Goal: Book appointment/travel/reservation

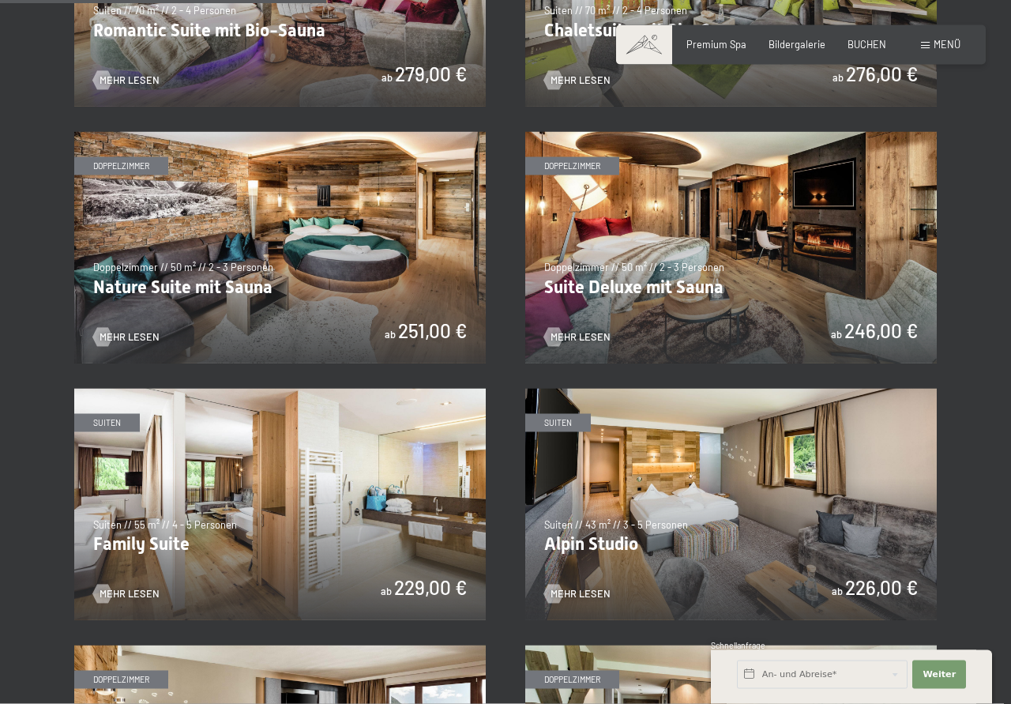
scroll to position [1209, 0]
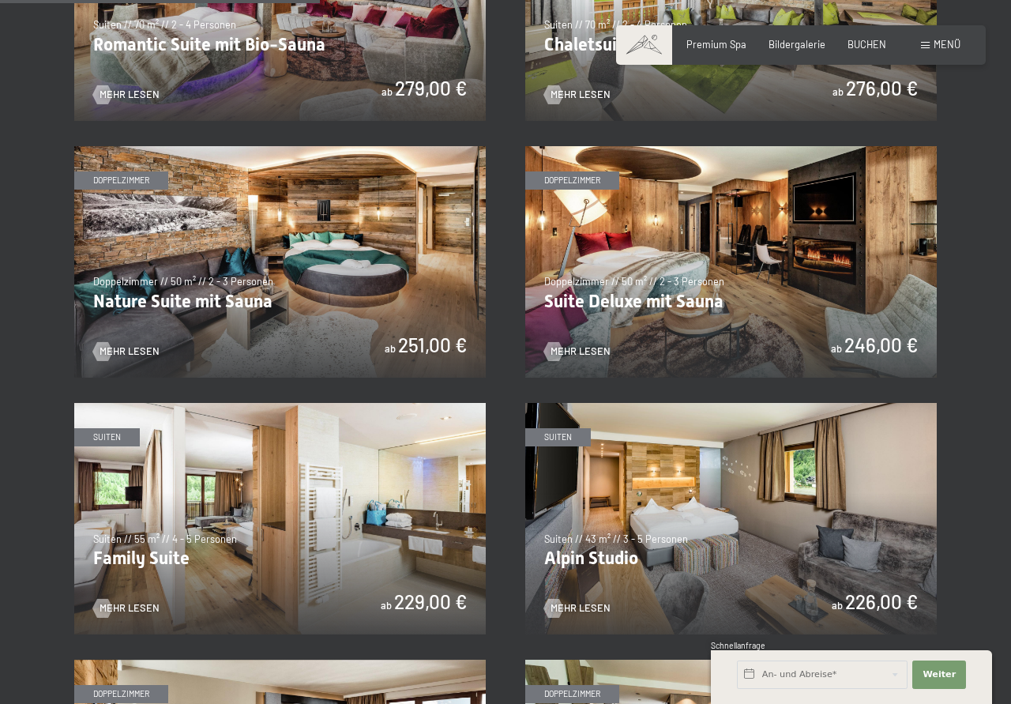
click at [239, 522] on img at bounding box center [280, 518] width 412 height 231
click at [111, 444] on img at bounding box center [280, 518] width 412 height 231
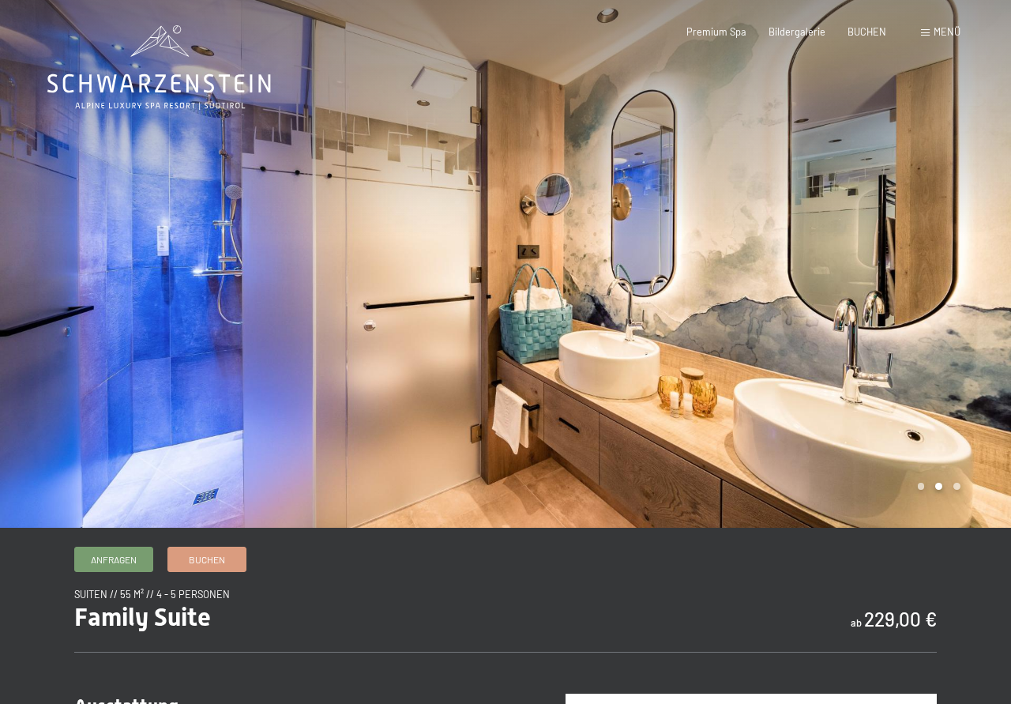
click at [966, 246] on div at bounding box center [759, 264] width 506 height 528
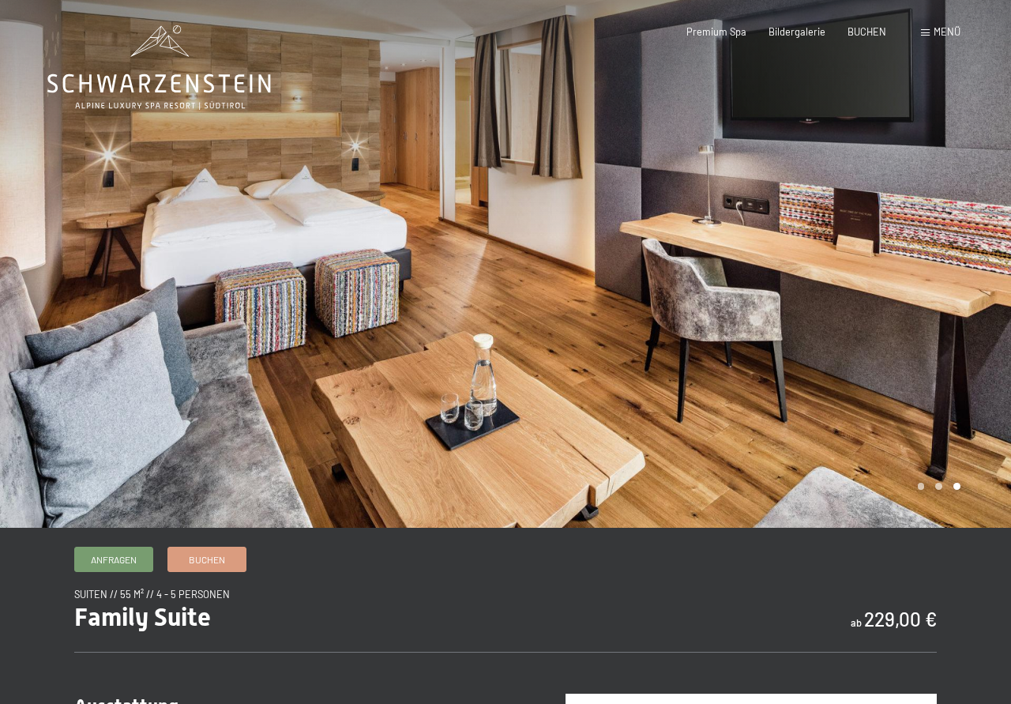
click at [966, 246] on div at bounding box center [759, 264] width 506 height 528
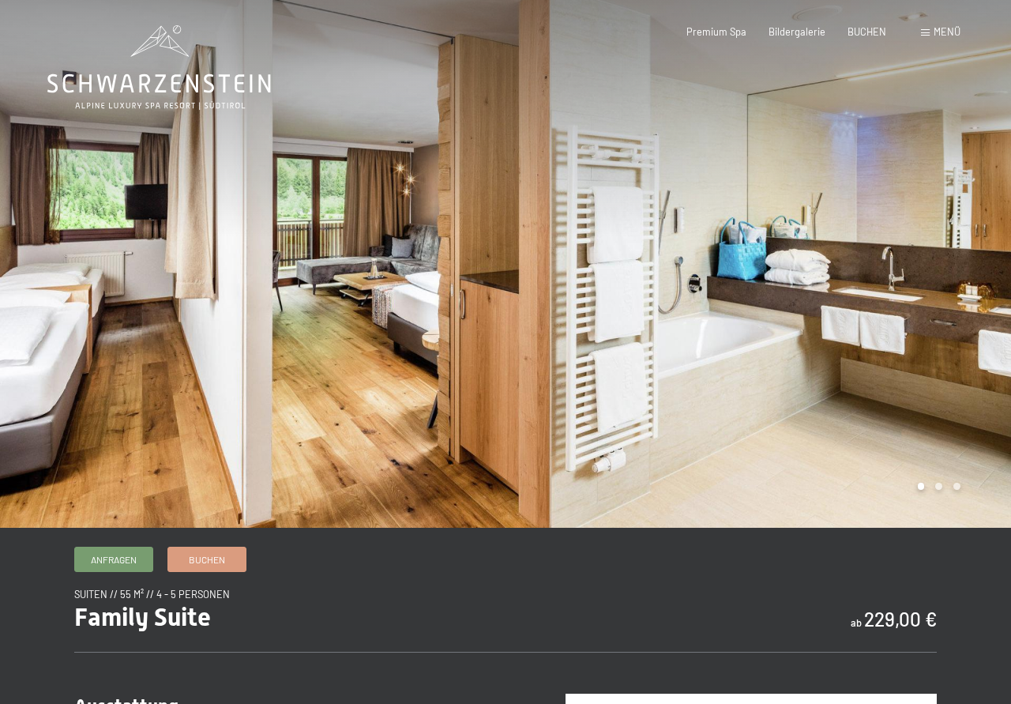
click at [966, 246] on div at bounding box center [759, 264] width 506 height 528
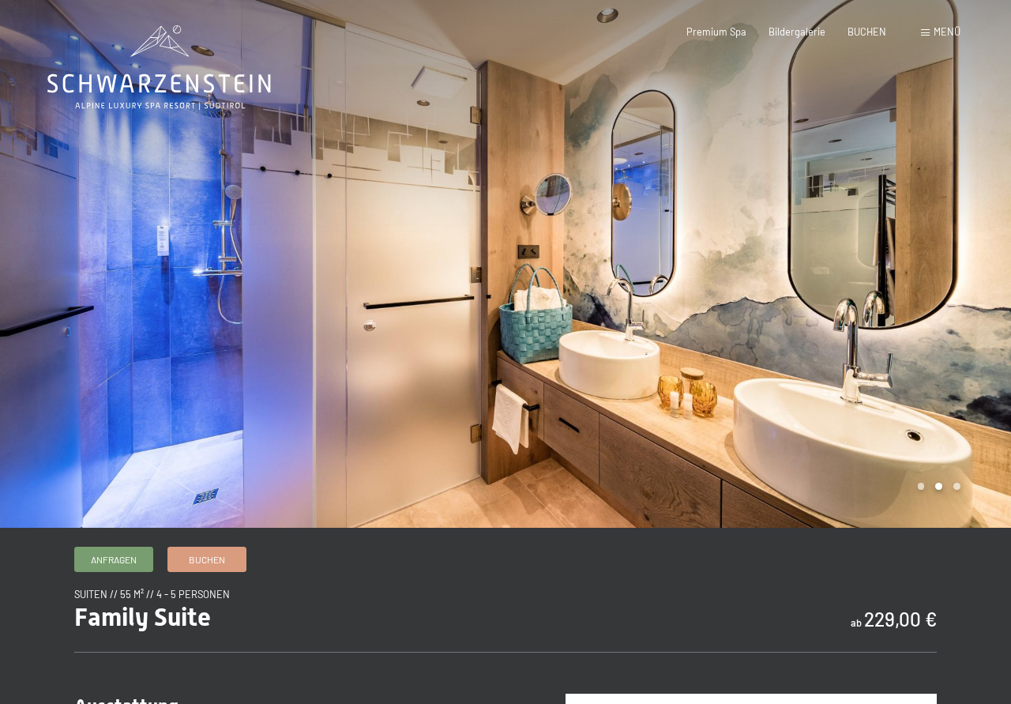
click at [966, 246] on div at bounding box center [759, 264] width 506 height 528
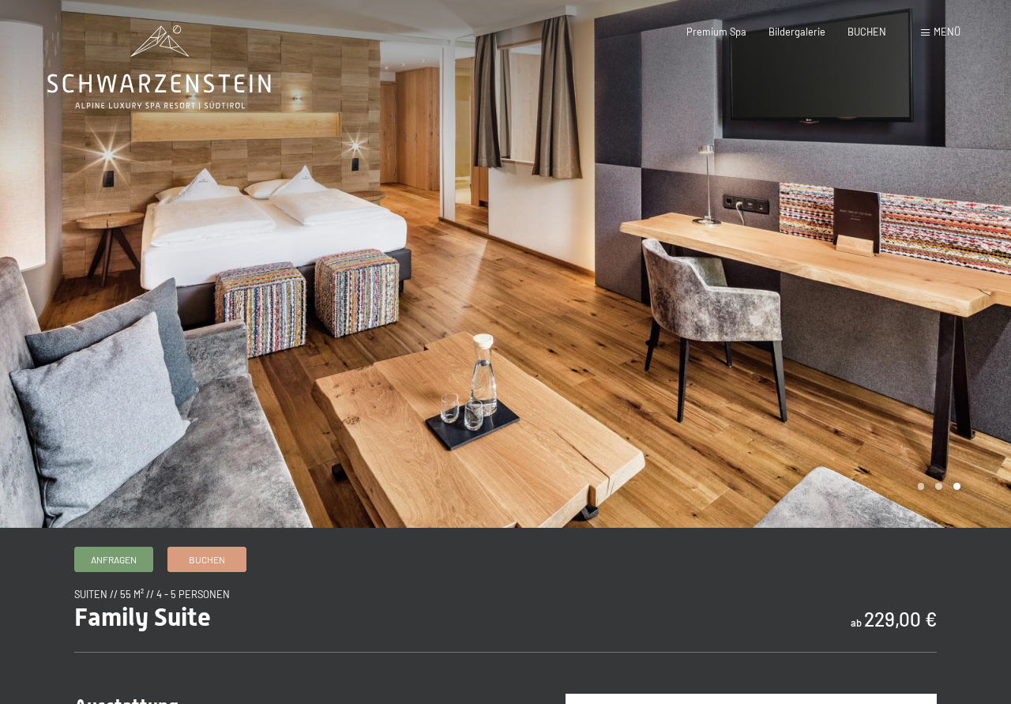
click at [966, 246] on div at bounding box center [759, 264] width 506 height 528
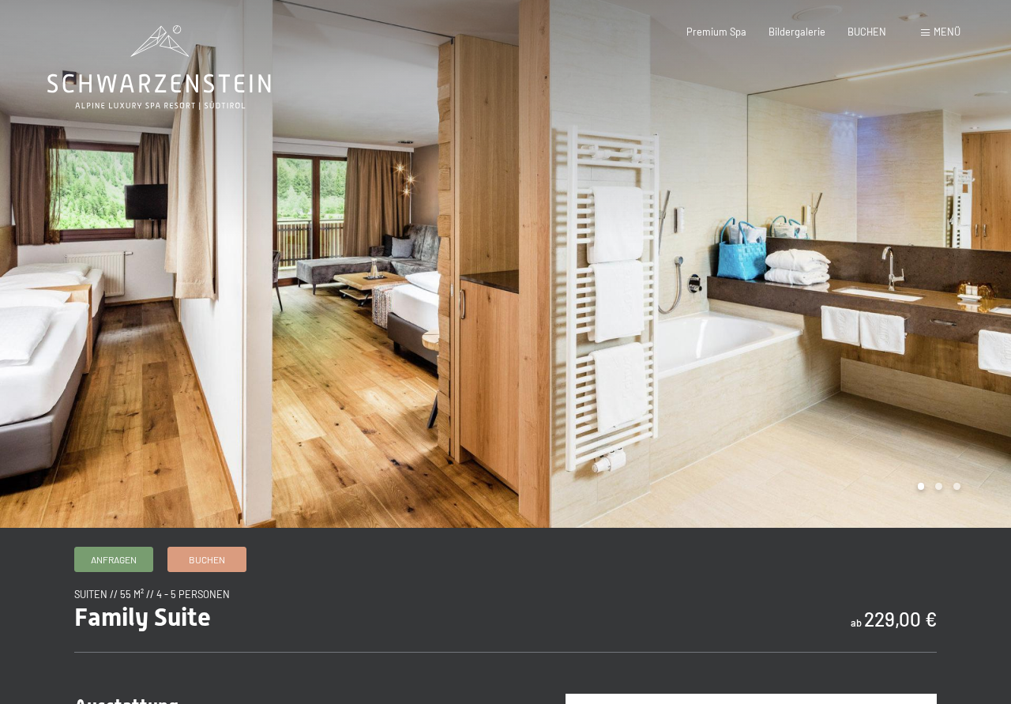
click at [966, 246] on div at bounding box center [759, 264] width 506 height 528
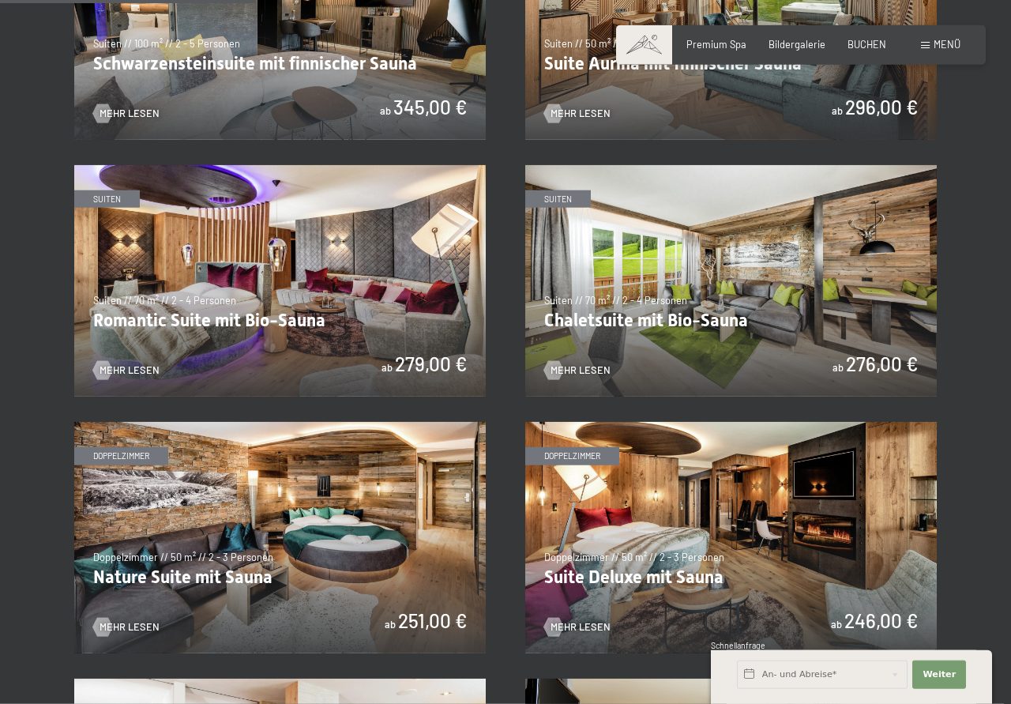
scroll to position [886, 0]
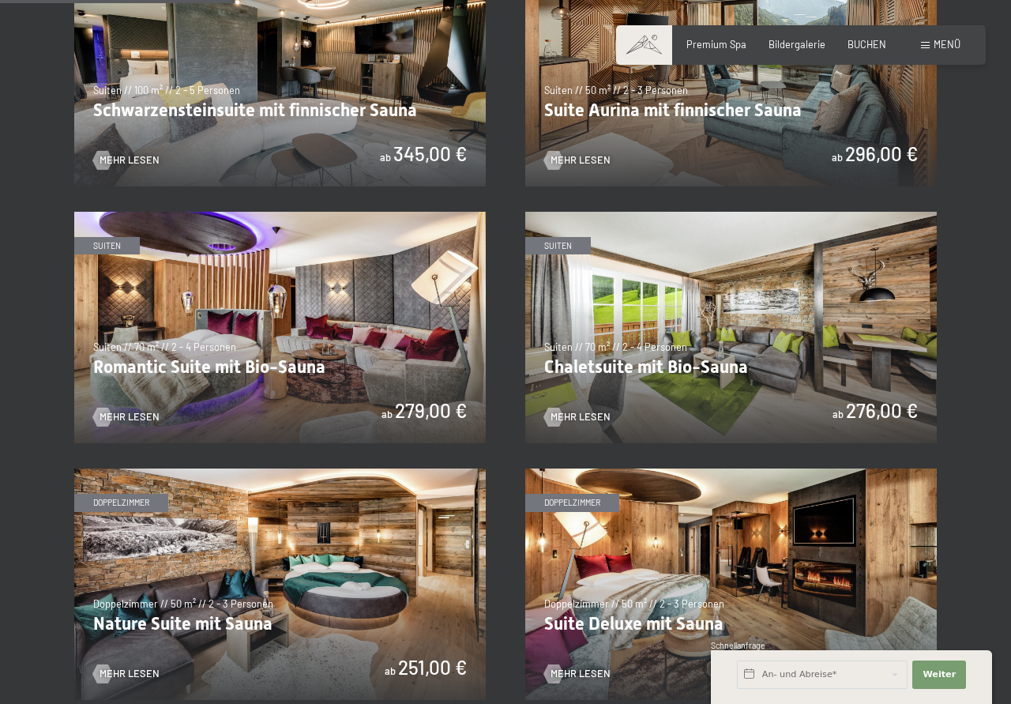
click at [651, 338] on img at bounding box center [731, 327] width 412 height 231
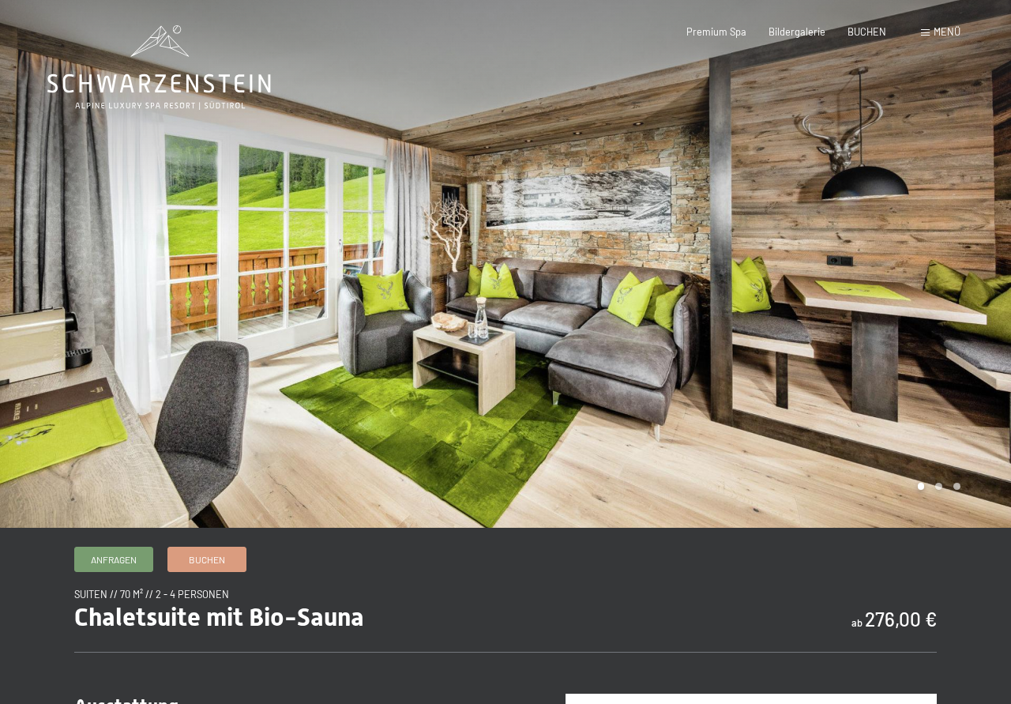
click at [973, 235] on div at bounding box center [759, 264] width 506 height 528
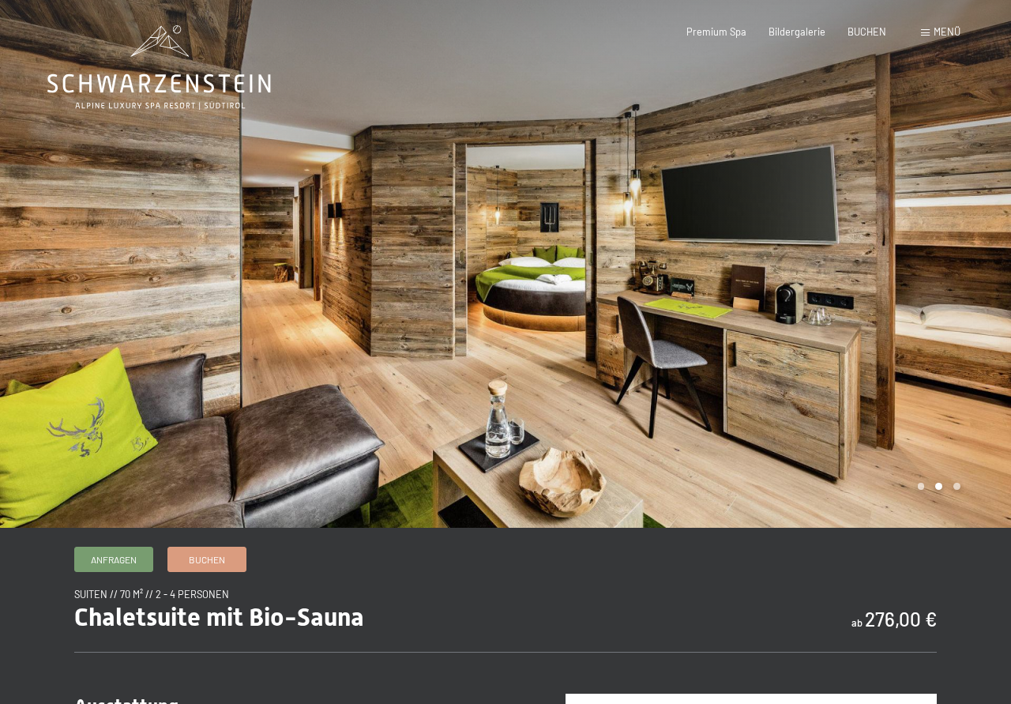
click at [973, 235] on div at bounding box center [759, 264] width 506 height 528
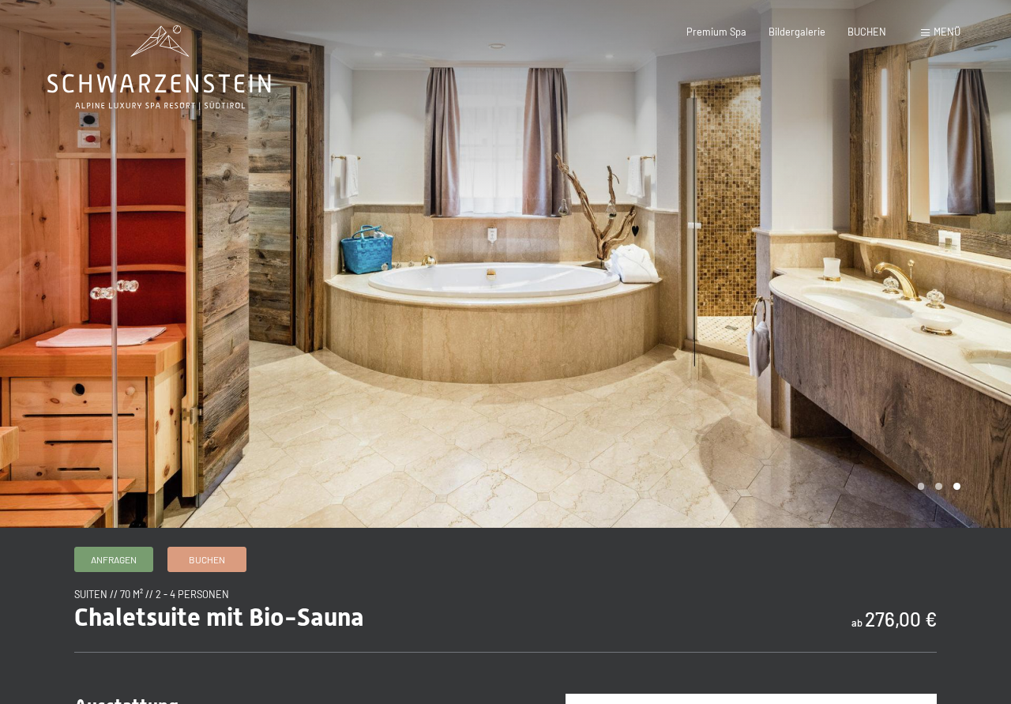
click at [973, 235] on div at bounding box center [759, 264] width 506 height 528
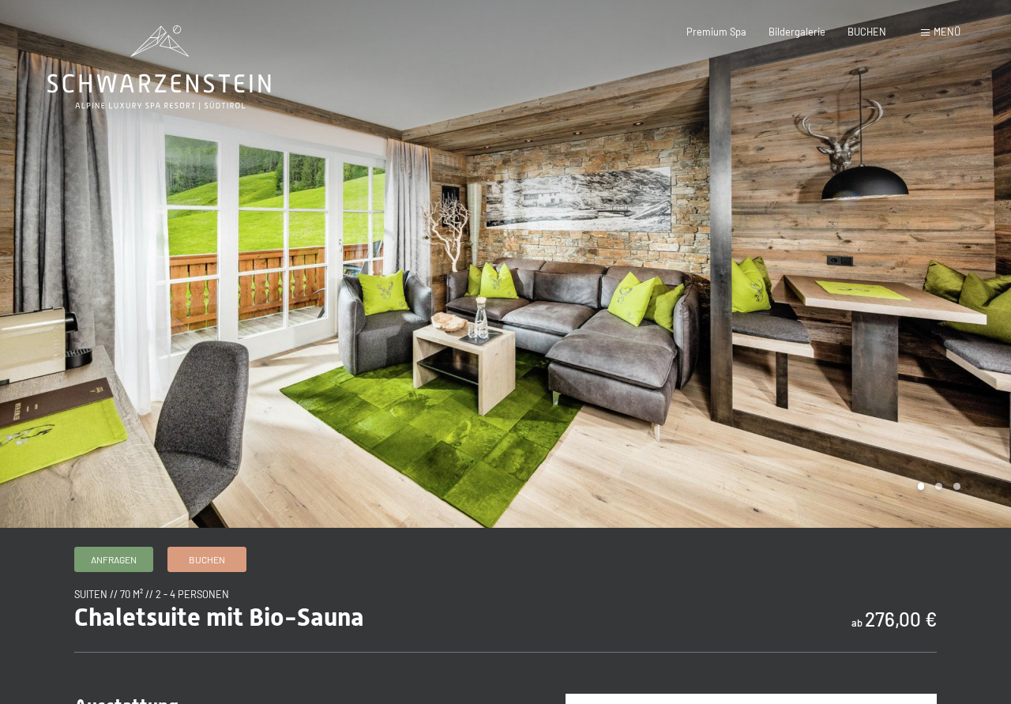
click at [973, 235] on div at bounding box center [759, 264] width 506 height 528
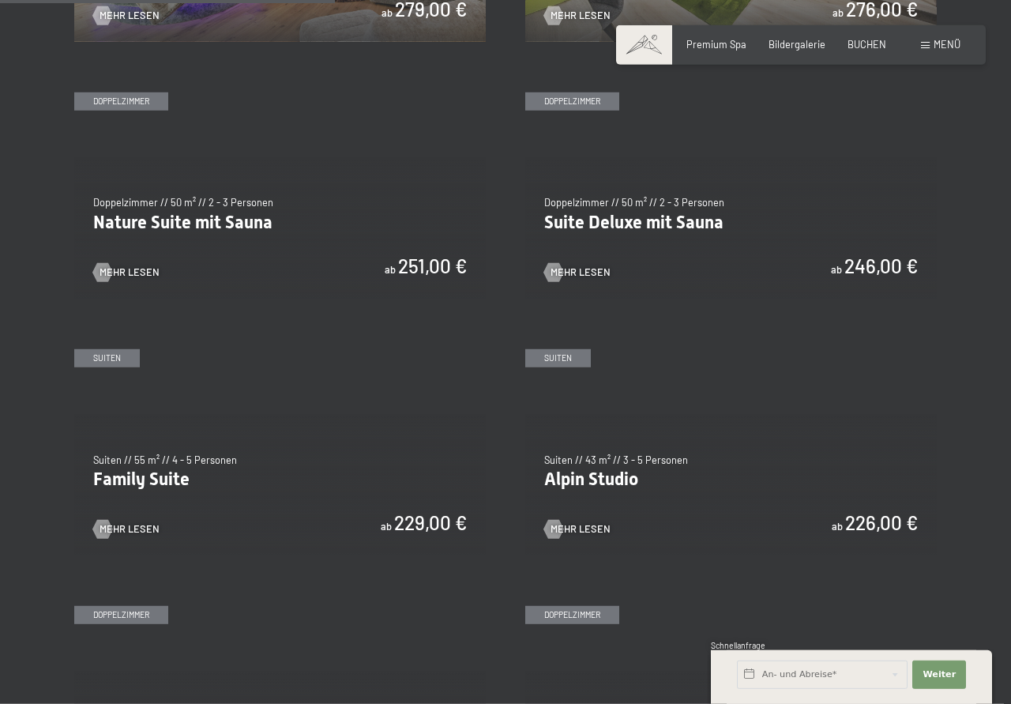
scroll to position [1289, 0]
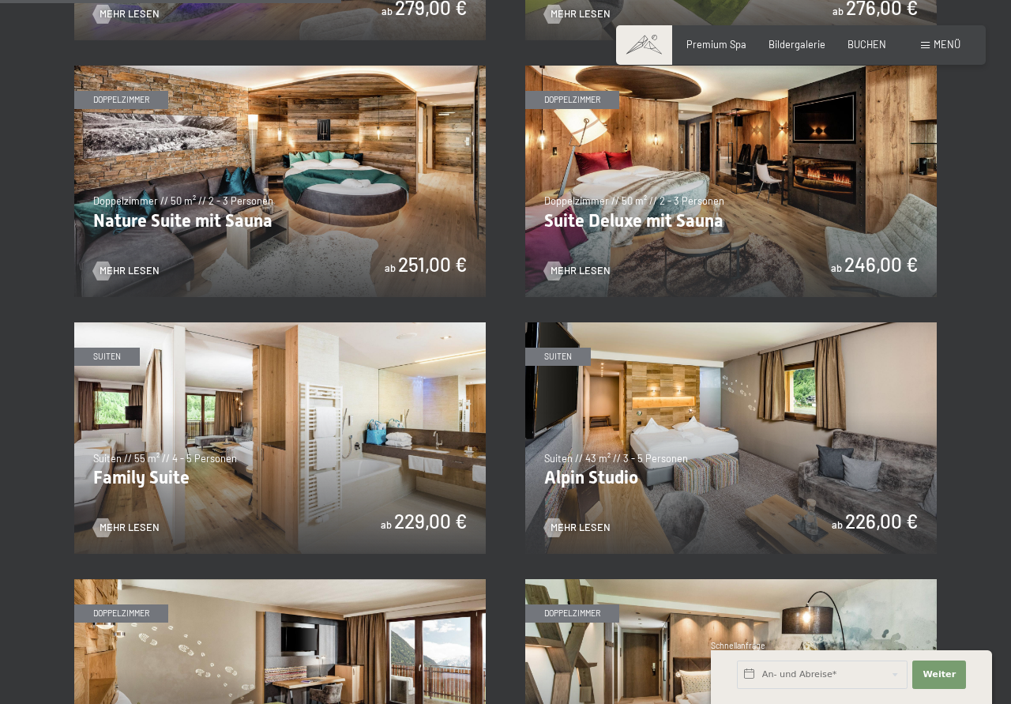
click at [638, 439] on img at bounding box center [731, 437] width 412 height 231
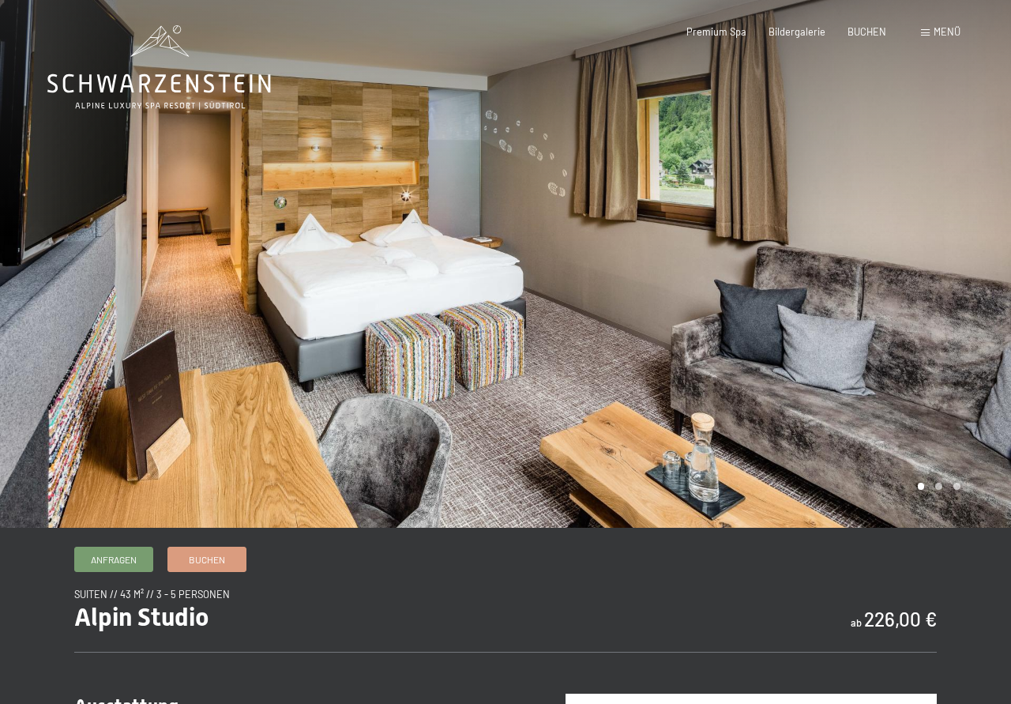
click at [977, 237] on div at bounding box center [759, 264] width 506 height 528
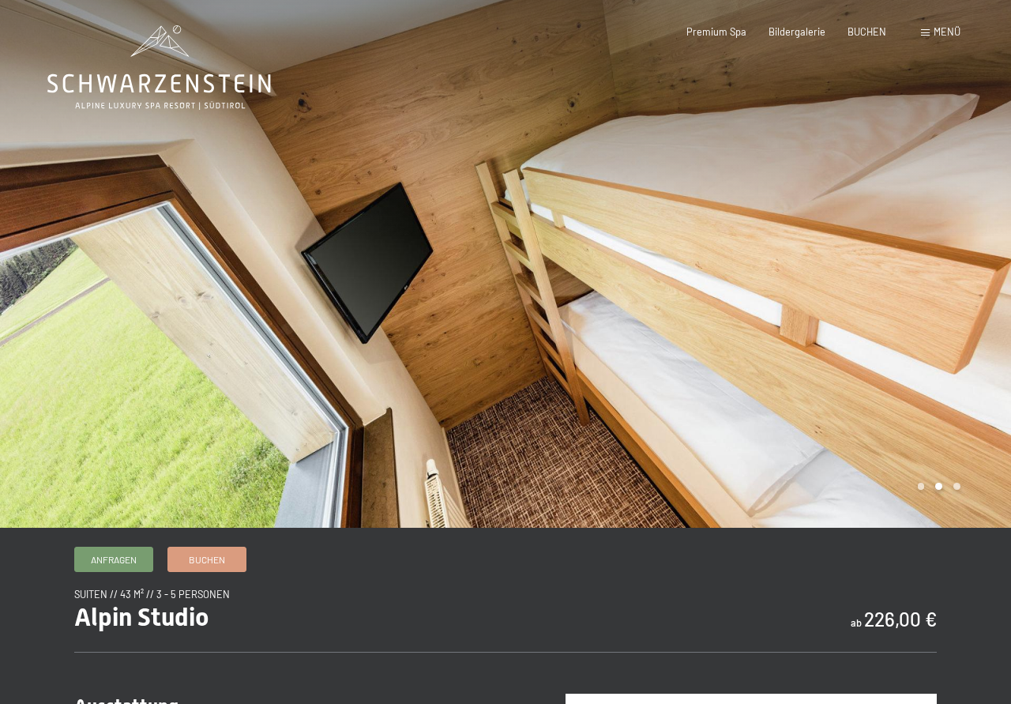
click at [977, 237] on div at bounding box center [759, 264] width 506 height 528
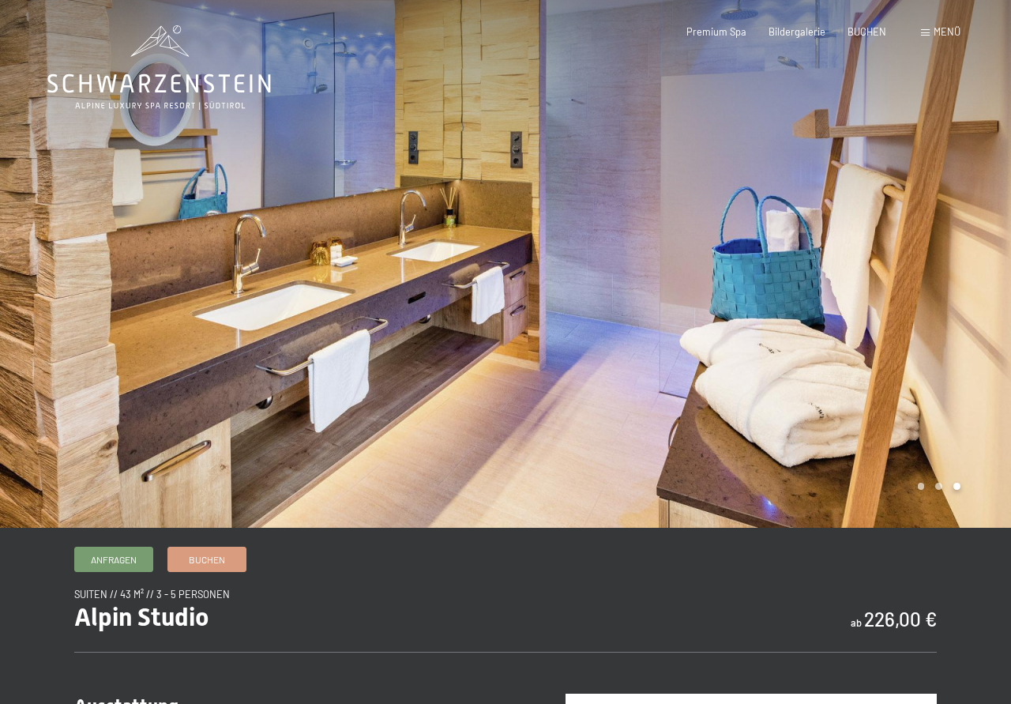
click at [977, 237] on div at bounding box center [759, 264] width 506 height 528
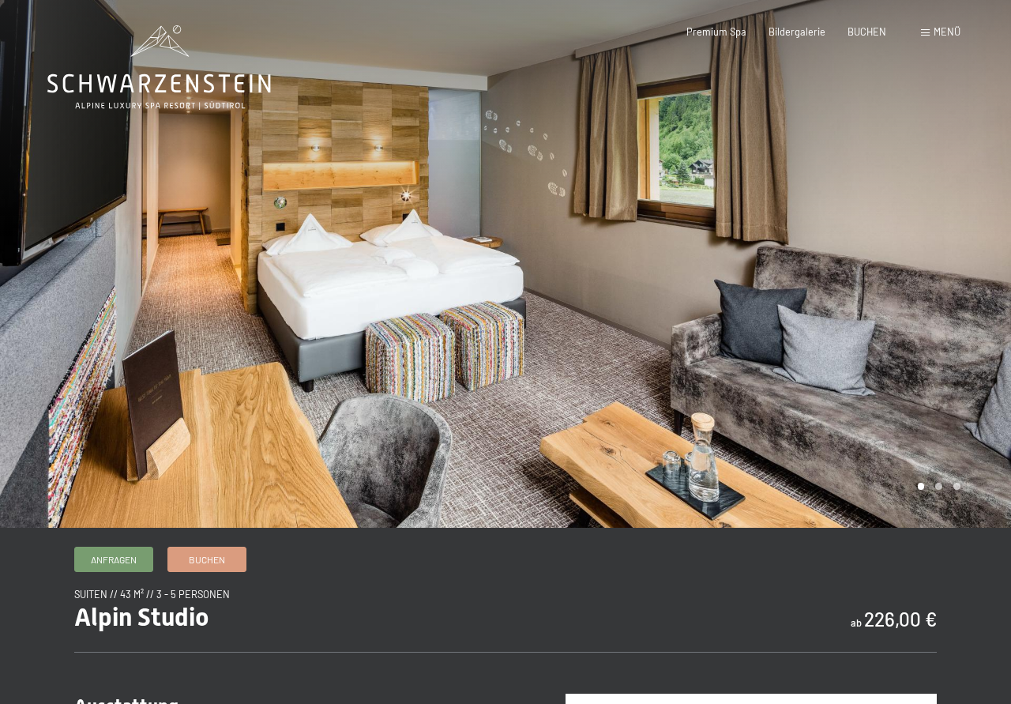
click at [977, 237] on div at bounding box center [759, 264] width 506 height 528
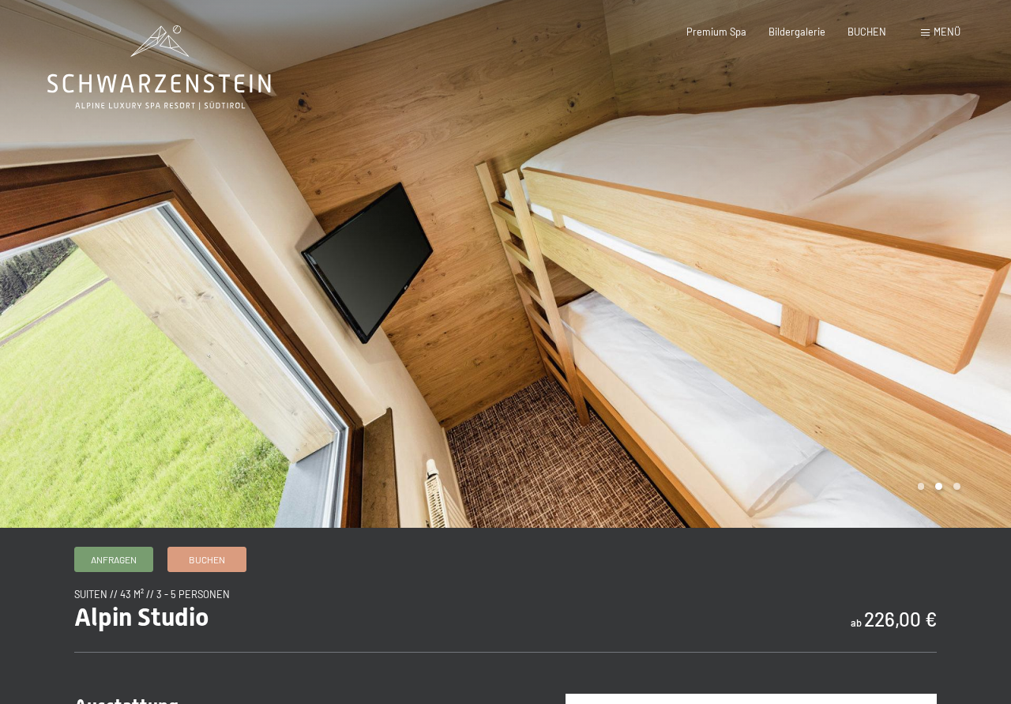
click at [977, 237] on div at bounding box center [759, 264] width 506 height 528
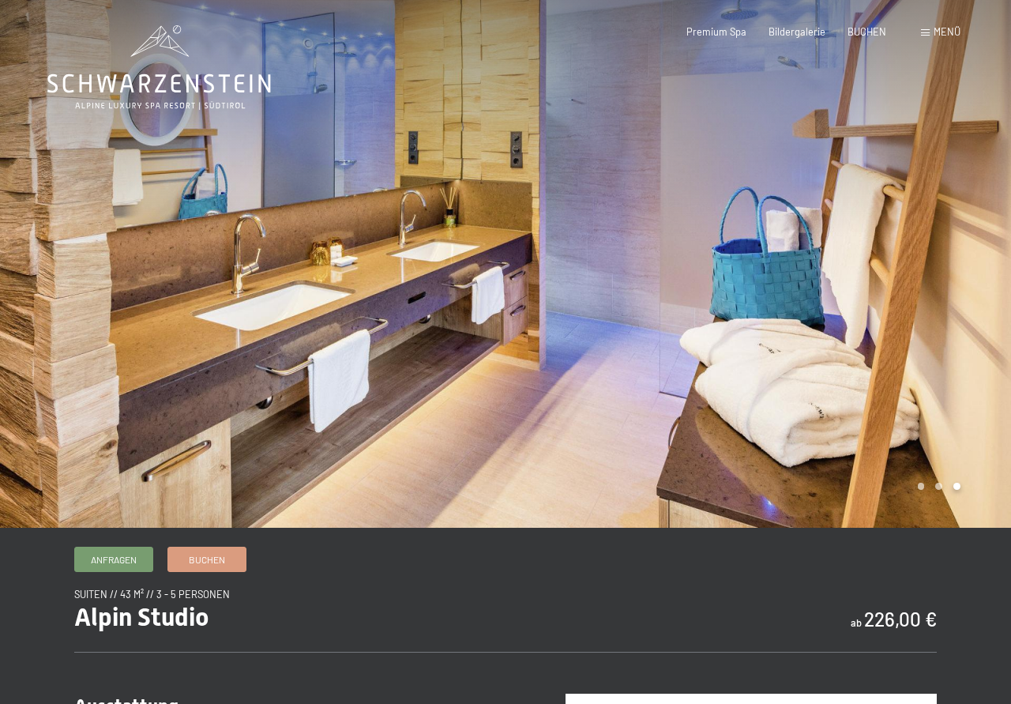
click at [977, 237] on div at bounding box center [759, 264] width 506 height 528
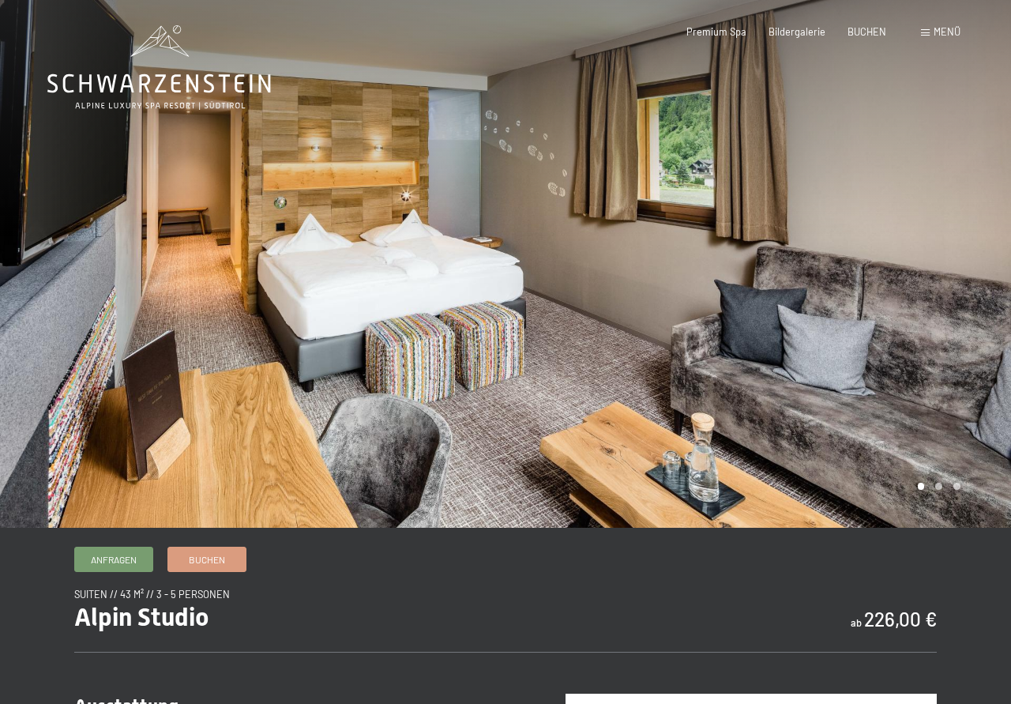
click at [977, 237] on div at bounding box center [759, 264] width 506 height 528
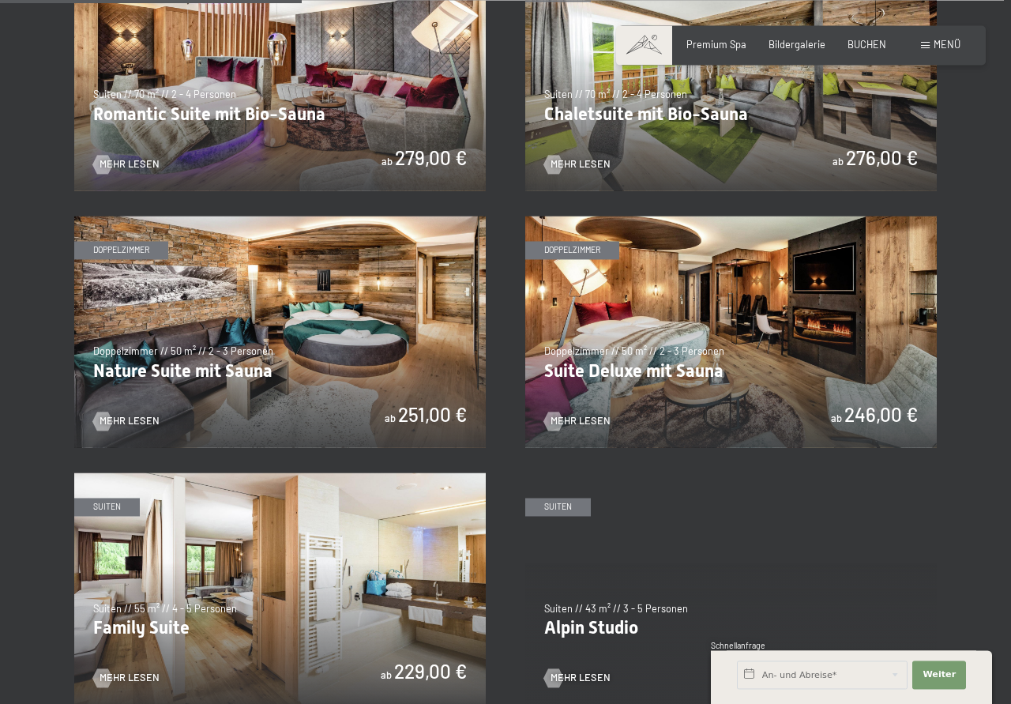
scroll to position [1128, 0]
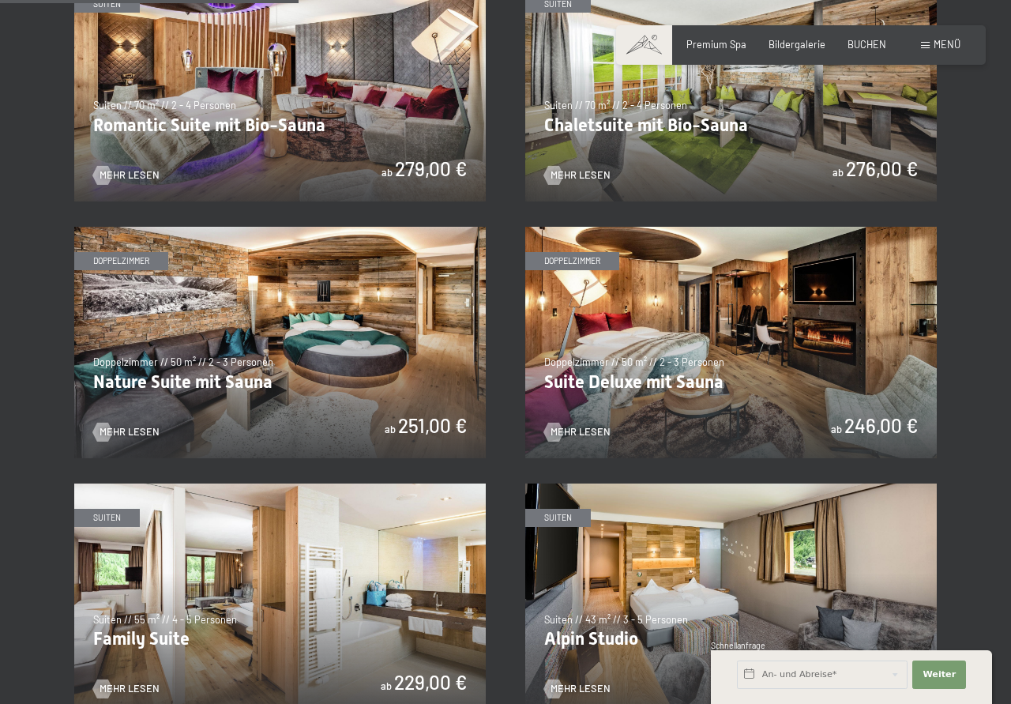
click at [608, 139] on img at bounding box center [731, 85] width 412 height 231
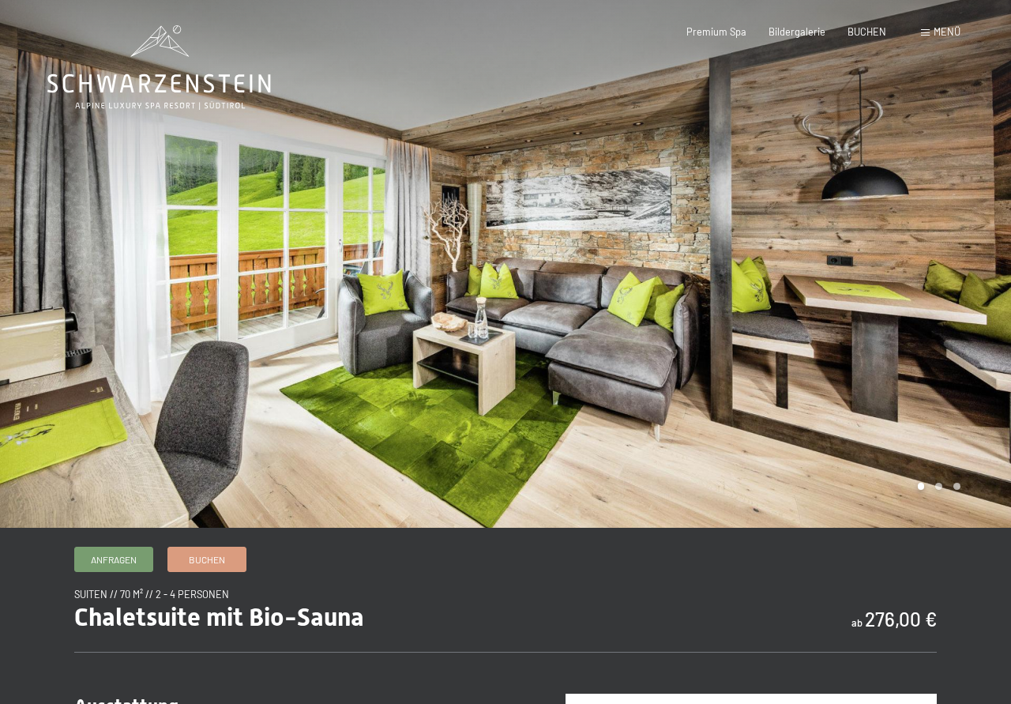
click at [977, 259] on div at bounding box center [759, 264] width 506 height 528
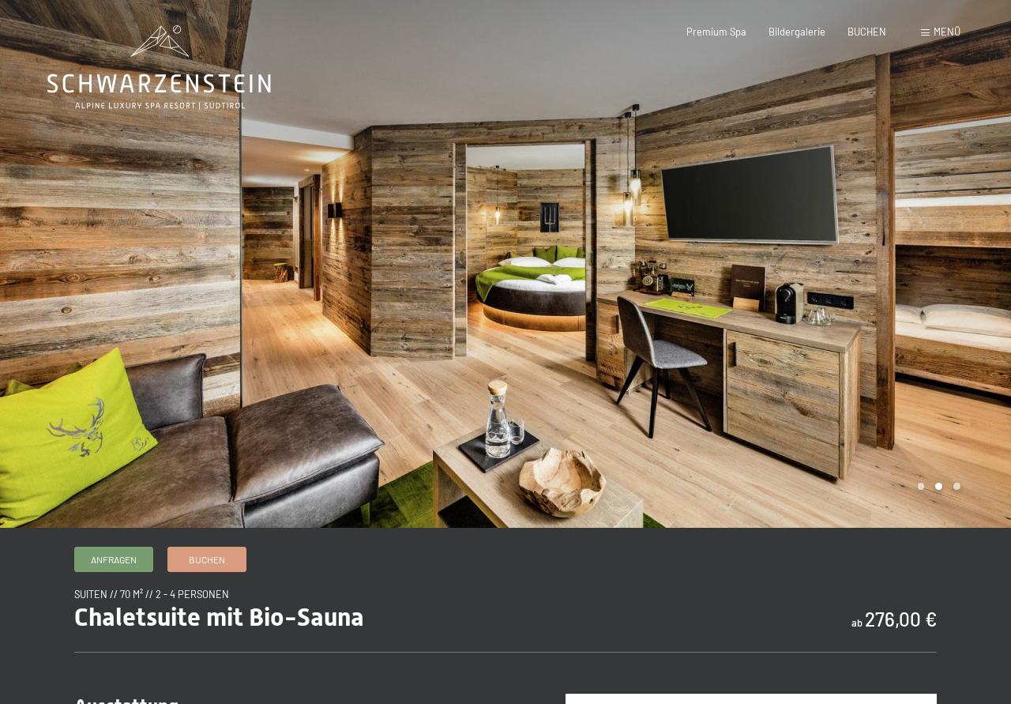
click at [977, 259] on div at bounding box center [759, 264] width 506 height 528
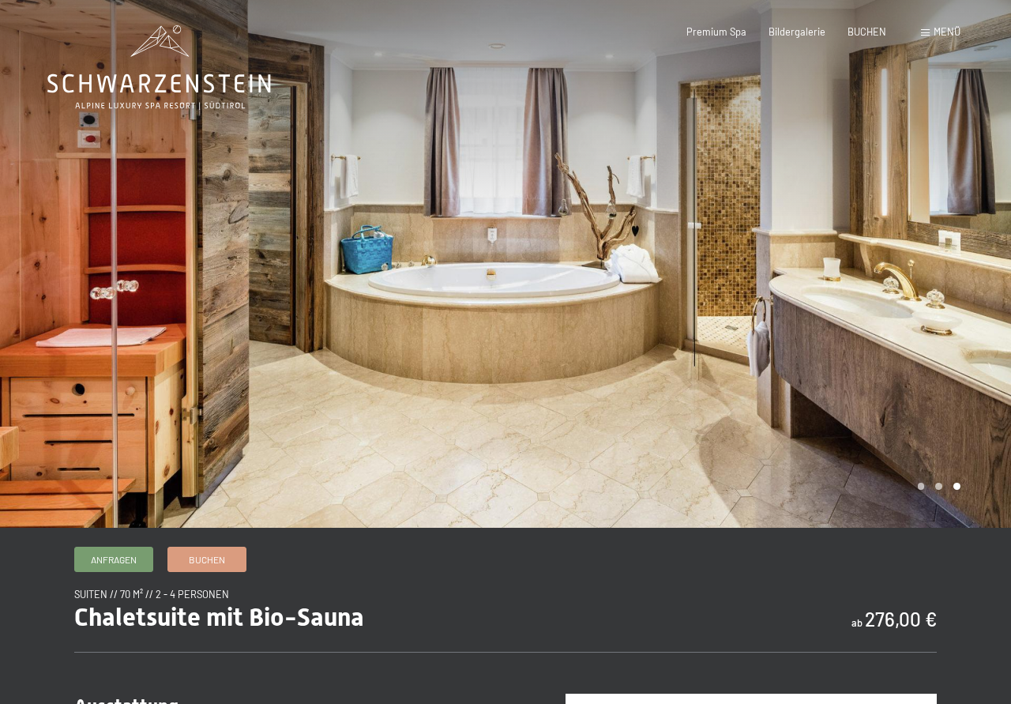
click at [977, 259] on div at bounding box center [759, 264] width 506 height 528
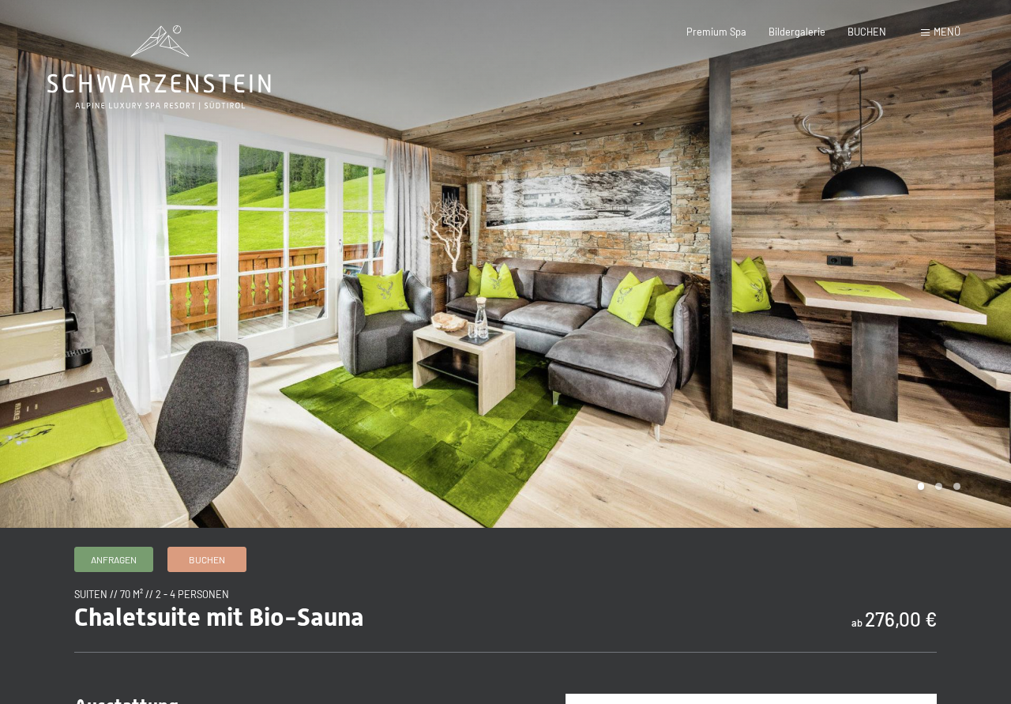
click at [977, 259] on div at bounding box center [759, 264] width 506 height 528
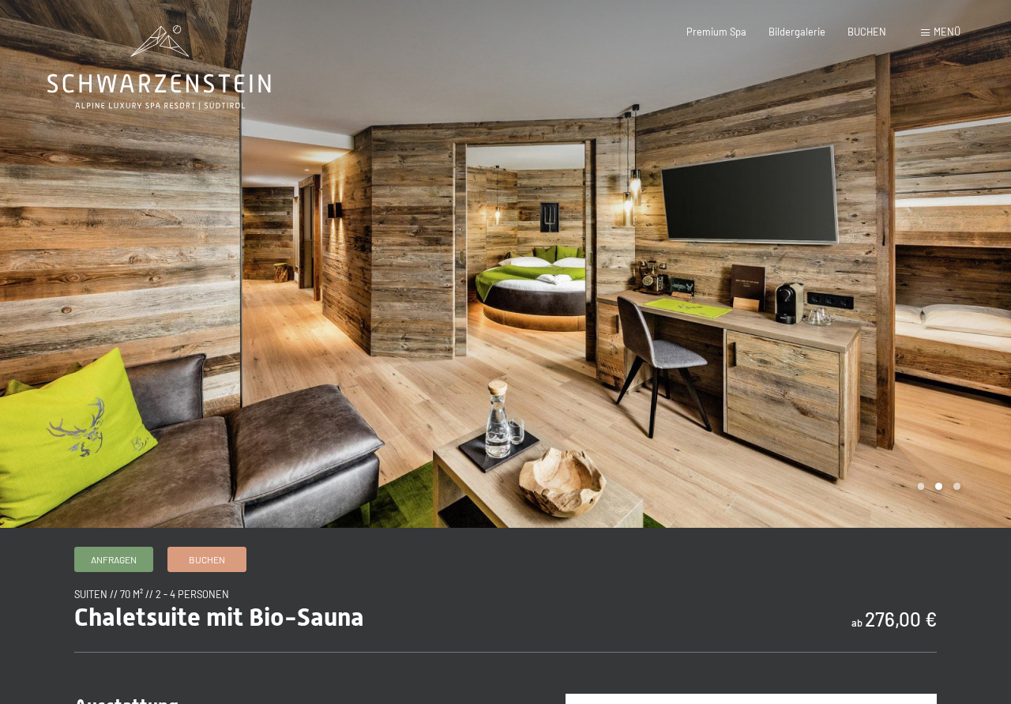
click at [977, 259] on div at bounding box center [759, 264] width 506 height 528
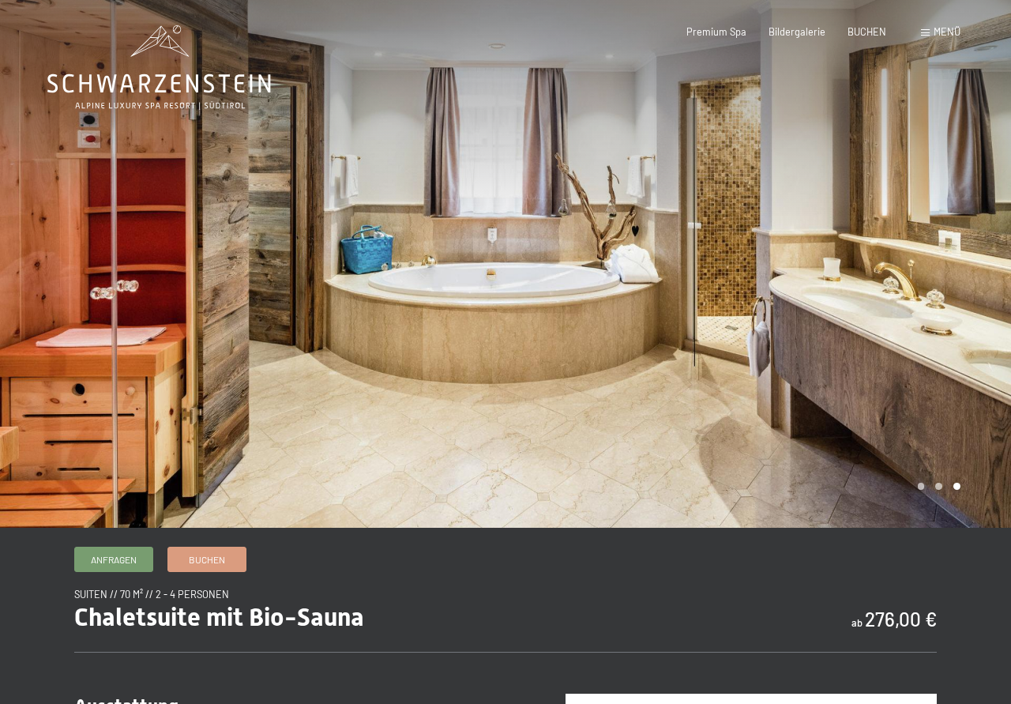
click at [969, 232] on div at bounding box center [759, 264] width 506 height 528
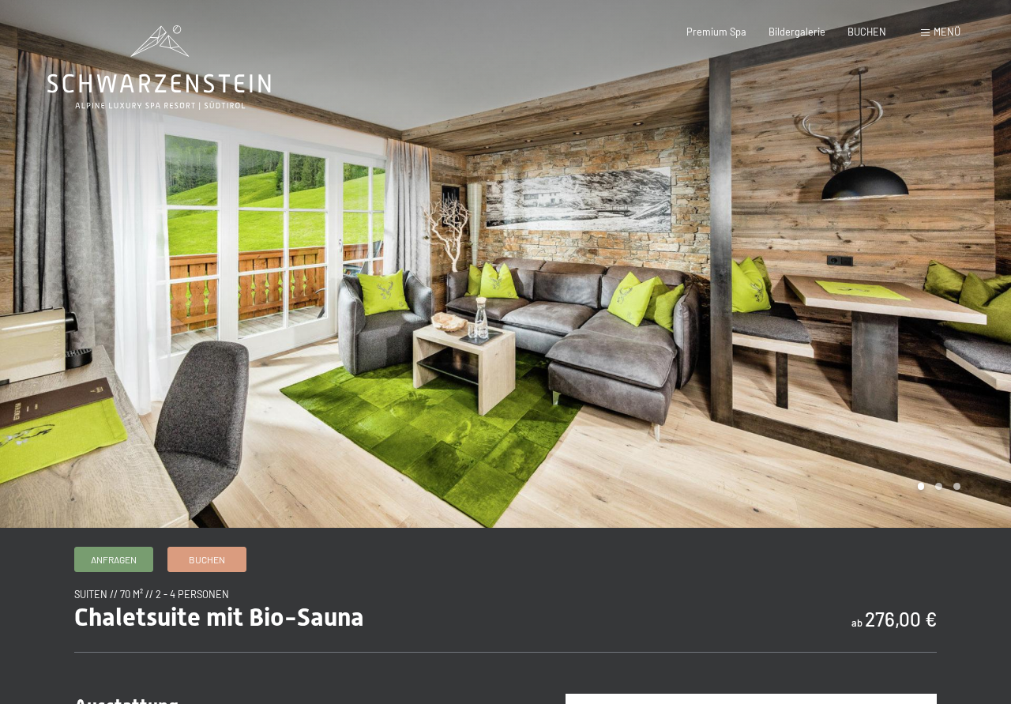
click at [969, 232] on div at bounding box center [759, 264] width 506 height 528
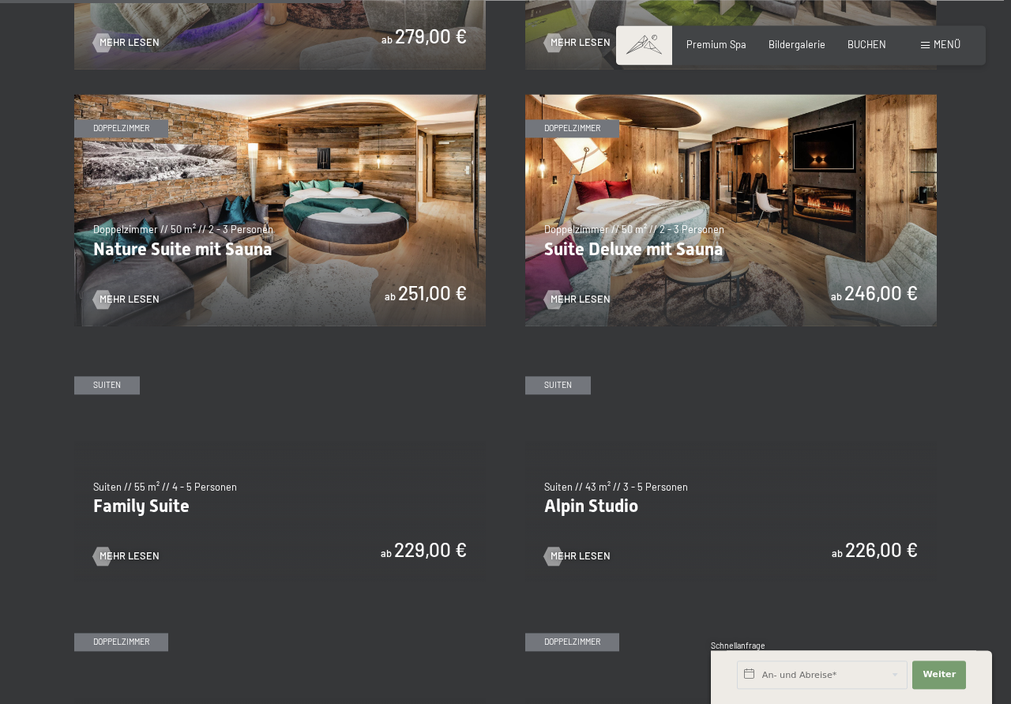
scroll to position [1289, 0]
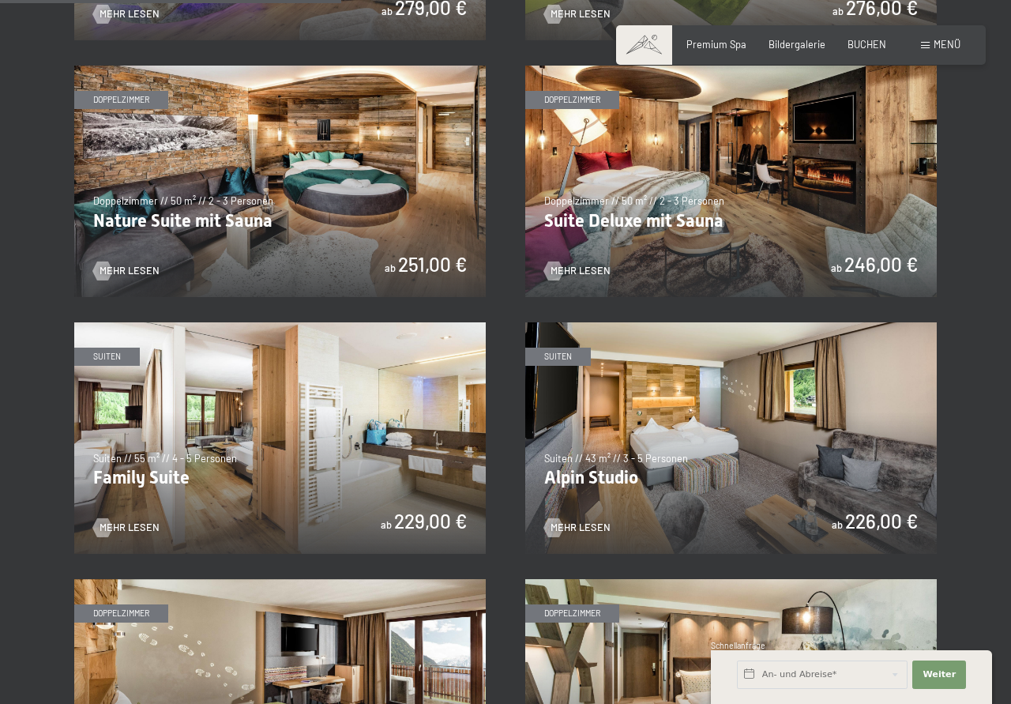
click at [766, 478] on img at bounding box center [731, 437] width 412 height 231
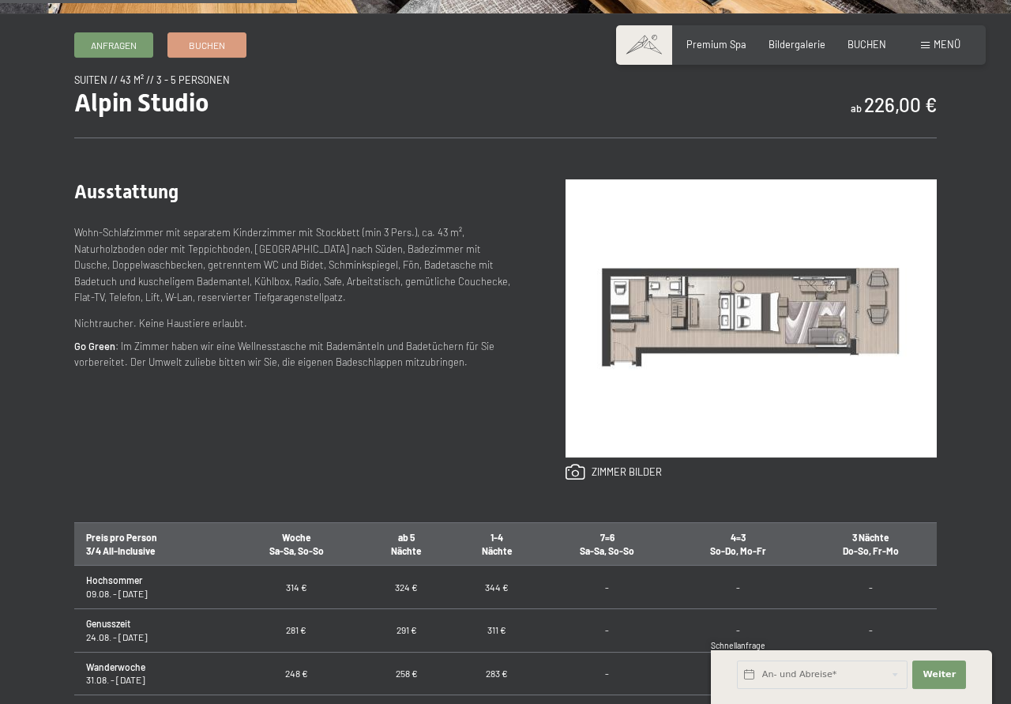
scroll to position [484, 0]
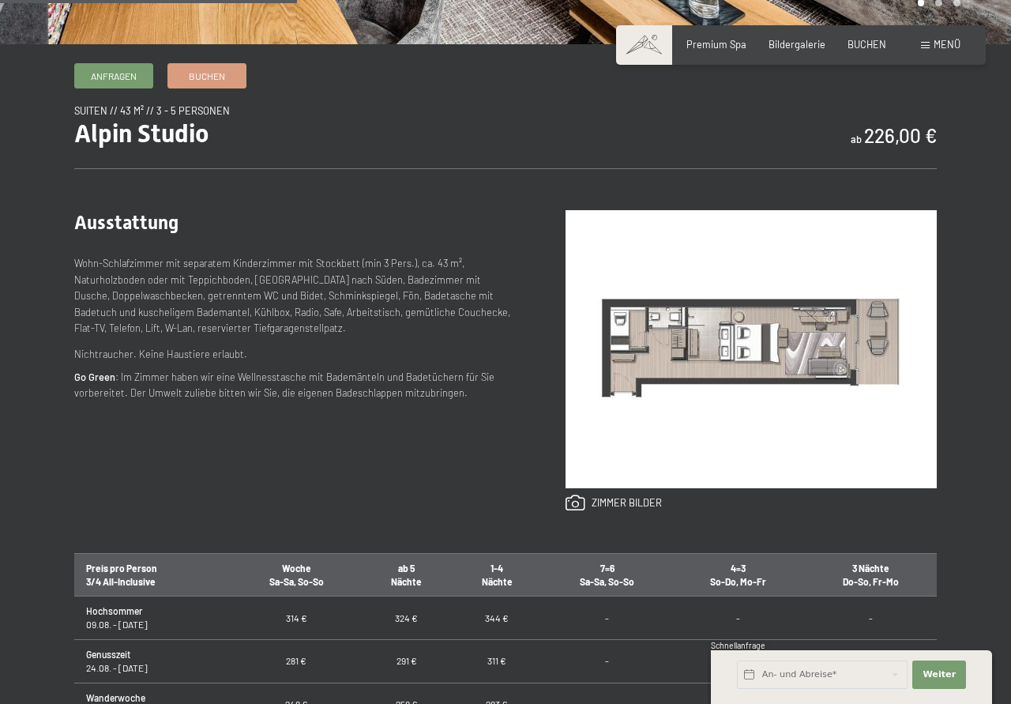
click at [637, 333] on img at bounding box center [751, 349] width 371 height 278
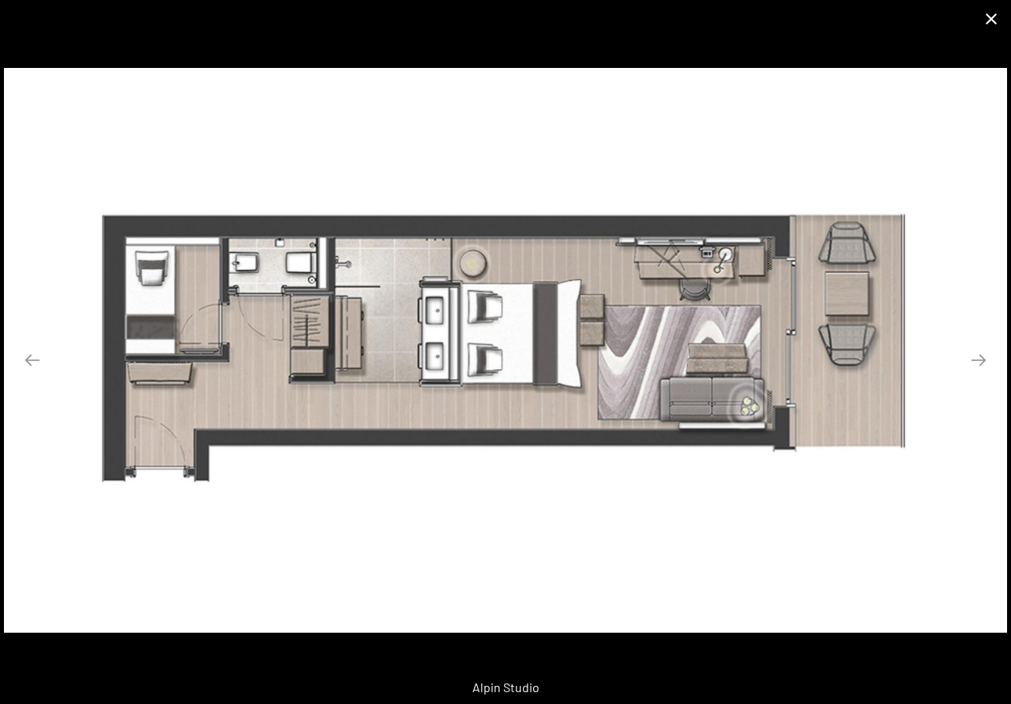
click at [990, 18] on button "Close gallery" at bounding box center [992, 18] width 40 height 37
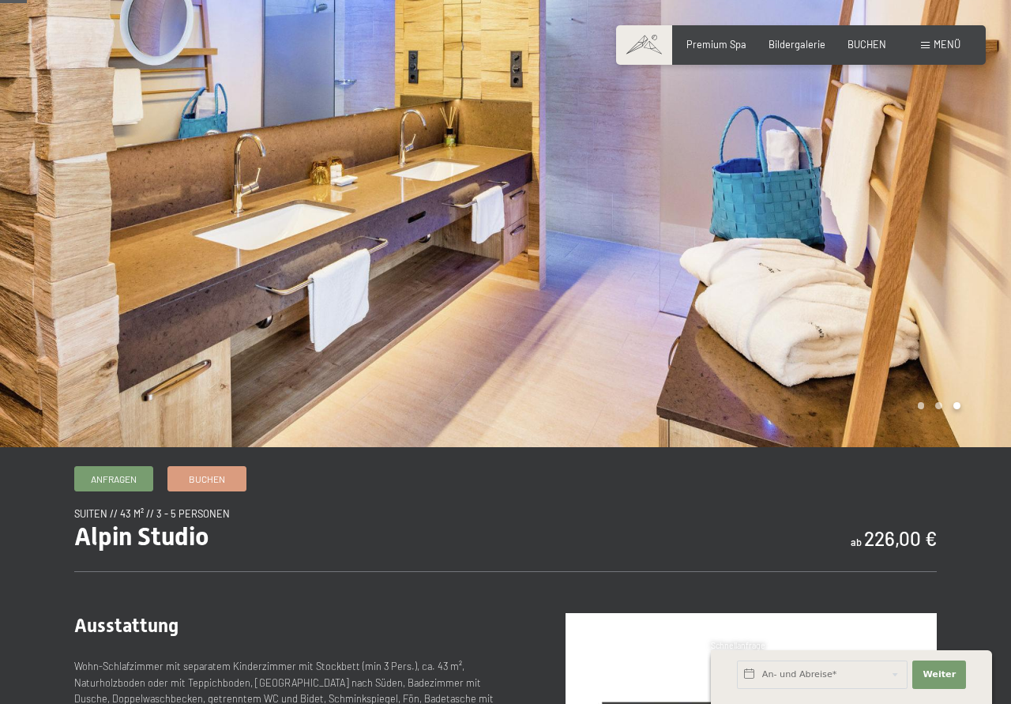
scroll to position [0, 0]
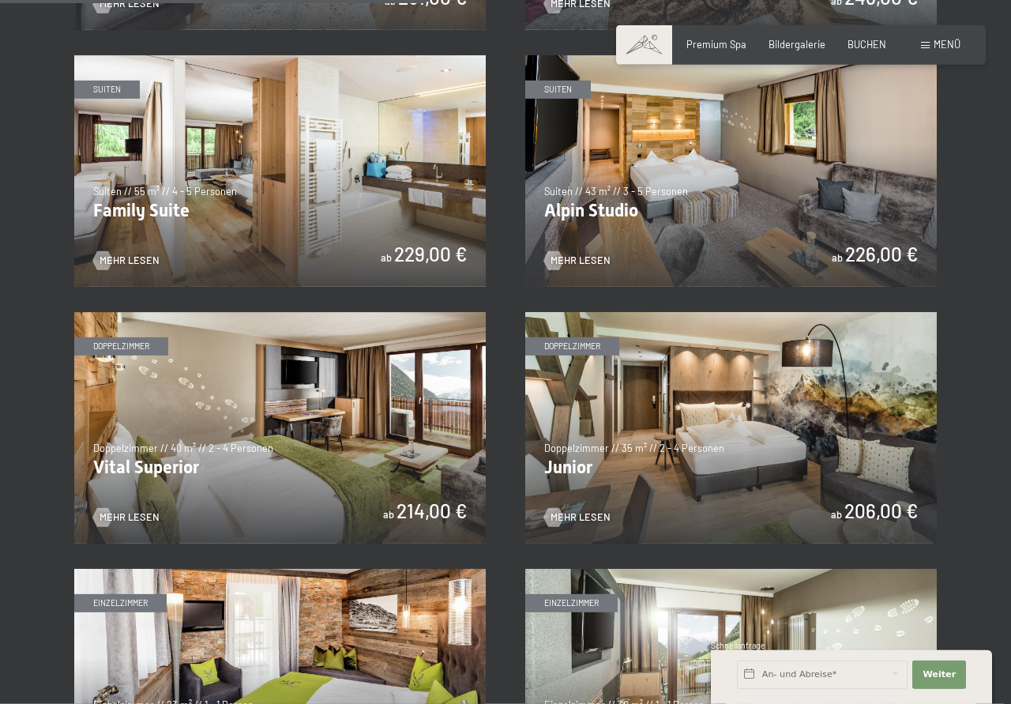
scroll to position [1531, 0]
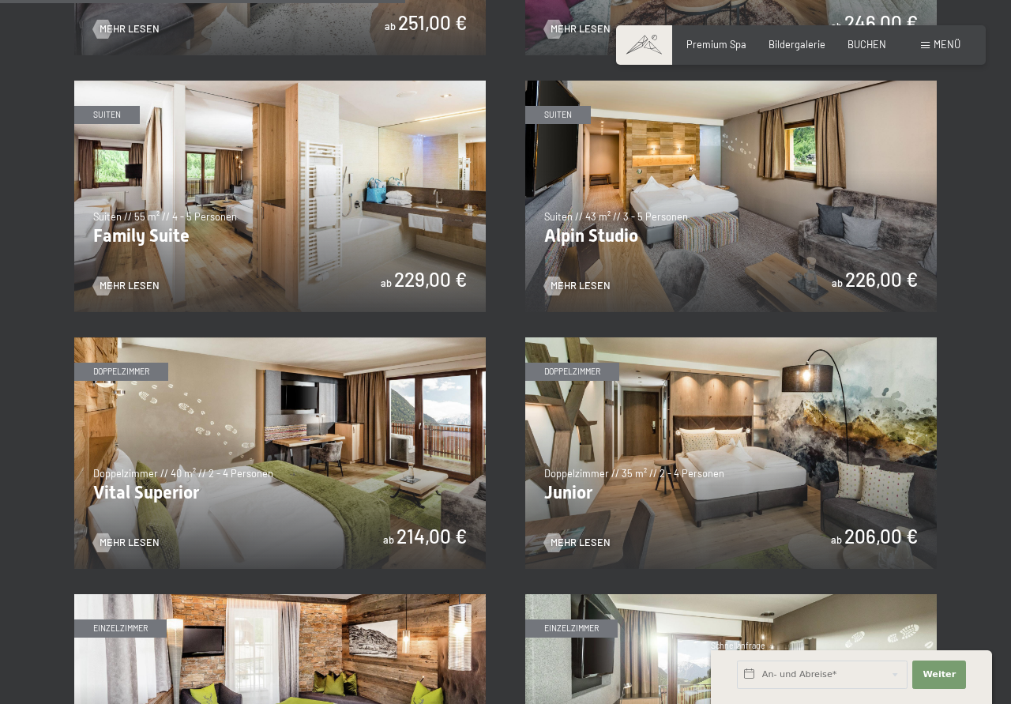
click at [635, 434] on img at bounding box center [731, 452] width 412 height 231
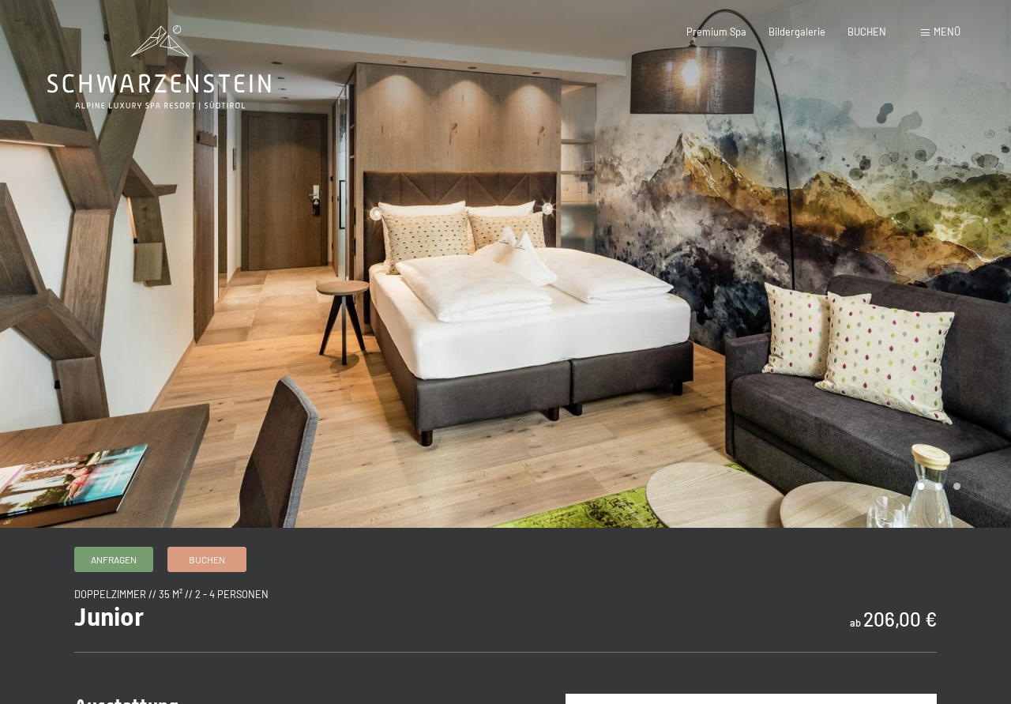
click at [976, 241] on div at bounding box center [759, 264] width 506 height 528
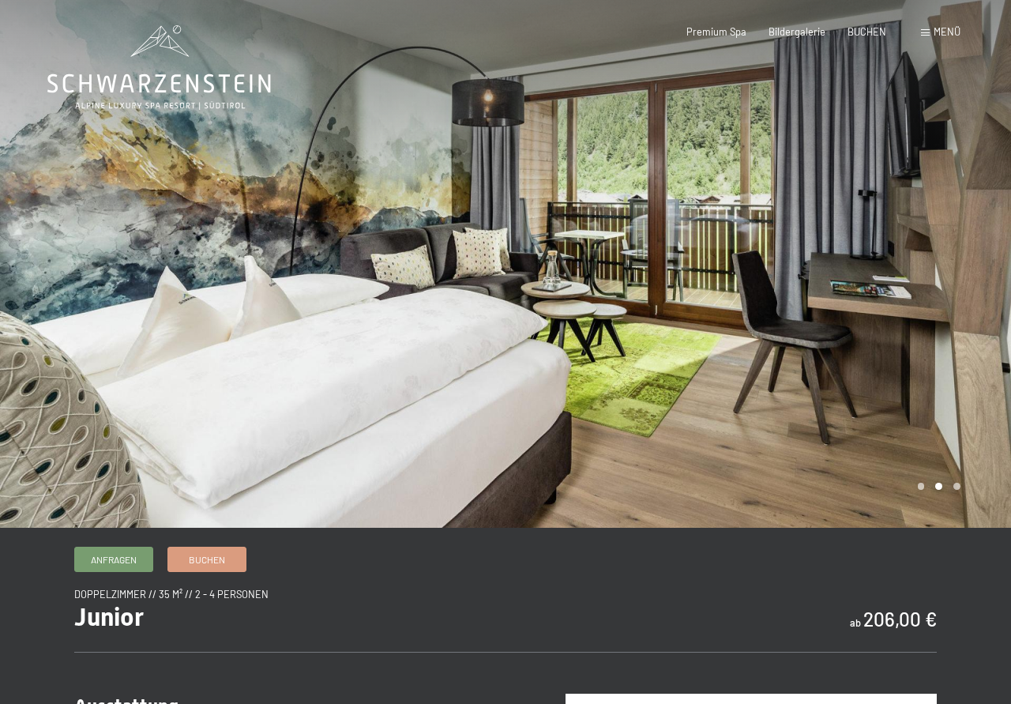
click at [976, 241] on div at bounding box center [759, 264] width 506 height 528
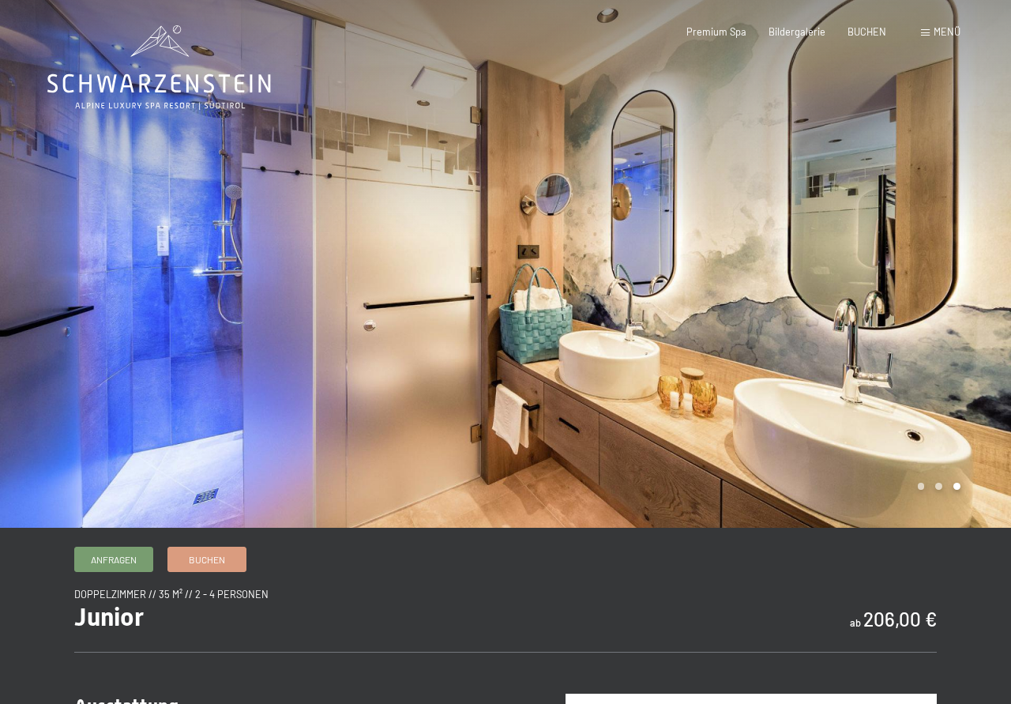
click at [976, 241] on div at bounding box center [759, 264] width 506 height 528
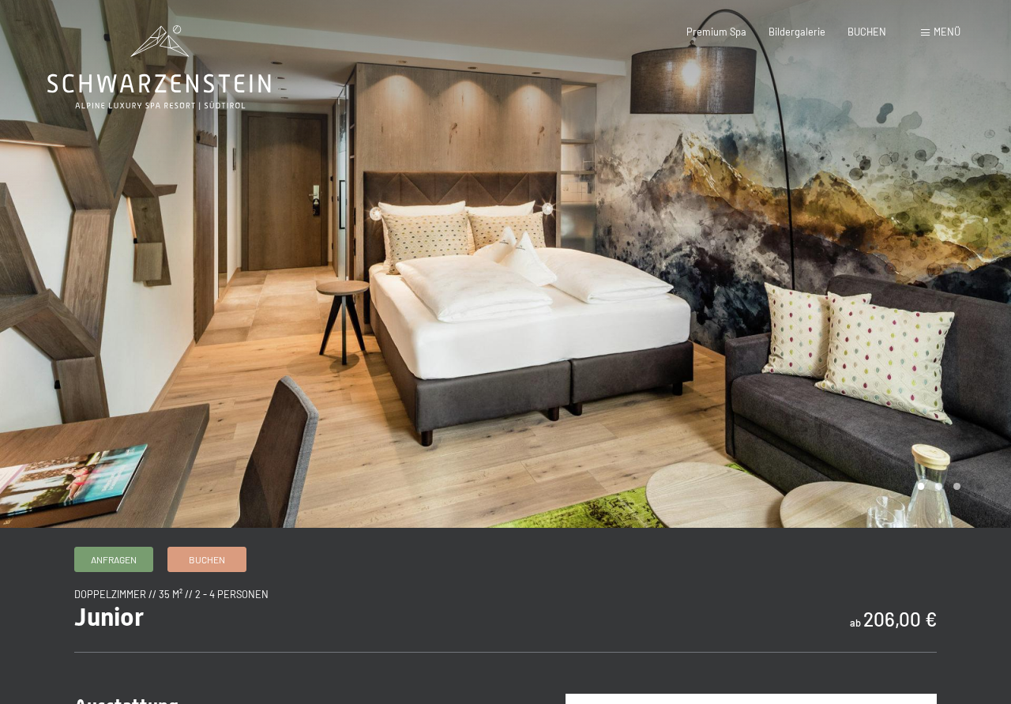
click at [976, 241] on div at bounding box center [759, 264] width 506 height 528
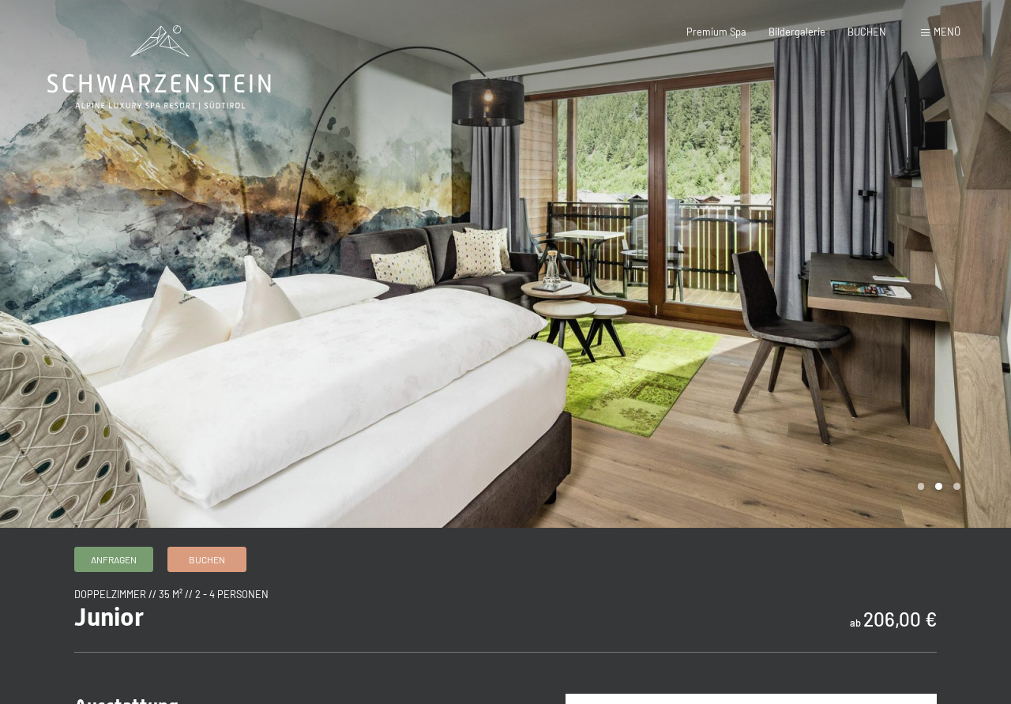
click at [976, 241] on div at bounding box center [759, 264] width 506 height 528
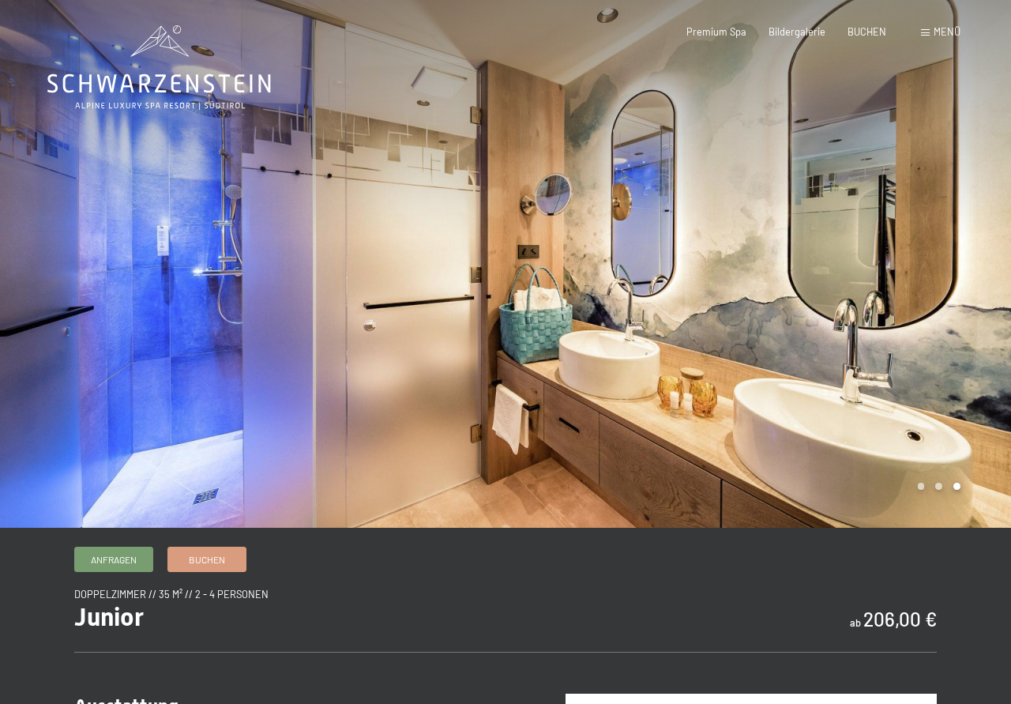
click at [976, 241] on div at bounding box center [759, 264] width 506 height 528
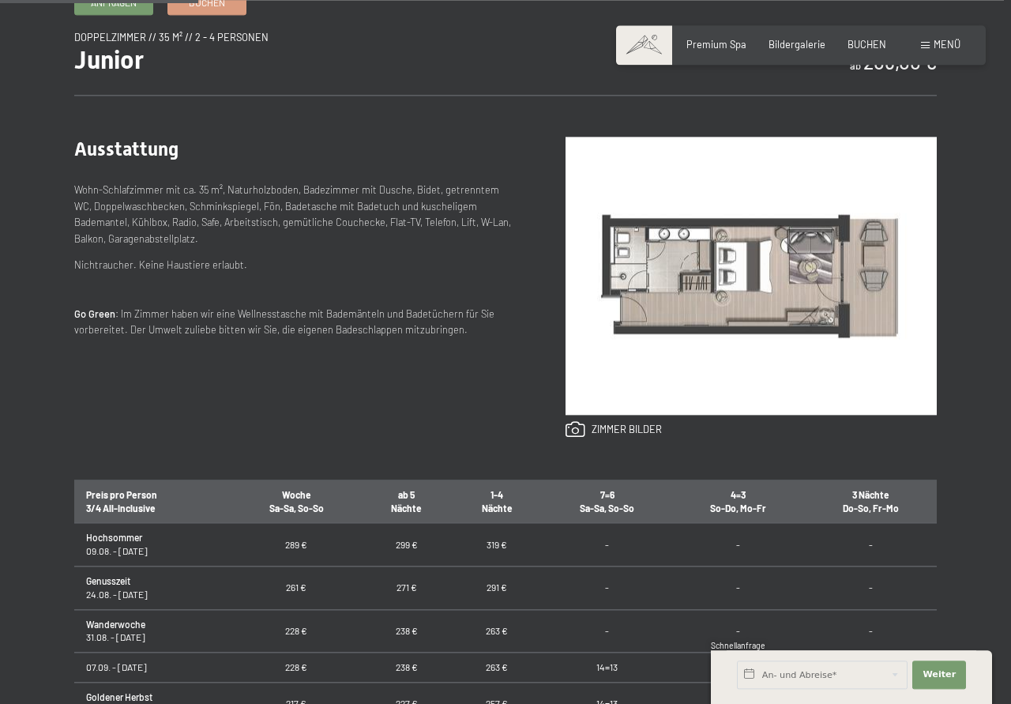
scroll to position [564, 0]
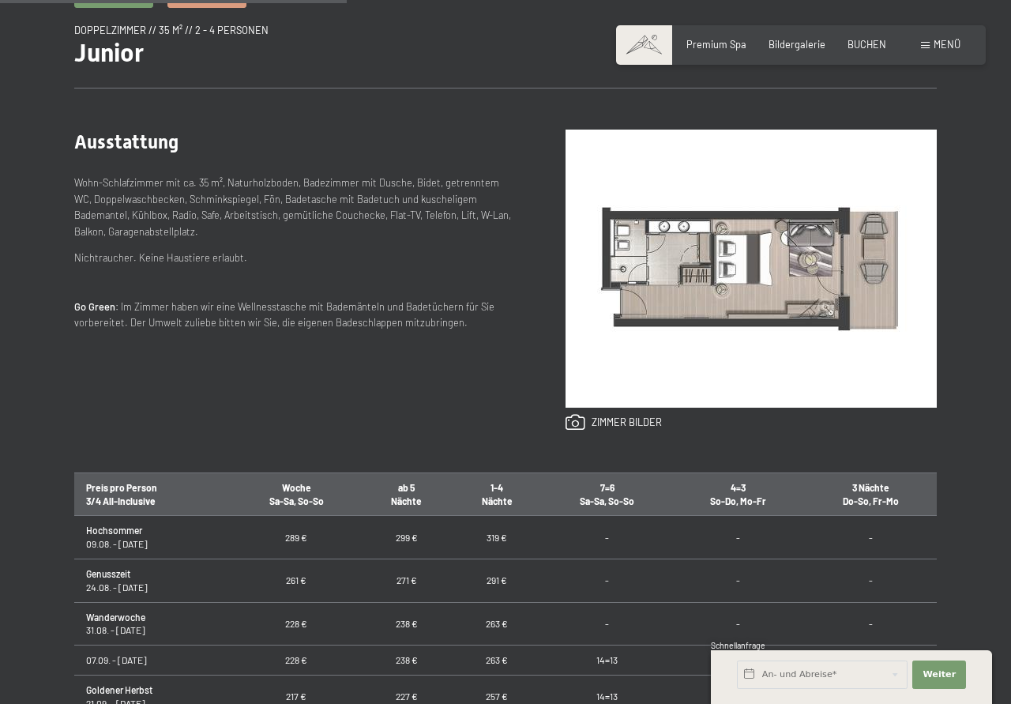
click at [689, 247] on img at bounding box center [751, 269] width 371 height 278
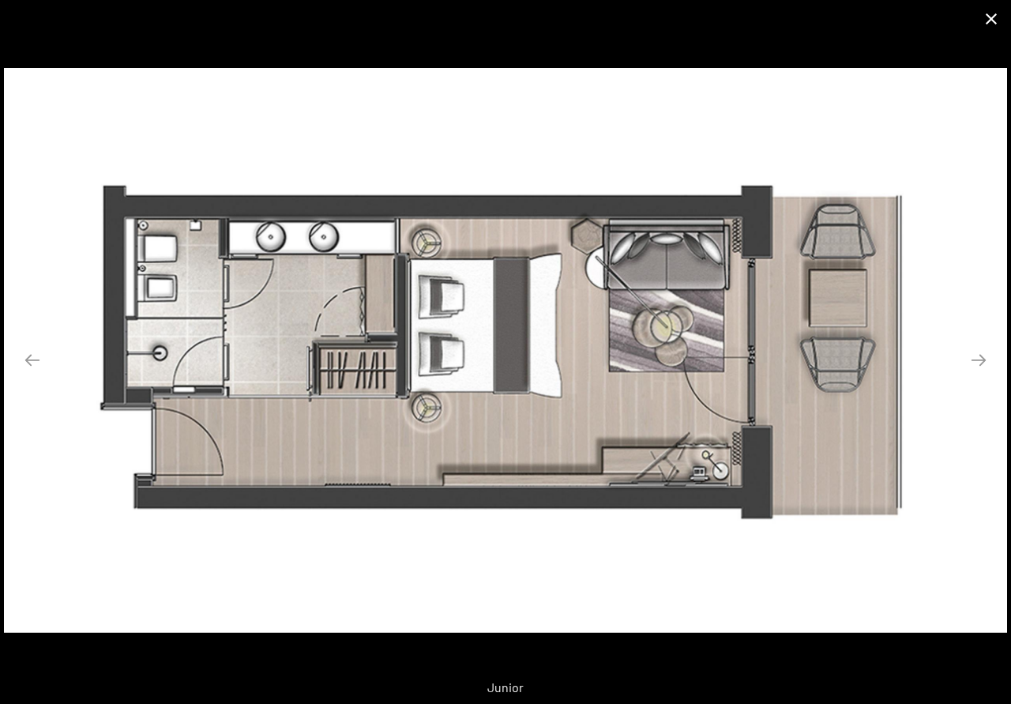
click at [995, 20] on button "Close gallery" at bounding box center [992, 18] width 40 height 37
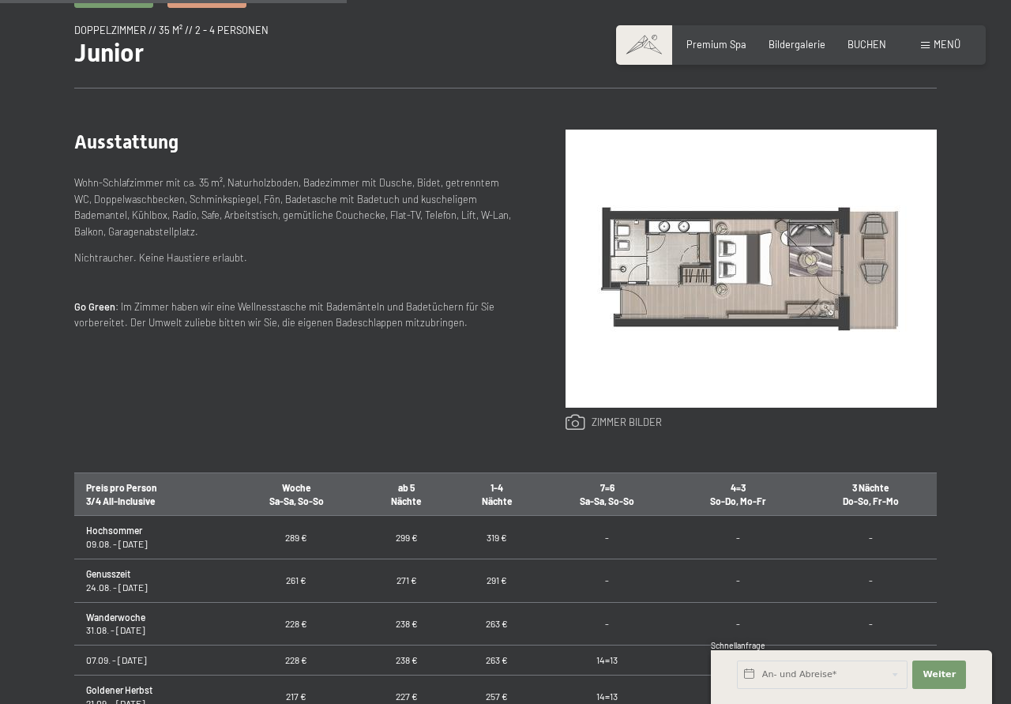
click at [572, 420] on link at bounding box center [614, 422] width 96 height 17
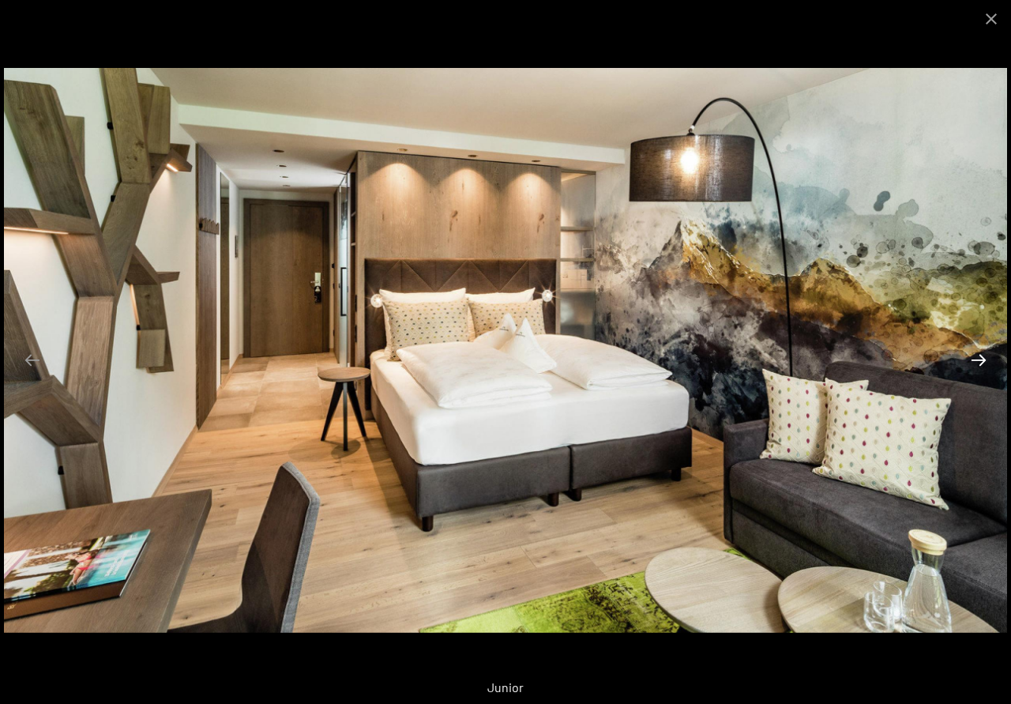
click at [977, 359] on button "Next slide" at bounding box center [978, 359] width 33 height 31
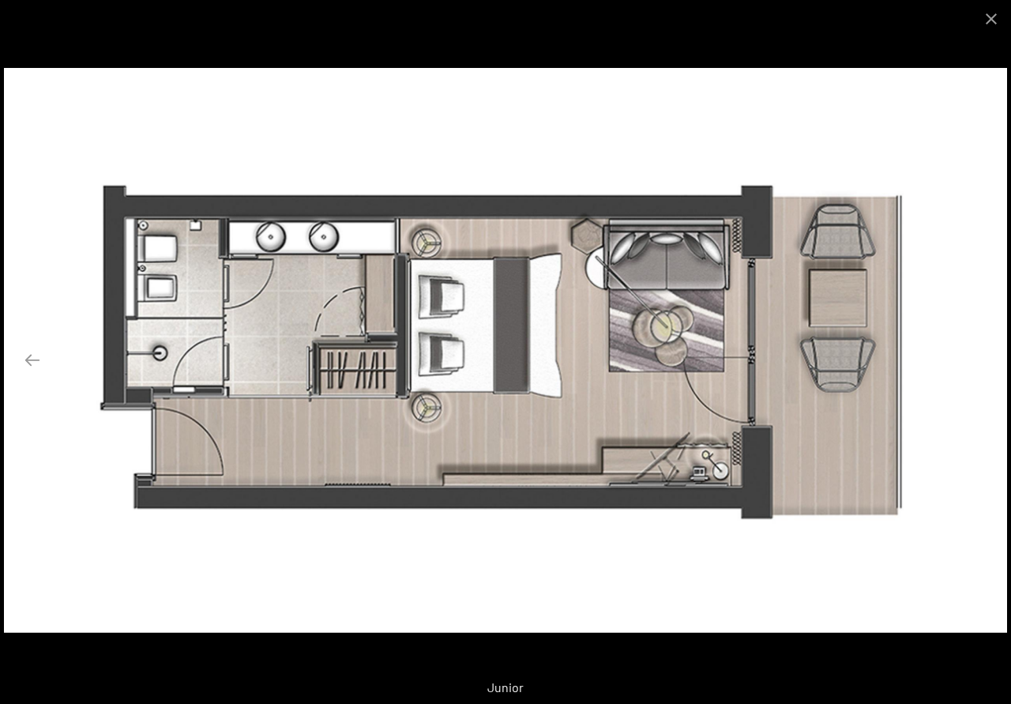
click at [977, 359] on button "Next slide" at bounding box center [978, 359] width 33 height 31
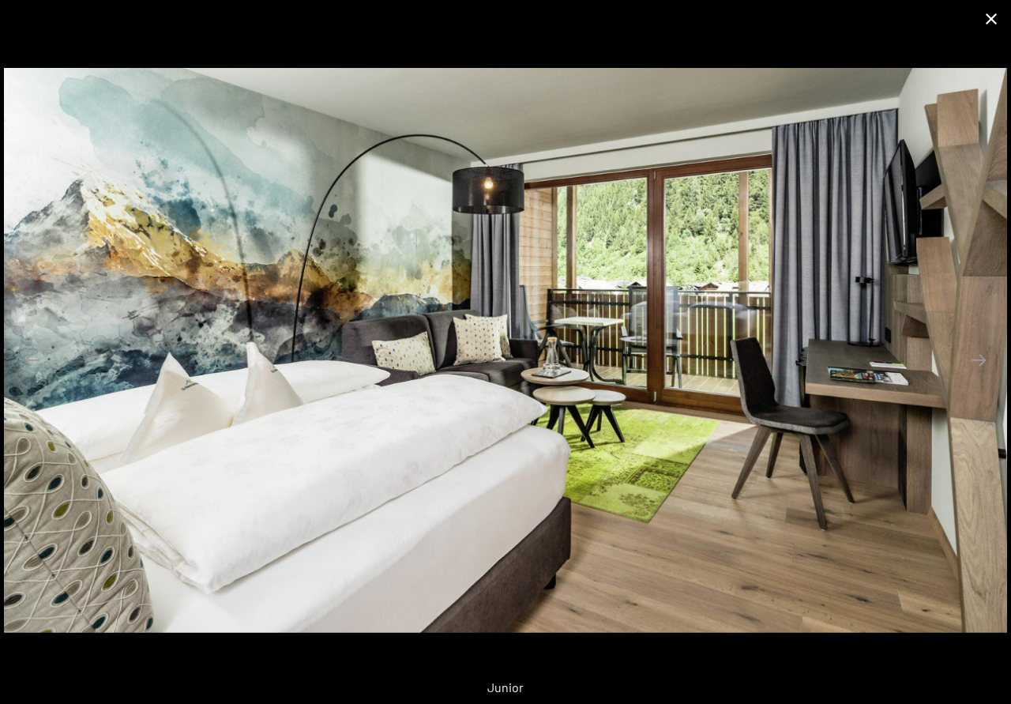
click at [992, 23] on button "Close gallery" at bounding box center [992, 18] width 40 height 37
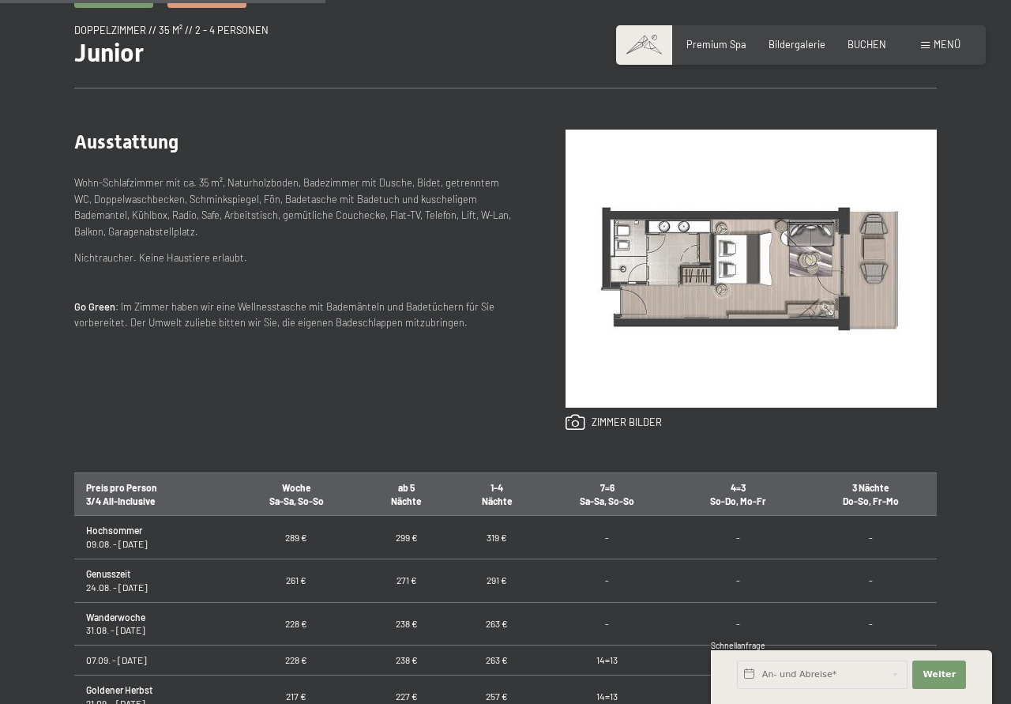
scroll to position [81, 0]
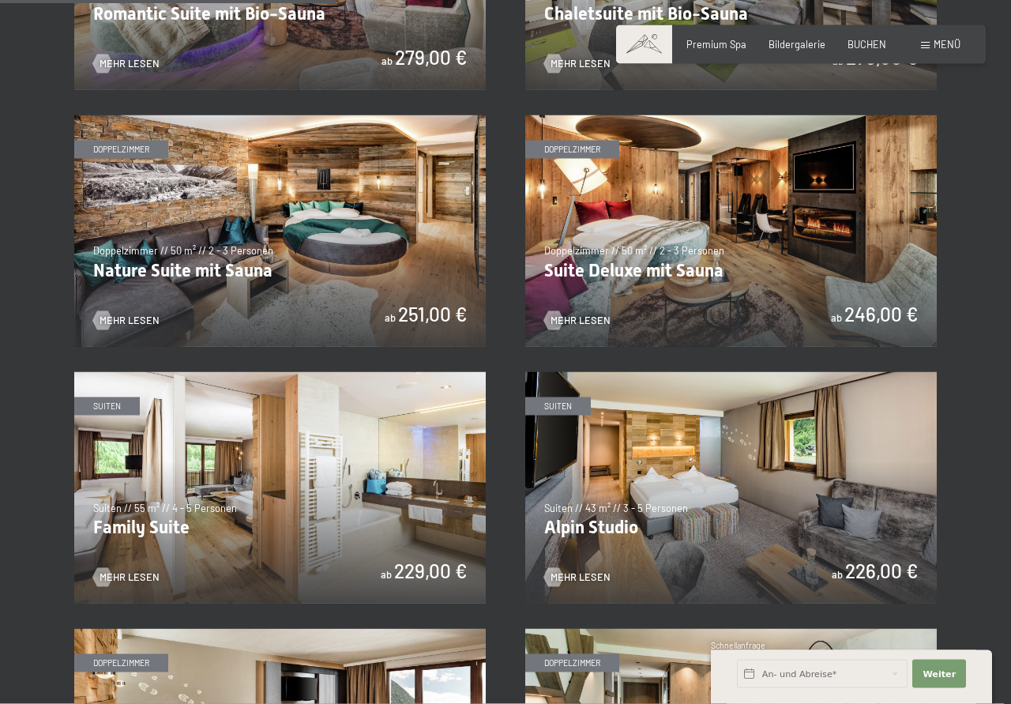
scroll to position [1289, 0]
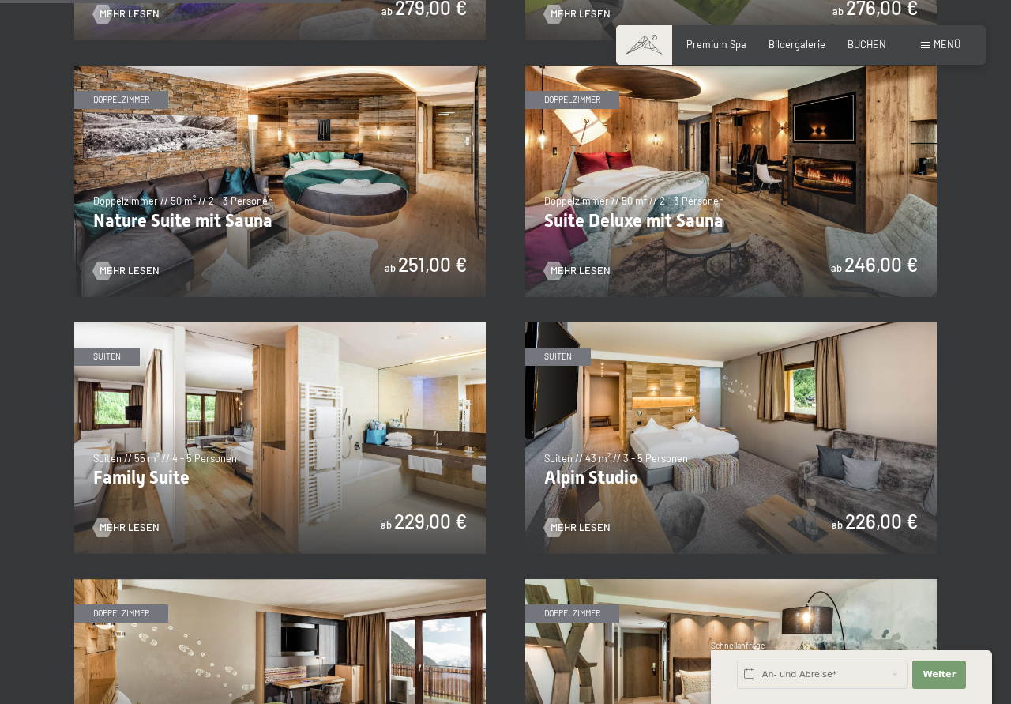
click at [356, 418] on img at bounding box center [280, 437] width 412 height 231
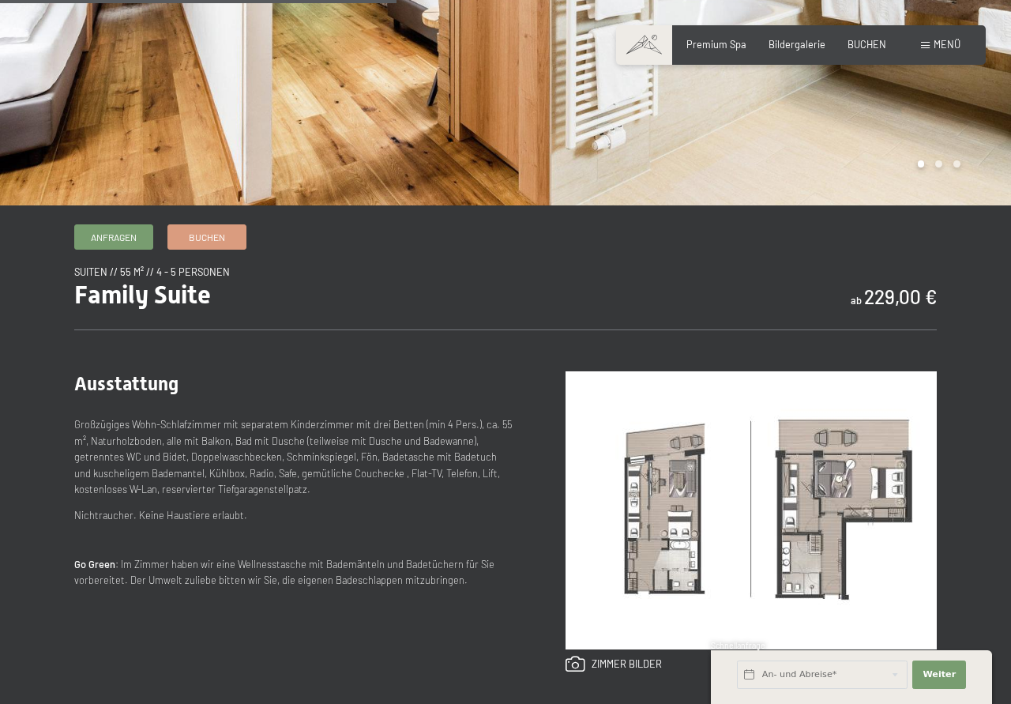
scroll to position [645, 0]
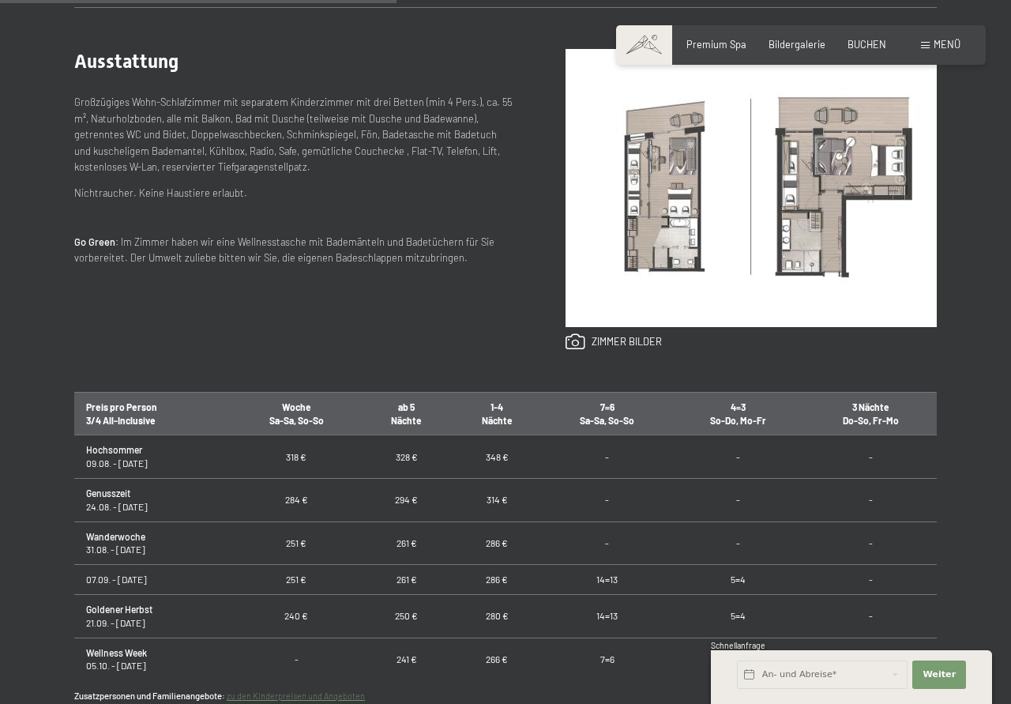
click at [825, 172] on img at bounding box center [751, 188] width 371 height 278
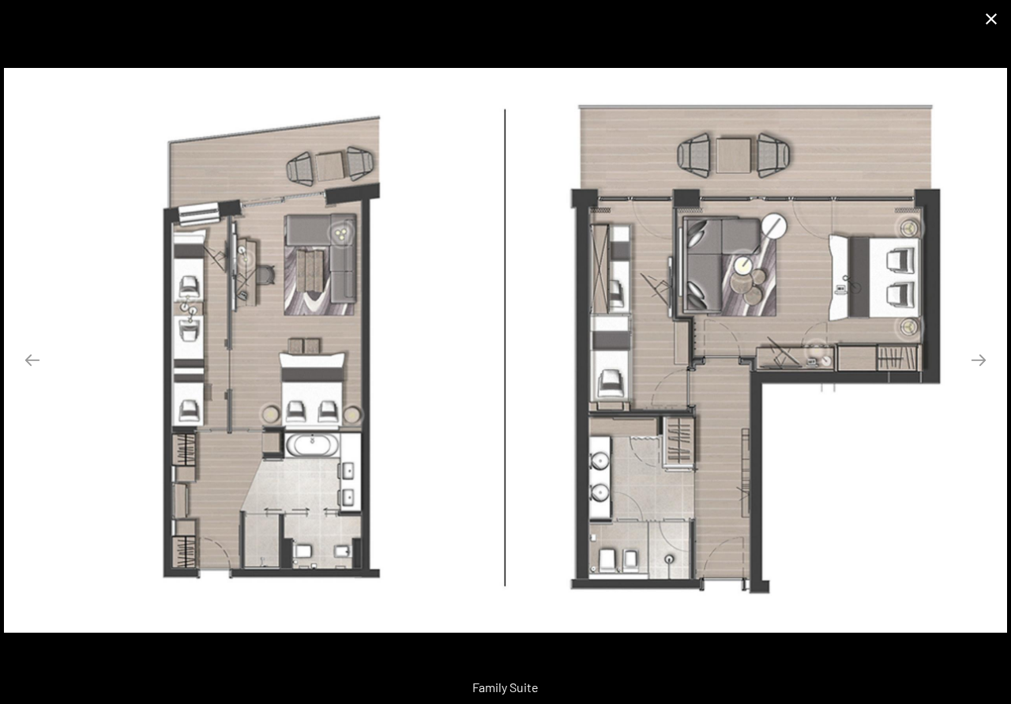
click at [987, 21] on button "Close gallery" at bounding box center [992, 18] width 40 height 37
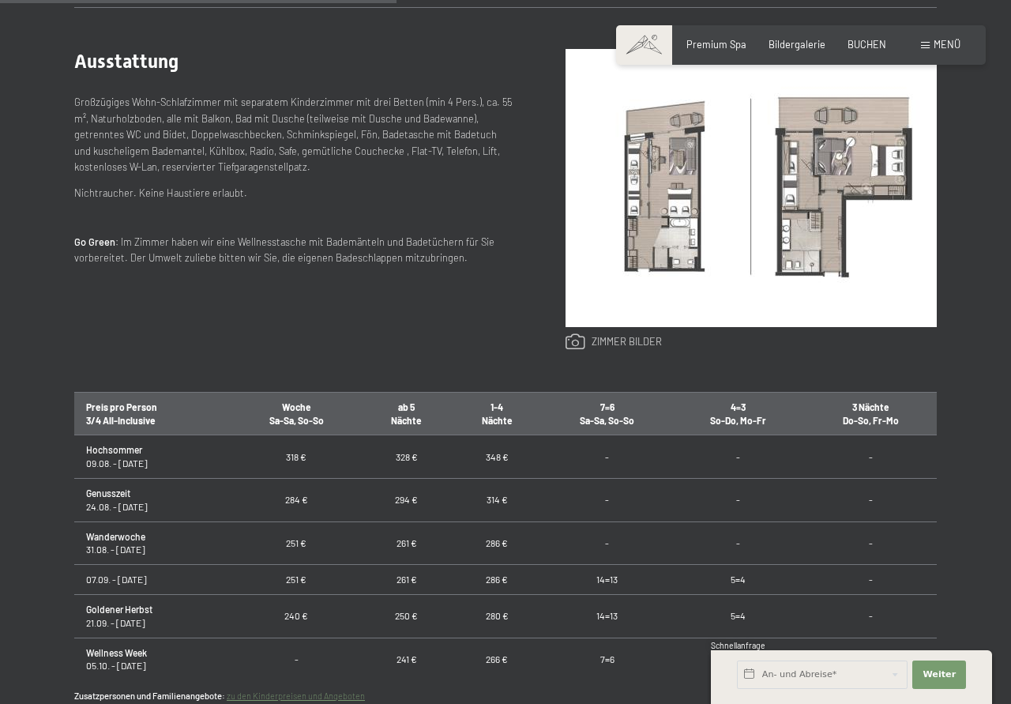
click at [633, 344] on link at bounding box center [614, 341] width 96 height 17
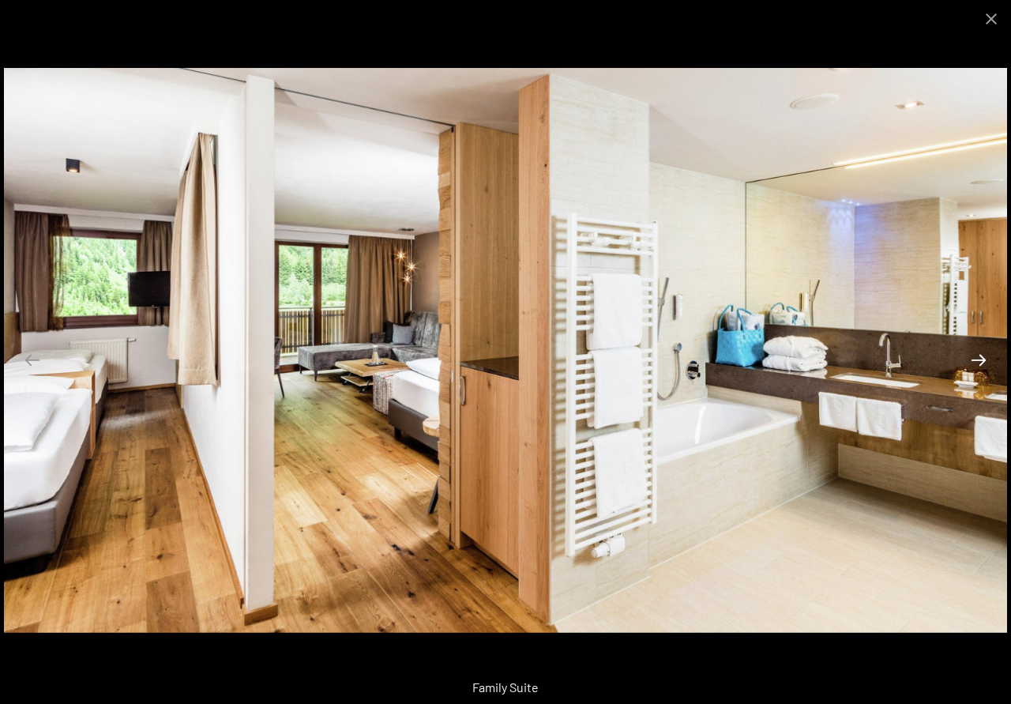
click at [977, 370] on button "Next slide" at bounding box center [978, 359] width 33 height 31
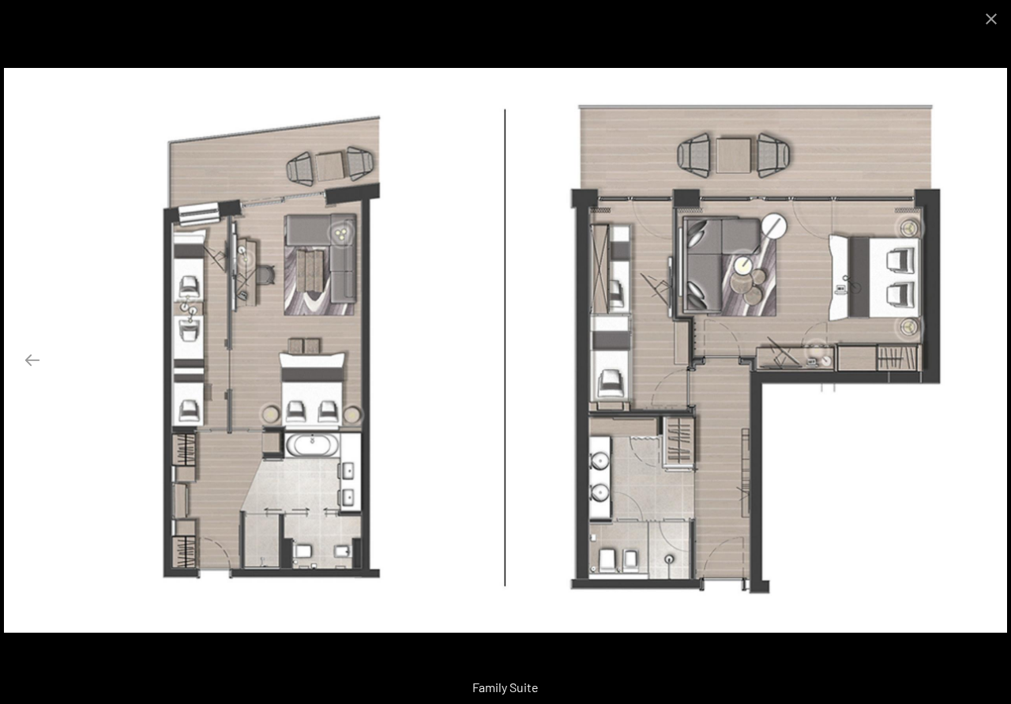
click at [977, 370] on button "Next slide" at bounding box center [978, 359] width 33 height 31
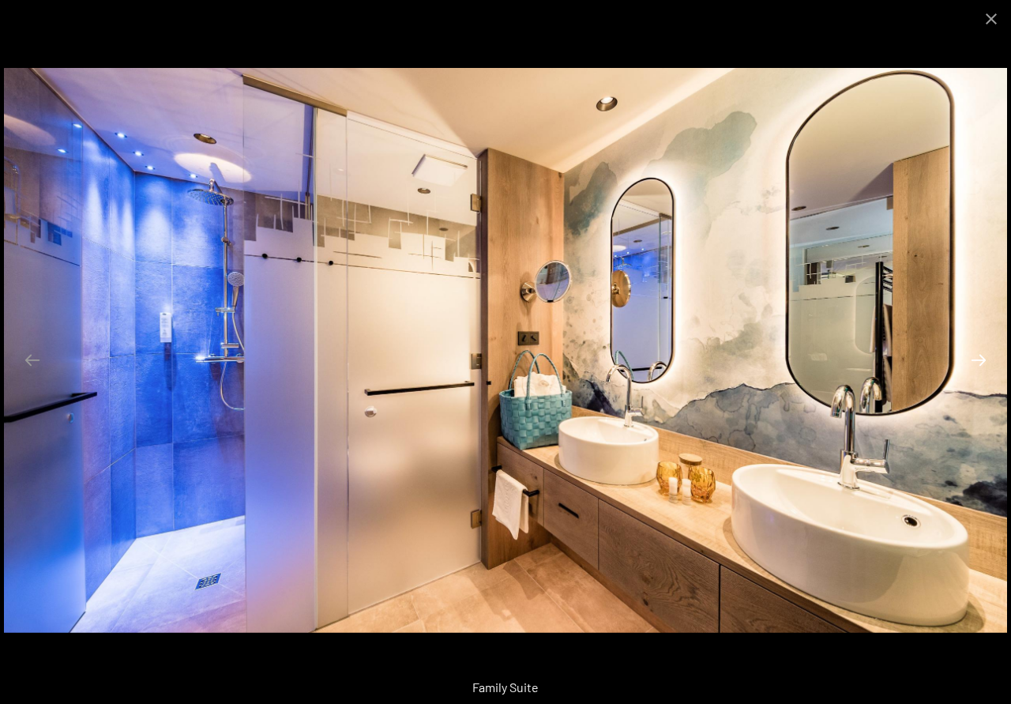
click at [977, 370] on button "Next slide" at bounding box center [978, 359] width 33 height 31
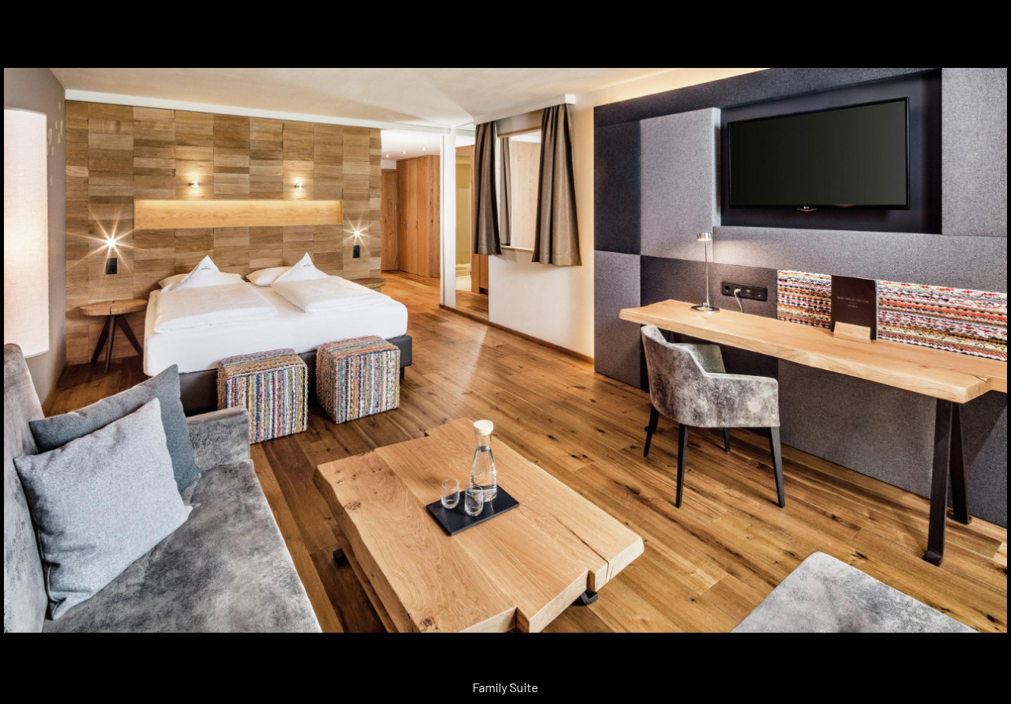
click at [977, 370] on button "Next slide" at bounding box center [986, 359] width 33 height 31
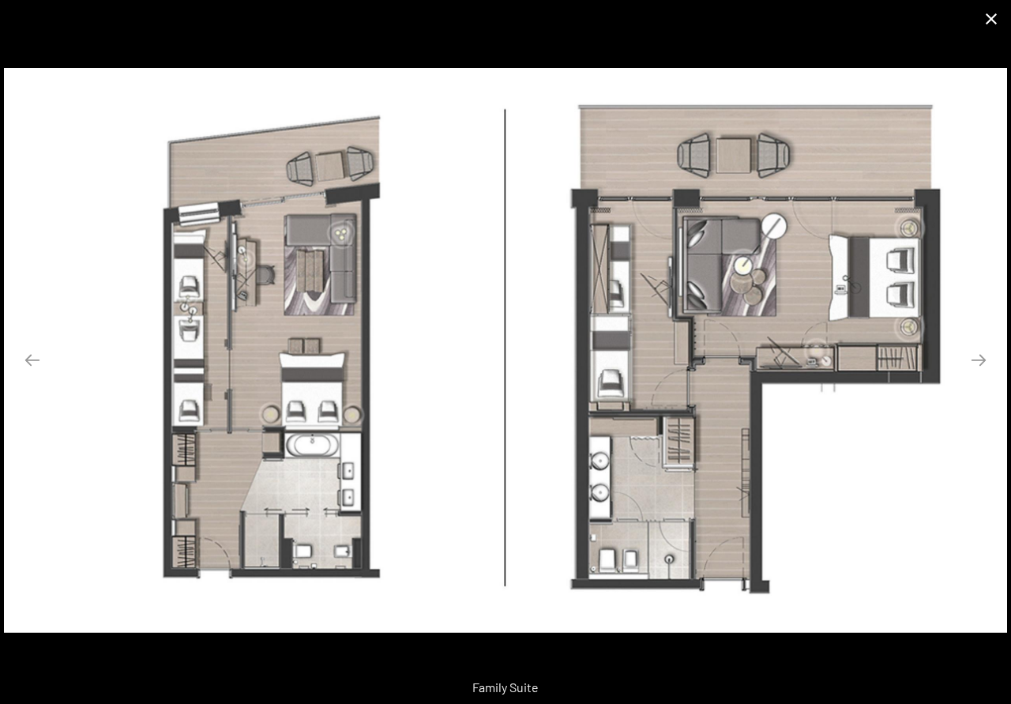
click at [995, 18] on button "Close gallery" at bounding box center [992, 18] width 40 height 37
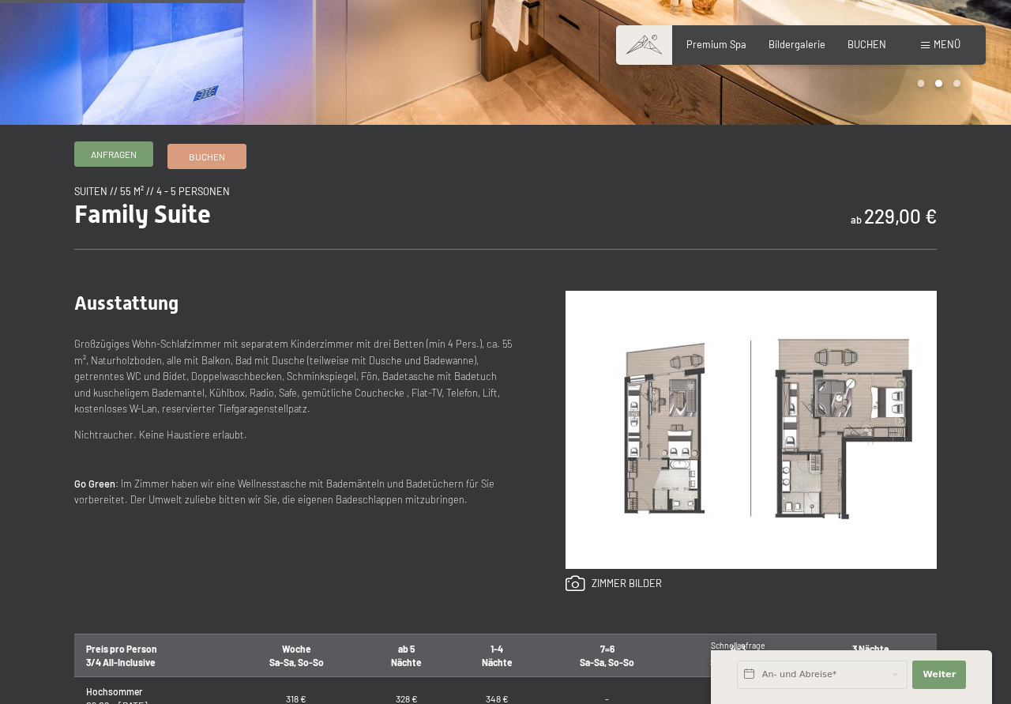
scroll to position [0, 0]
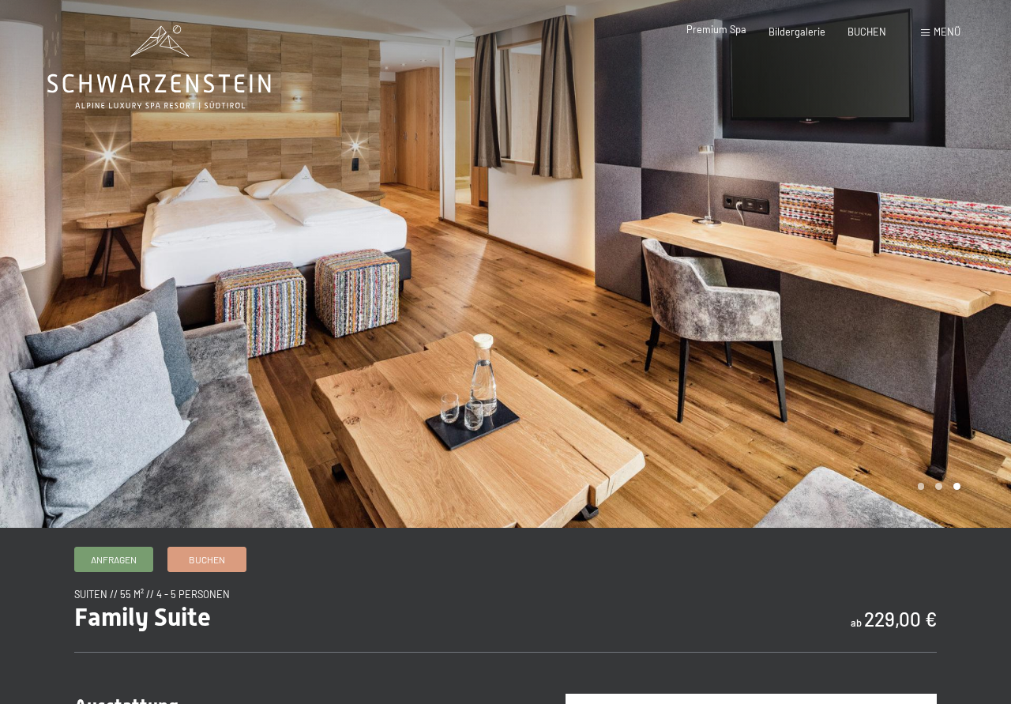
click at [733, 37] on div "Premium Spa" at bounding box center [717, 30] width 60 height 14
click at [733, 36] on span "Premium Spa" at bounding box center [717, 29] width 60 height 13
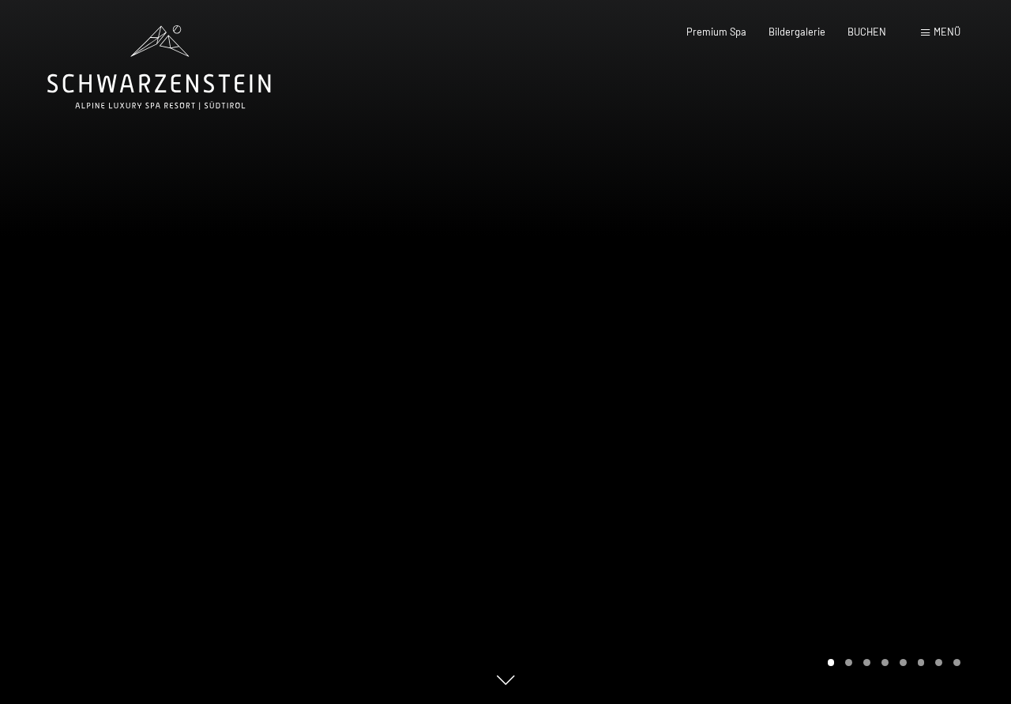
click at [789, 32] on span "Bildergalerie" at bounding box center [797, 31] width 57 height 13
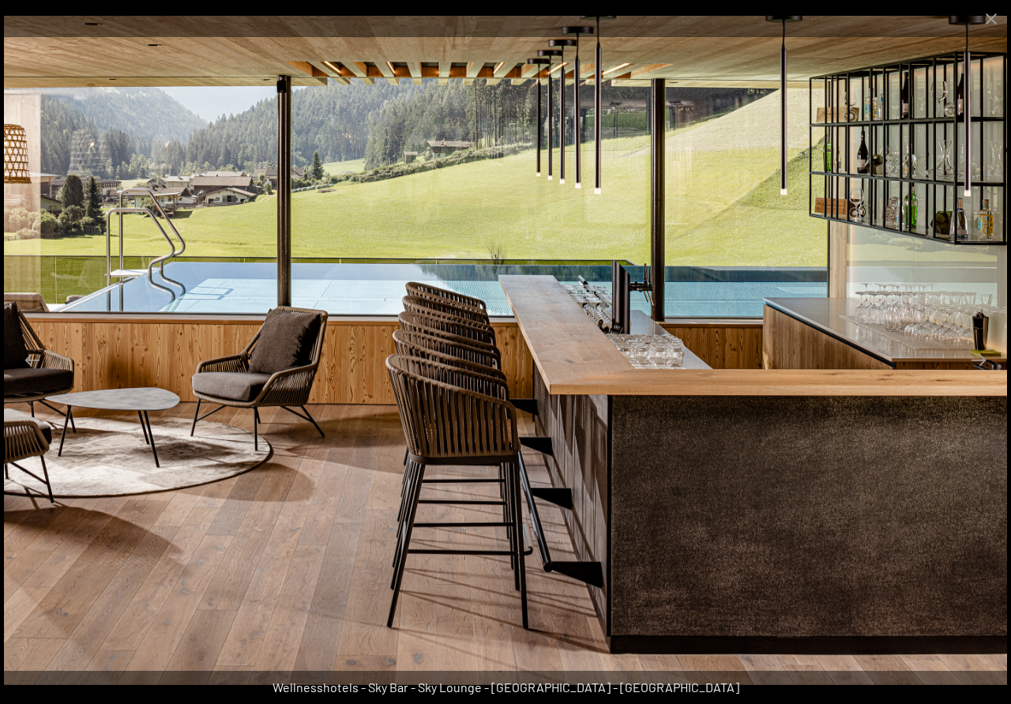
scroll to position [564, 0]
click at [995, 17] on button "Close gallery" at bounding box center [992, 18] width 40 height 37
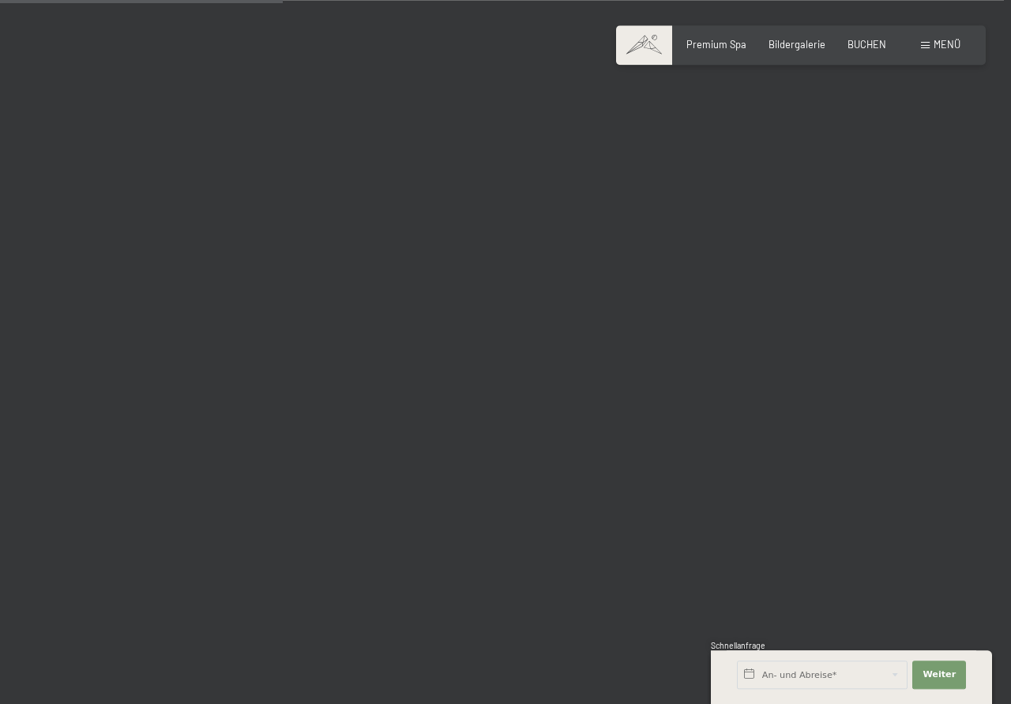
scroll to position [3949, 0]
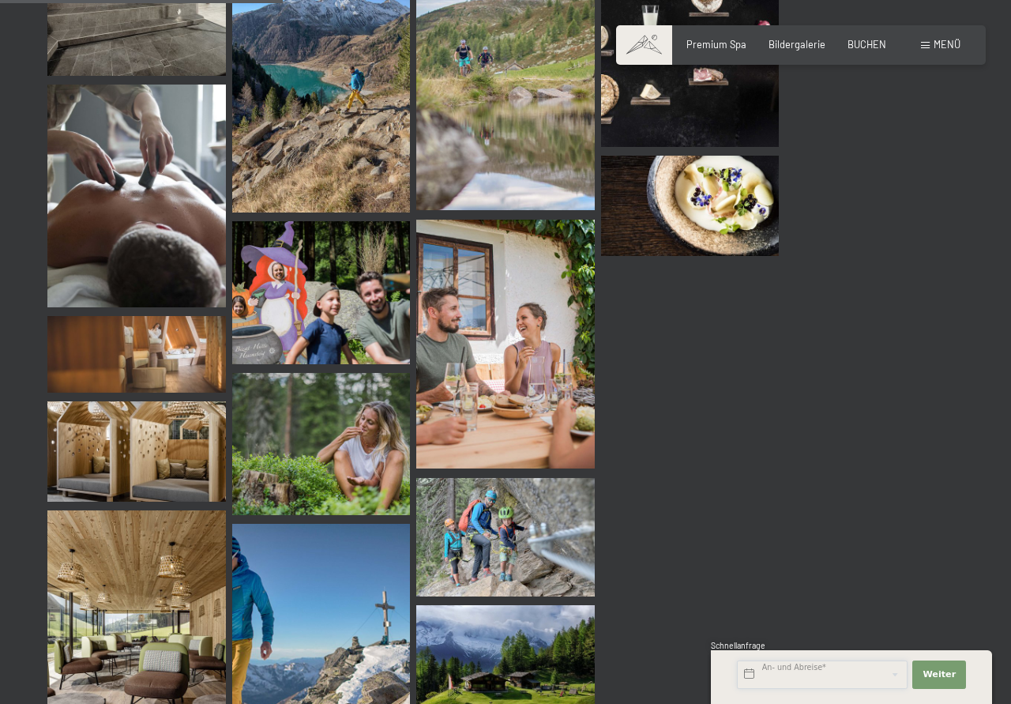
click at [829, 671] on input "text" at bounding box center [822, 674] width 171 height 28
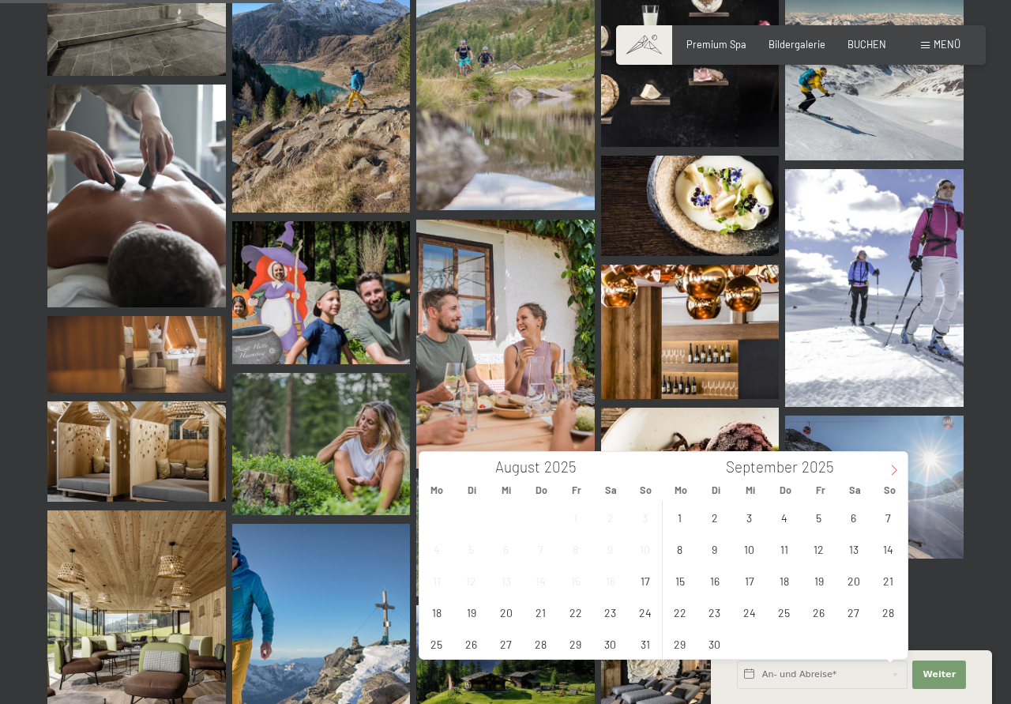
click at [897, 476] on span at bounding box center [894, 465] width 27 height 27
type input "2026"
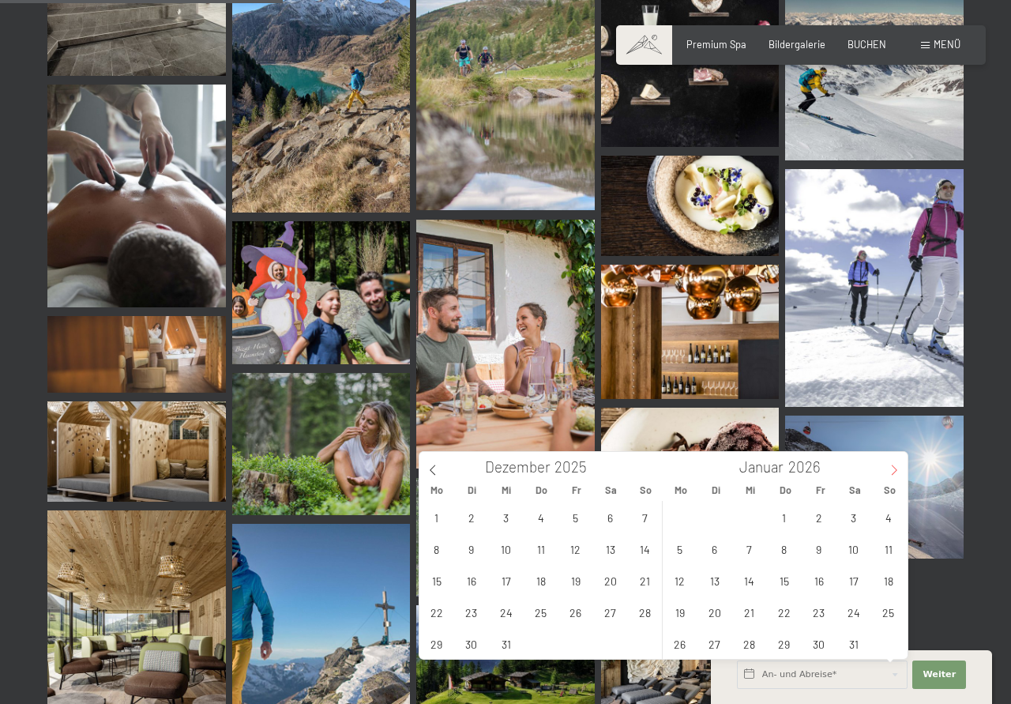
click at [897, 476] on span at bounding box center [894, 465] width 27 height 27
type input "2026"
click at [897, 476] on span at bounding box center [894, 465] width 27 height 27
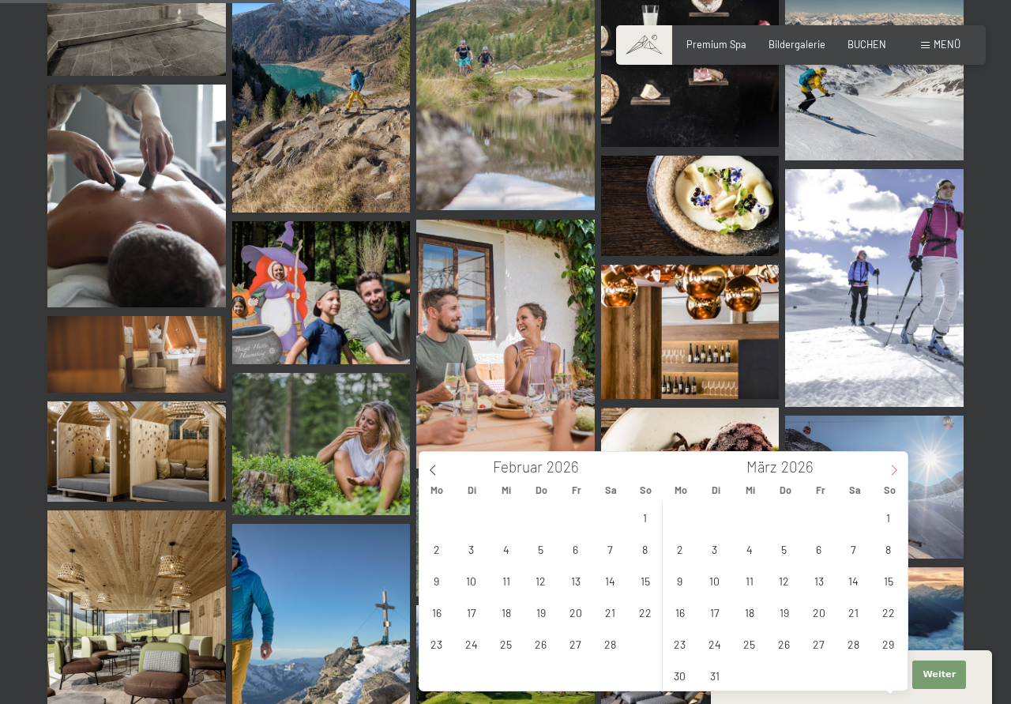
click at [897, 476] on span at bounding box center [894, 465] width 27 height 27
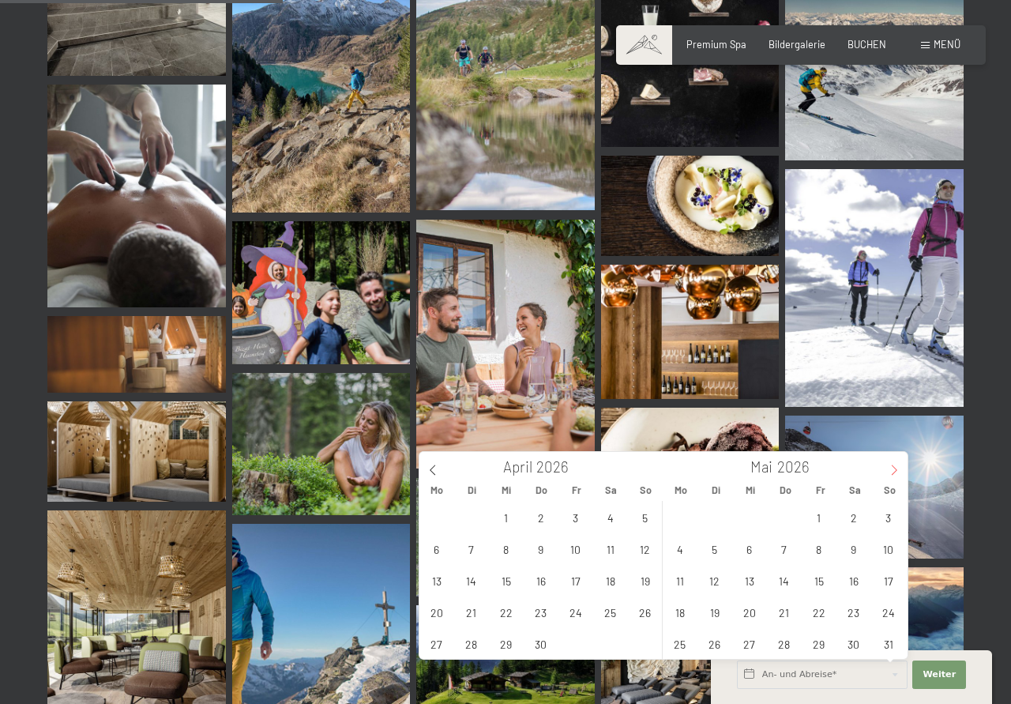
click at [897, 476] on span at bounding box center [894, 465] width 27 height 27
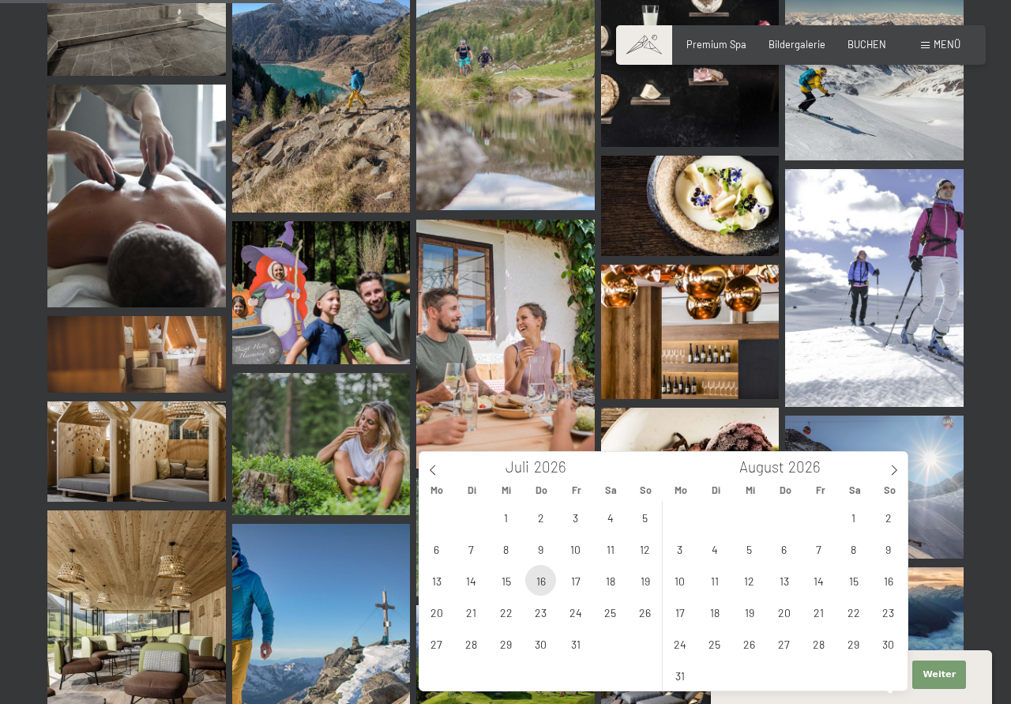
click at [549, 583] on span "16" at bounding box center [540, 580] width 31 height 31
click at [569, 612] on span "24" at bounding box center [575, 611] width 31 height 31
type input "Do. 16.07.2026 - Fr. 24.07.2026"
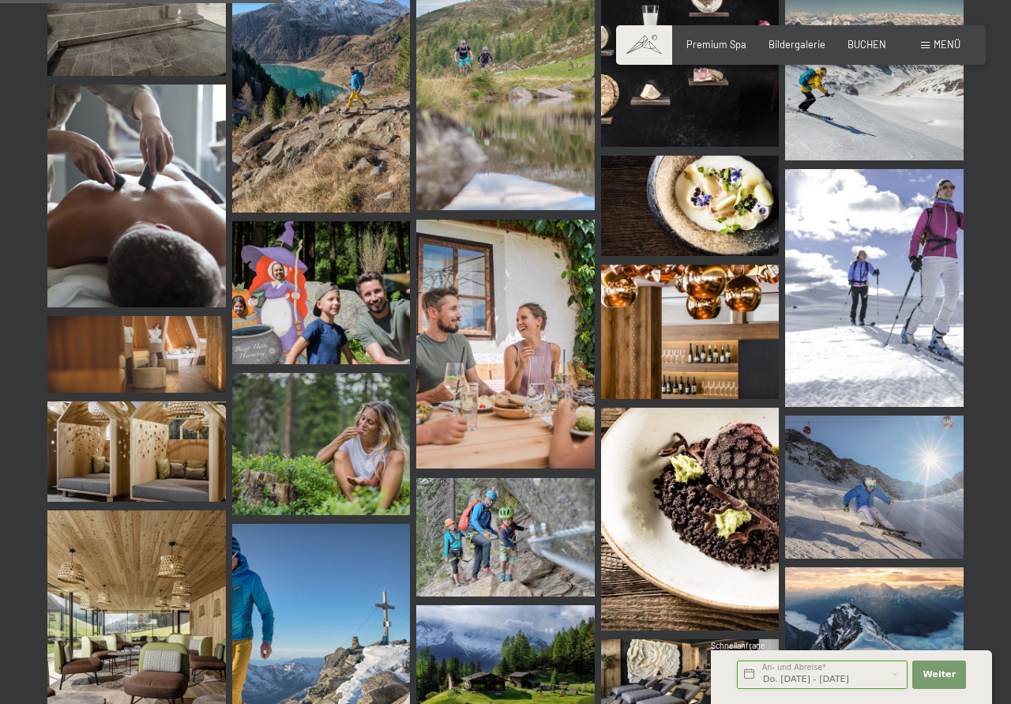
scroll to position [4110, 0]
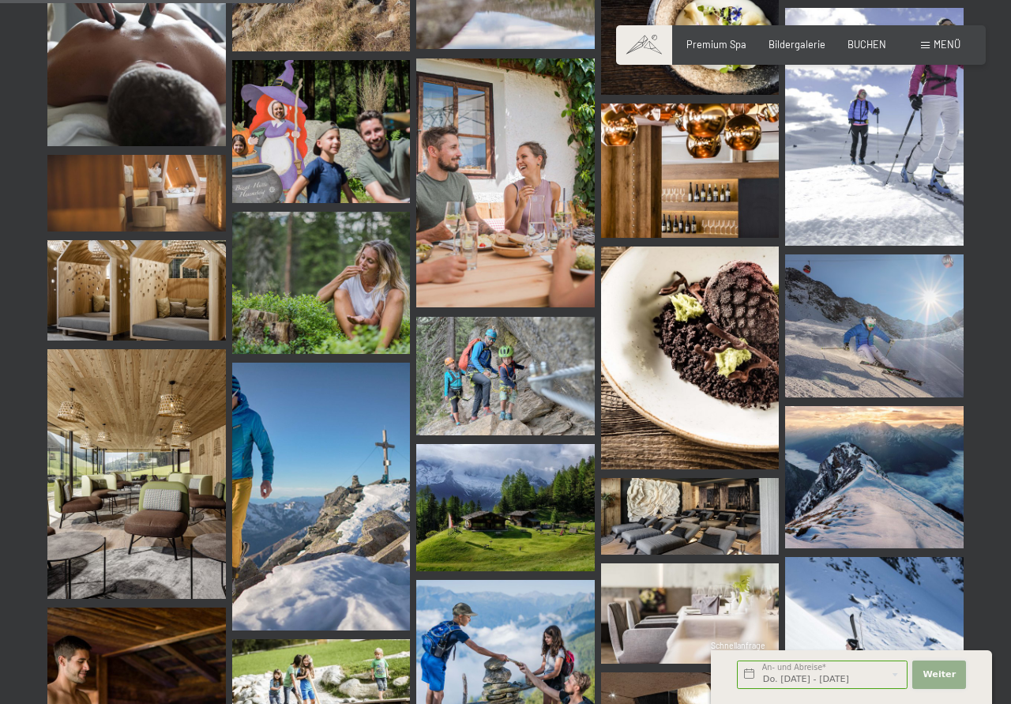
click at [965, 676] on button "Weiter Adressfelder ausblenden" at bounding box center [940, 674] width 54 height 28
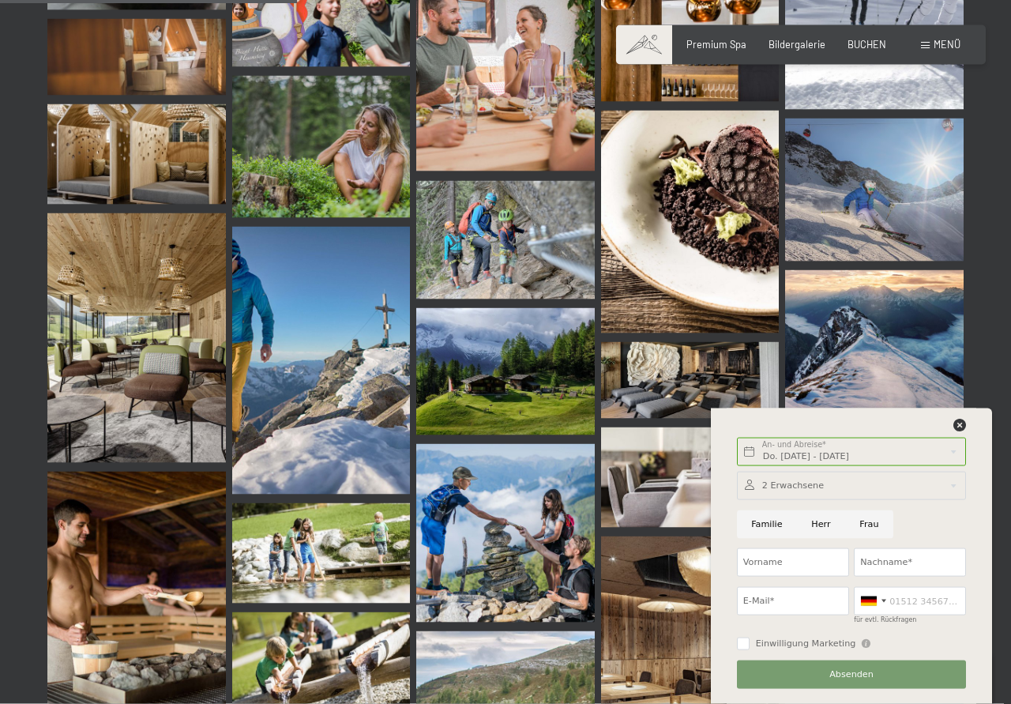
scroll to position [4513, 0]
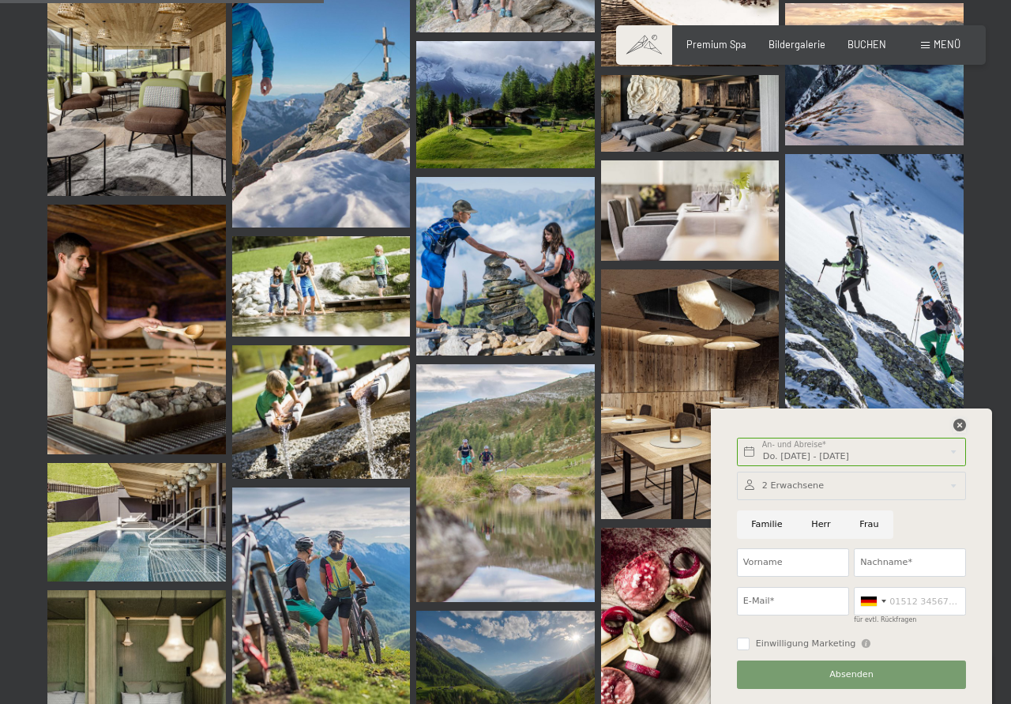
click at [962, 423] on icon at bounding box center [960, 425] width 13 height 13
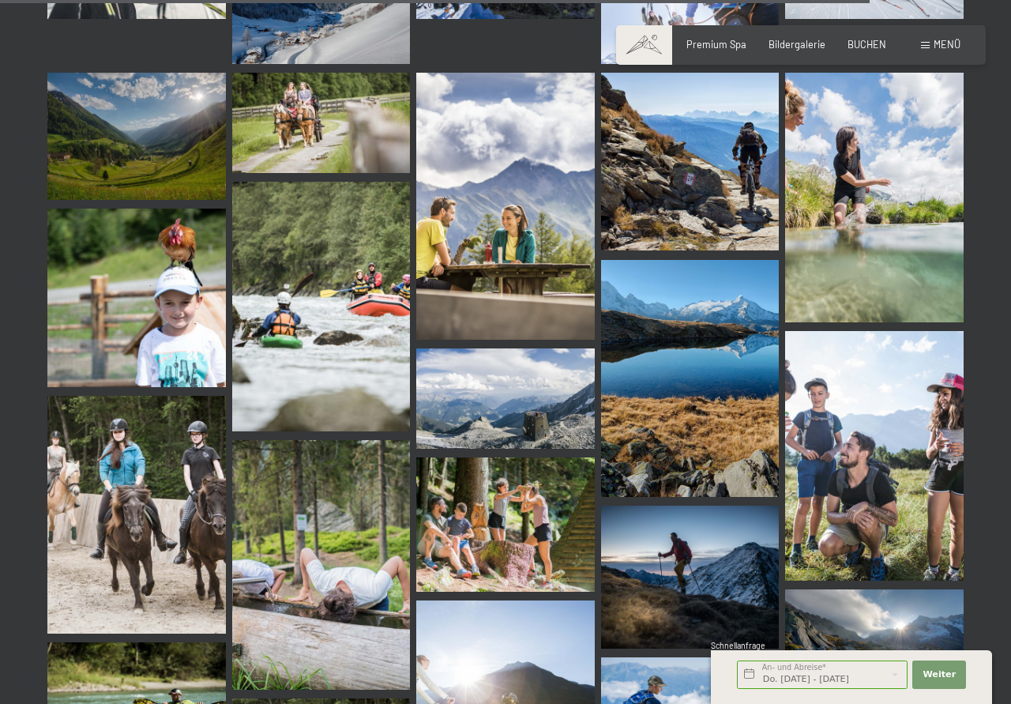
scroll to position [12330, 0]
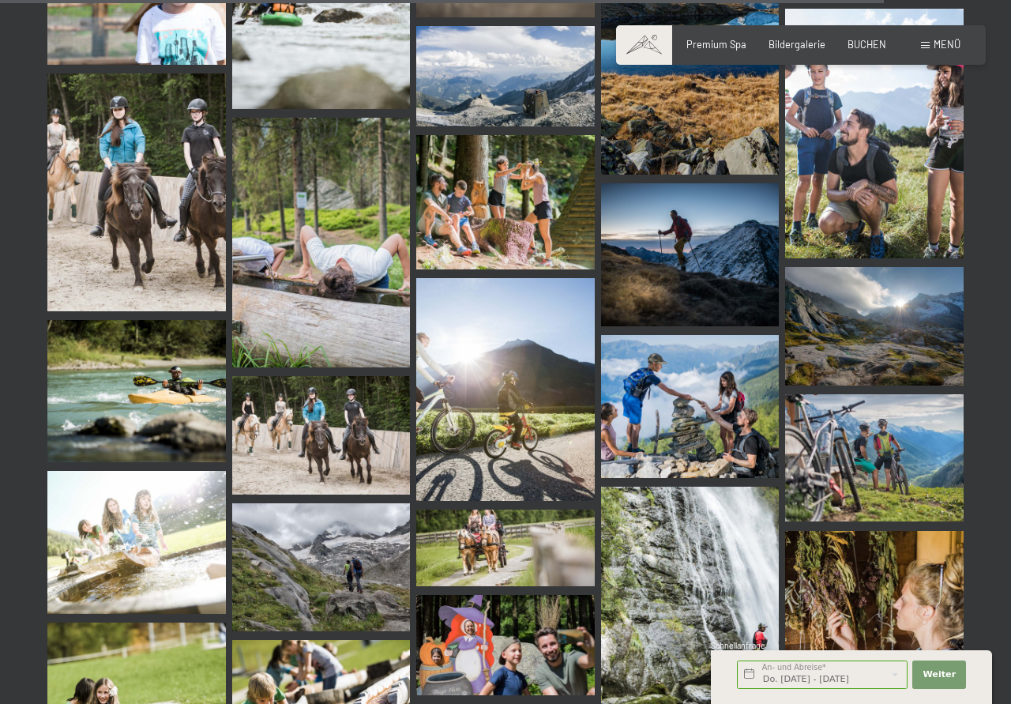
click at [328, 393] on img at bounding box center [321, 435] width 179 height 119
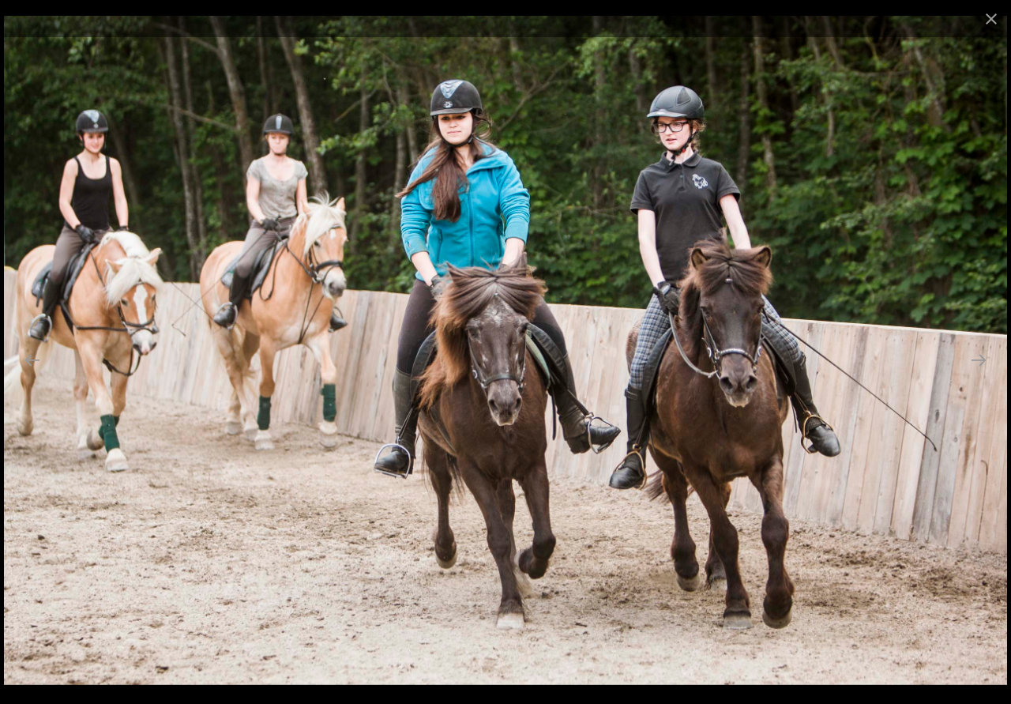
scroll to position [13136, 0]
click at [996, 24] on button "Close gallery" at bounding box center [992, 18] width 40 height 37
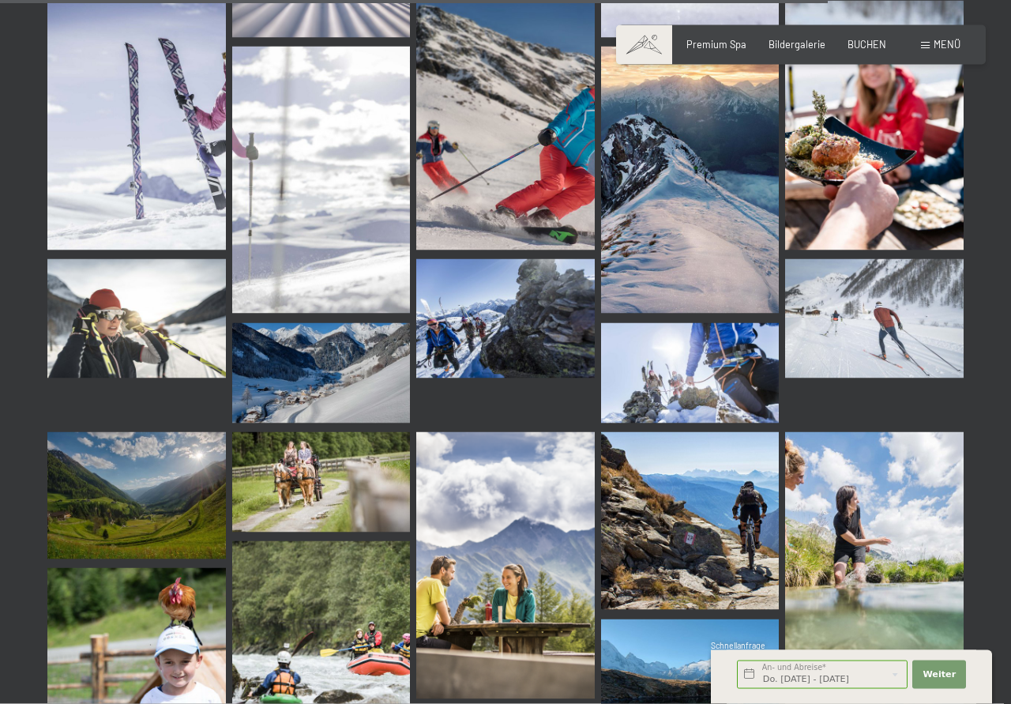
scroll to position [11604, 0]
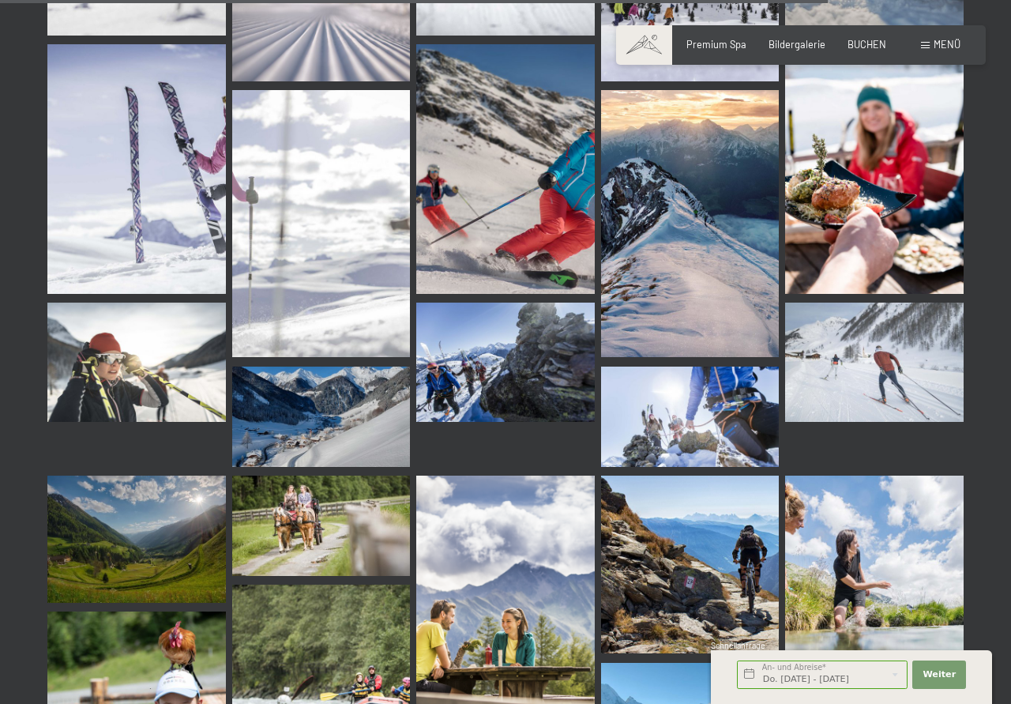
click at [931, 45] on div "Menü" at bounding box center [941, 45] width 40 height 14
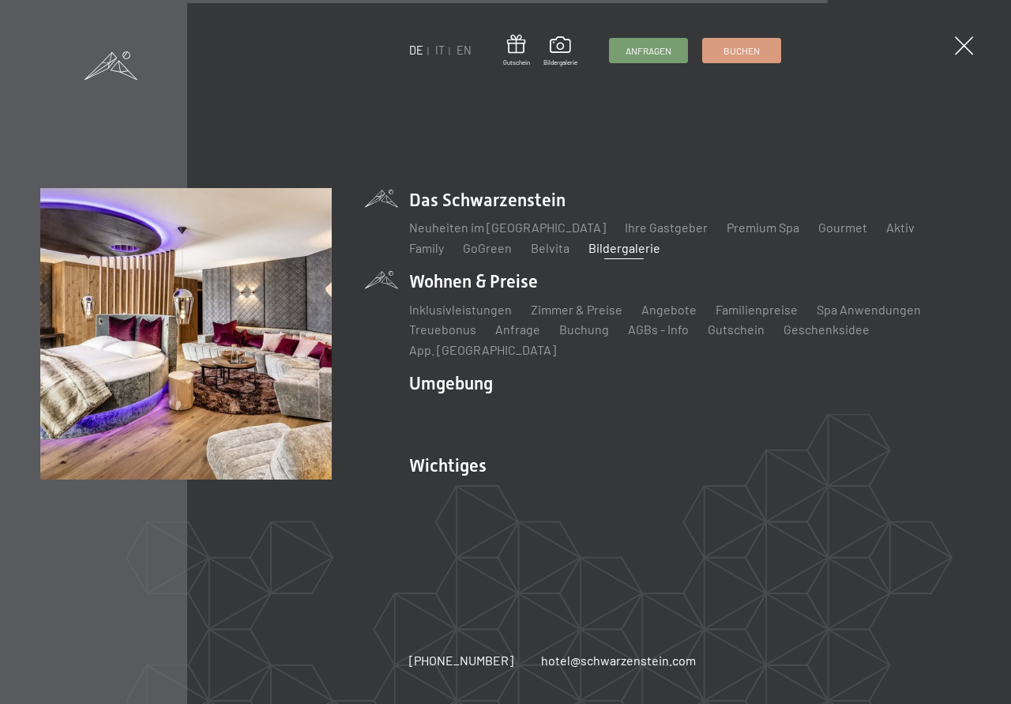
click at [472, 295] on li "Wohnen & Preise Inklusivleistungen Zimmer & Preise Liste Angebote Liste Familie…" at bounding box center [690, 313] width 562 height 89
click at [581, 317] on link "Zimmer & Preise" at bounding box center [577, 309] width 92 height 15
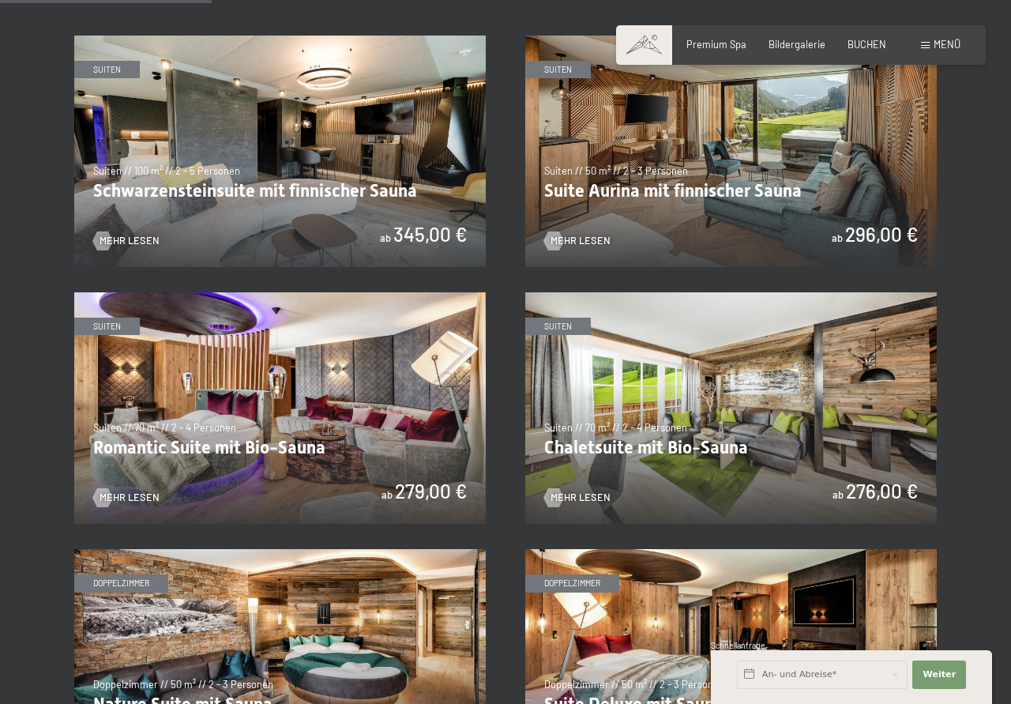
scroll to position [484, 0]
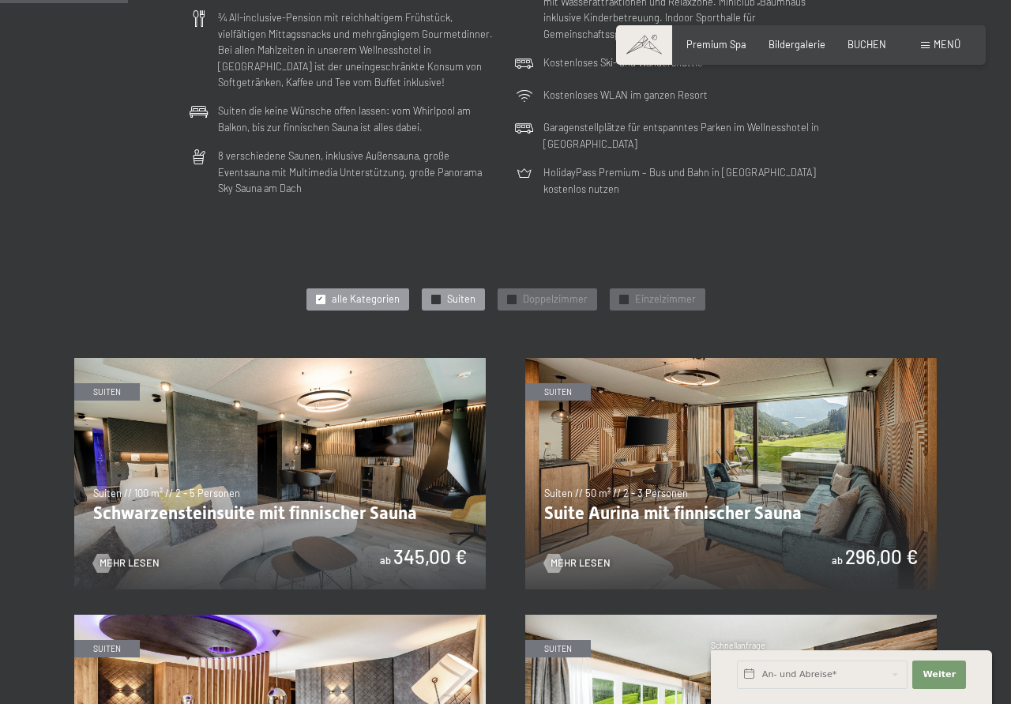
click at [464, 299] on span "Suiten" at bounding box center [461, 299] width 28 height 14
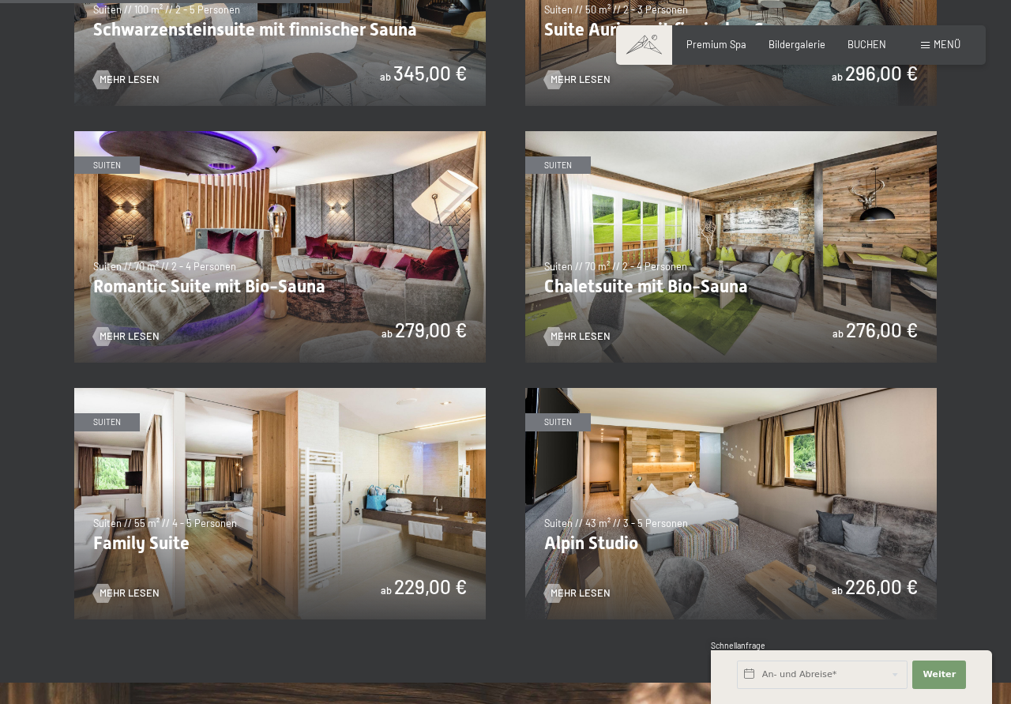
scroll to position [1128, 0]
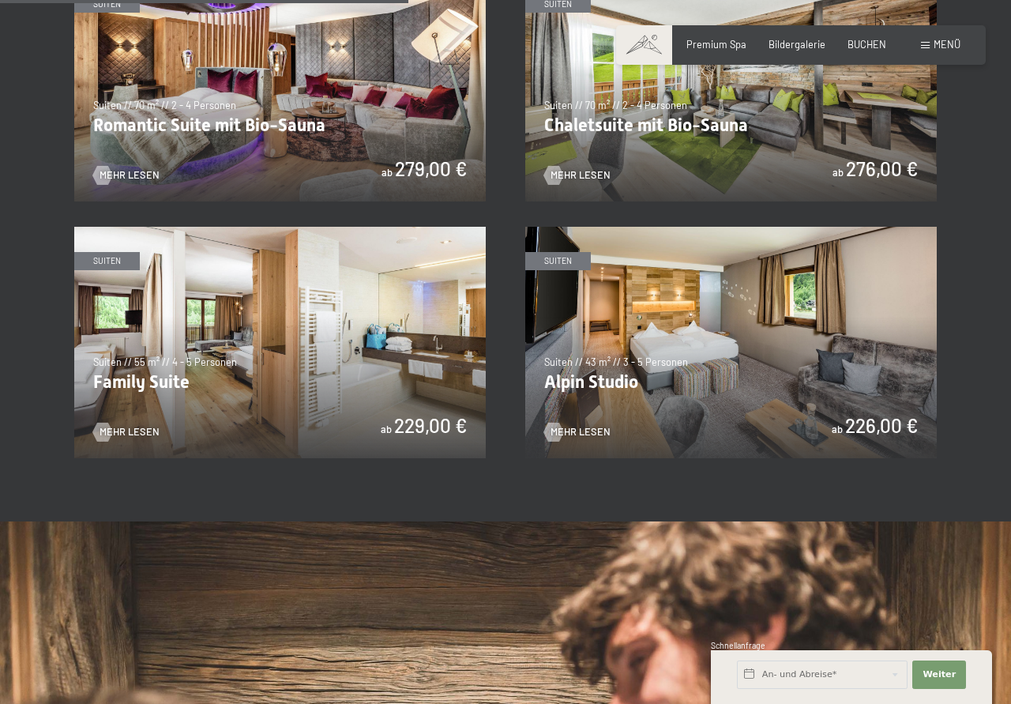
click at [250, 363] on img at bounding box center [280, 342] width 412 height 231
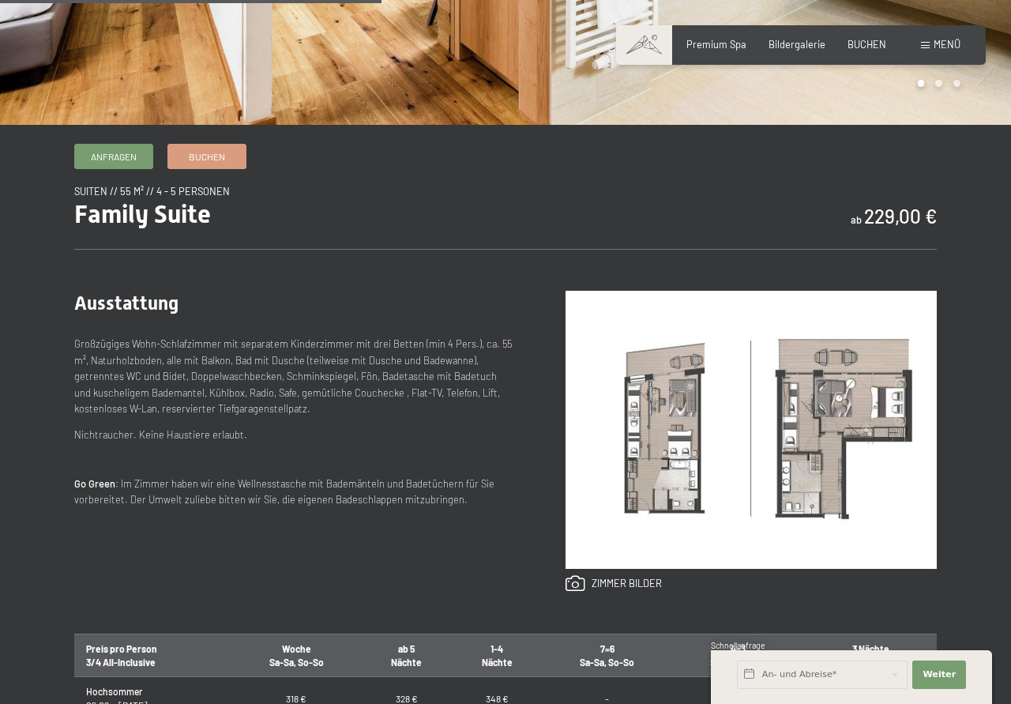
scroll to position [645, 0]
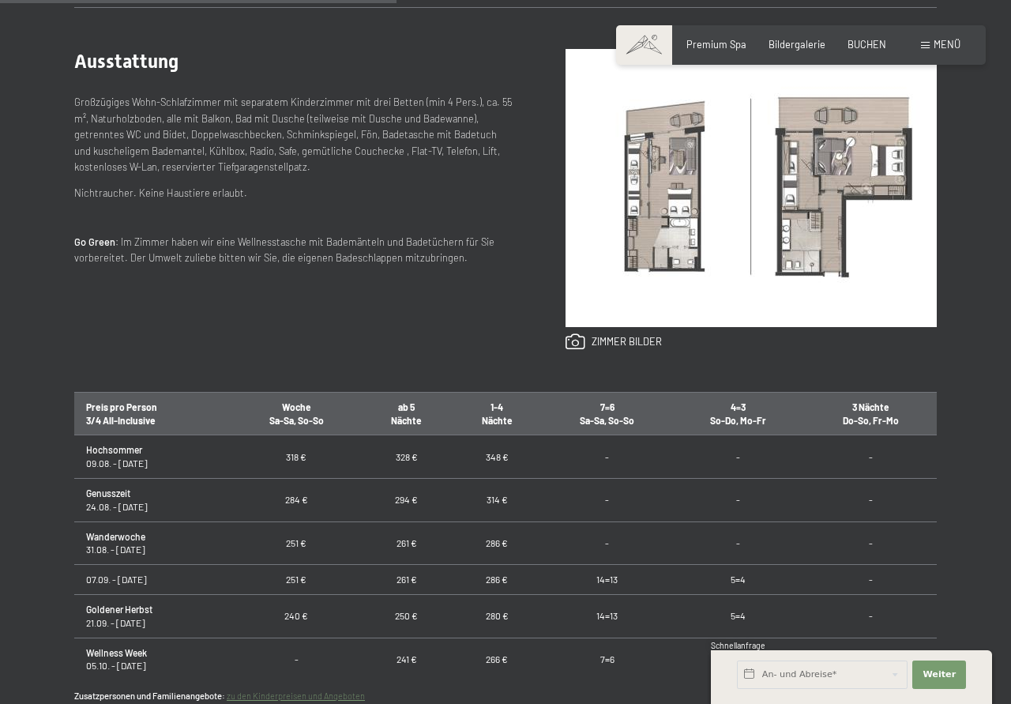
click at [670, 198] on img at bounding box center [751, 188] width 371 height 278
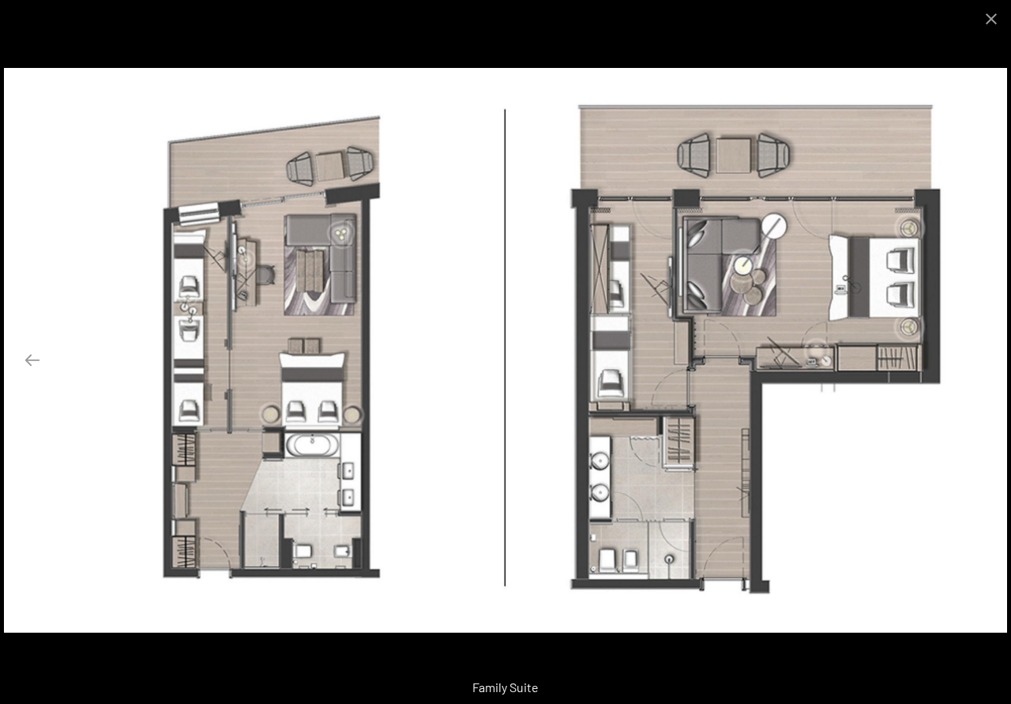
click at [969, 363] on button "Next slide" at bounding box center [978, 359] width 33 height 31
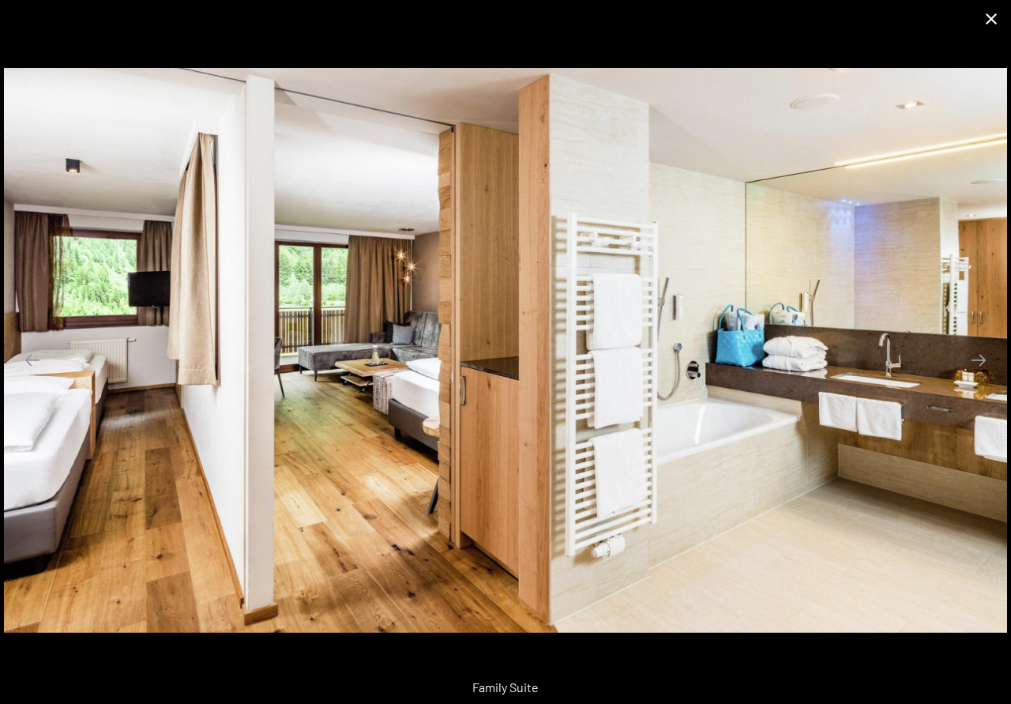
click at [995, 20] on button "Close gallery" at bounding box center [992, 18] width 40 height 37
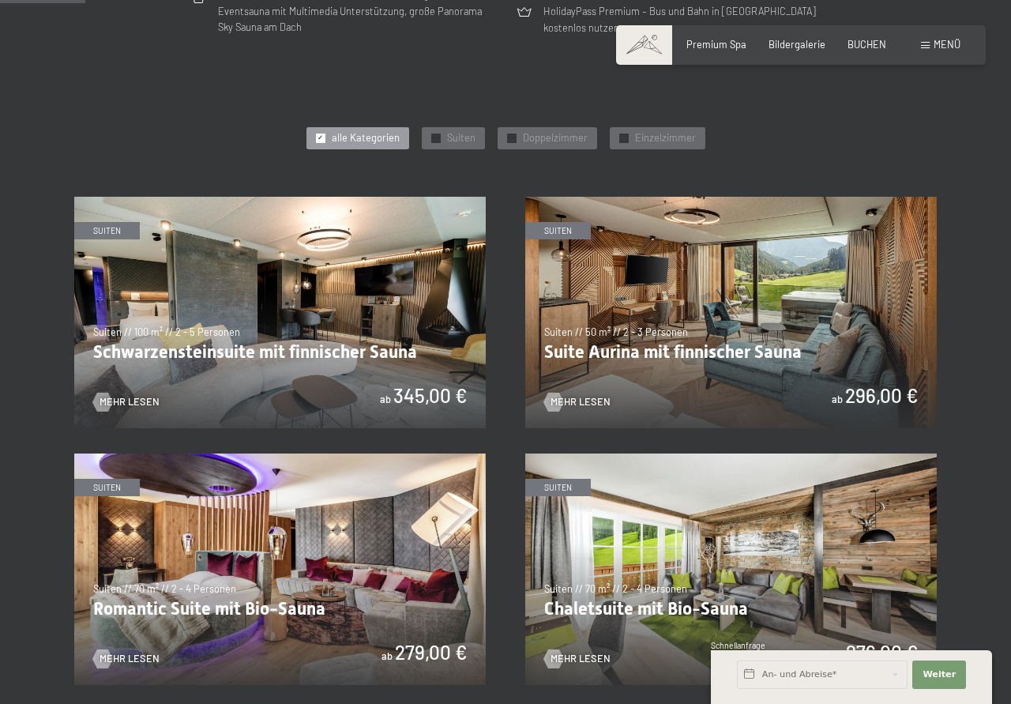
scroll to position [645, 0]
click at [410, 361] on img at bounding box center [280, 312] width 412 height 231
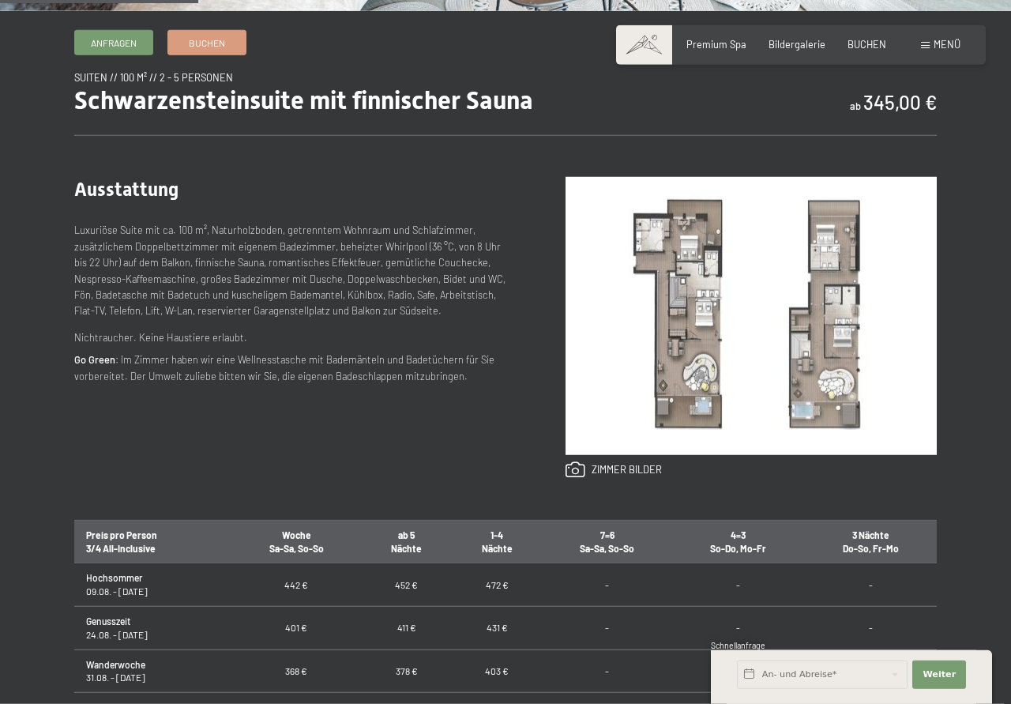
scroll to position [564, 0]
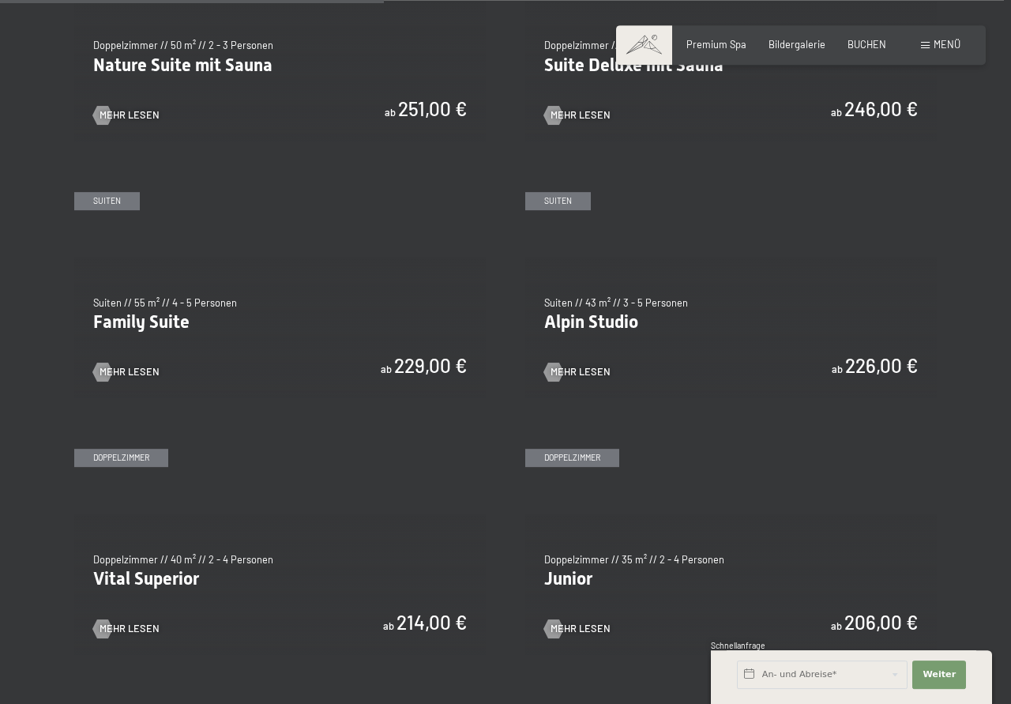
scroll to position [1451, 0]
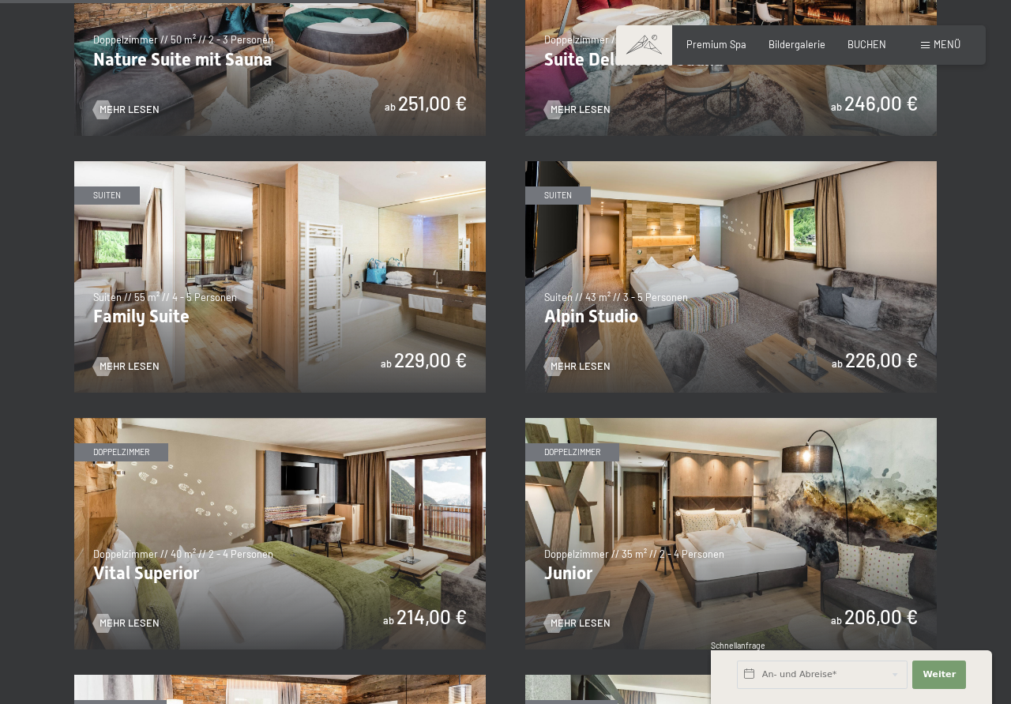
click at [217, 260] on img at bounding box center [280, 276] width 412 height 231
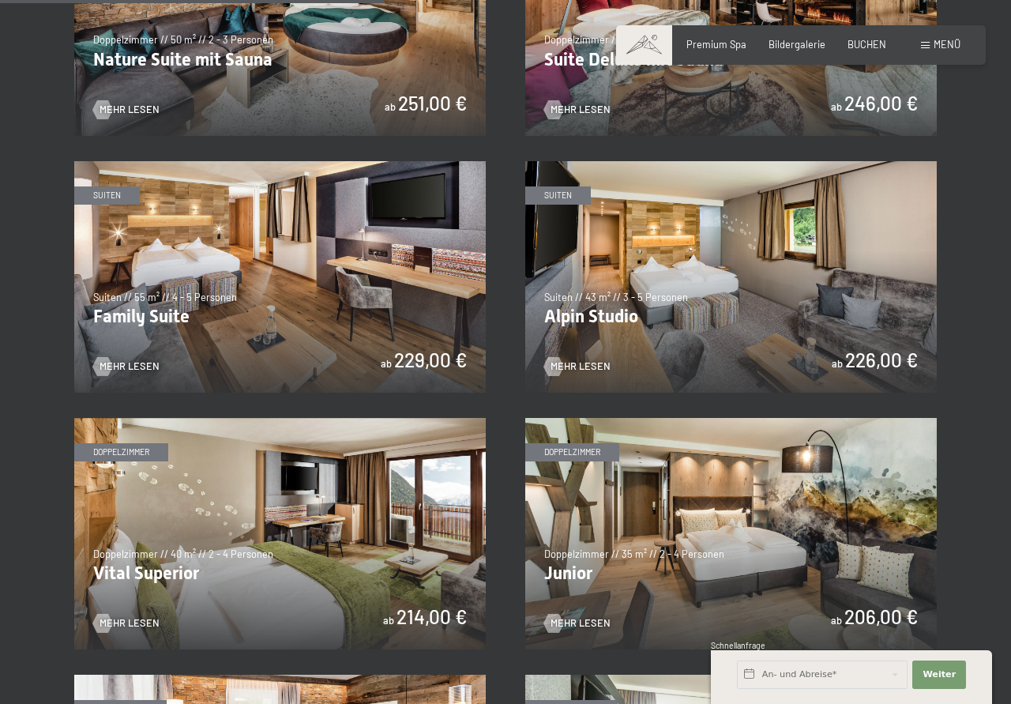
click at [387, 275] on img at bounding box center [280, 276] width 412 height 231
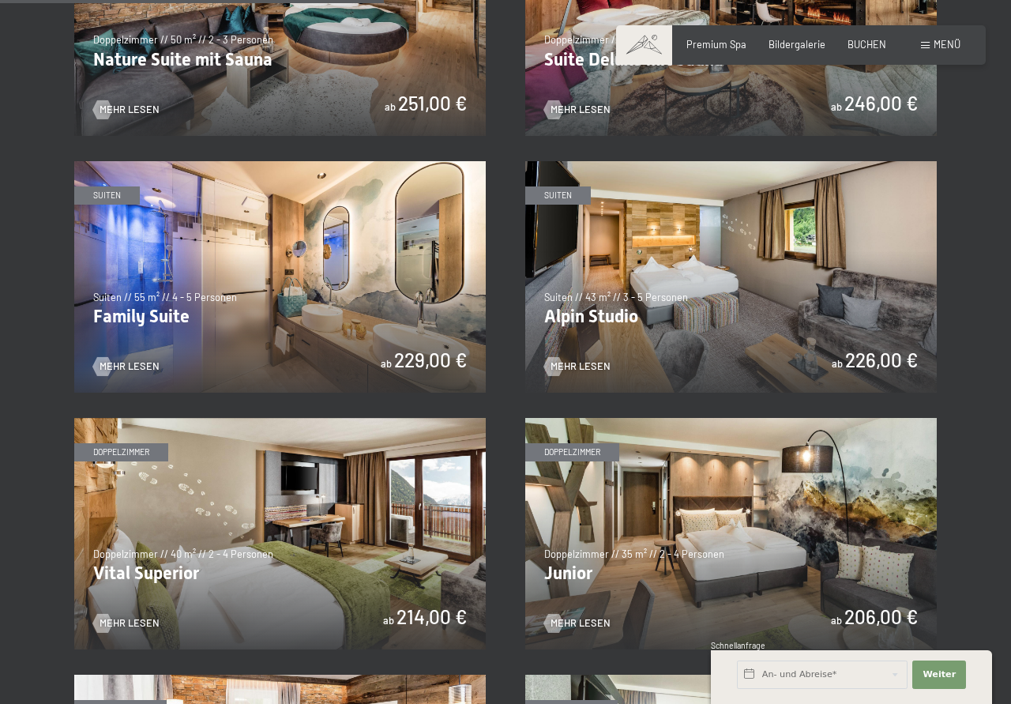
click at [382, 278] on img at bounding box center [280, 276] width 412 height 231
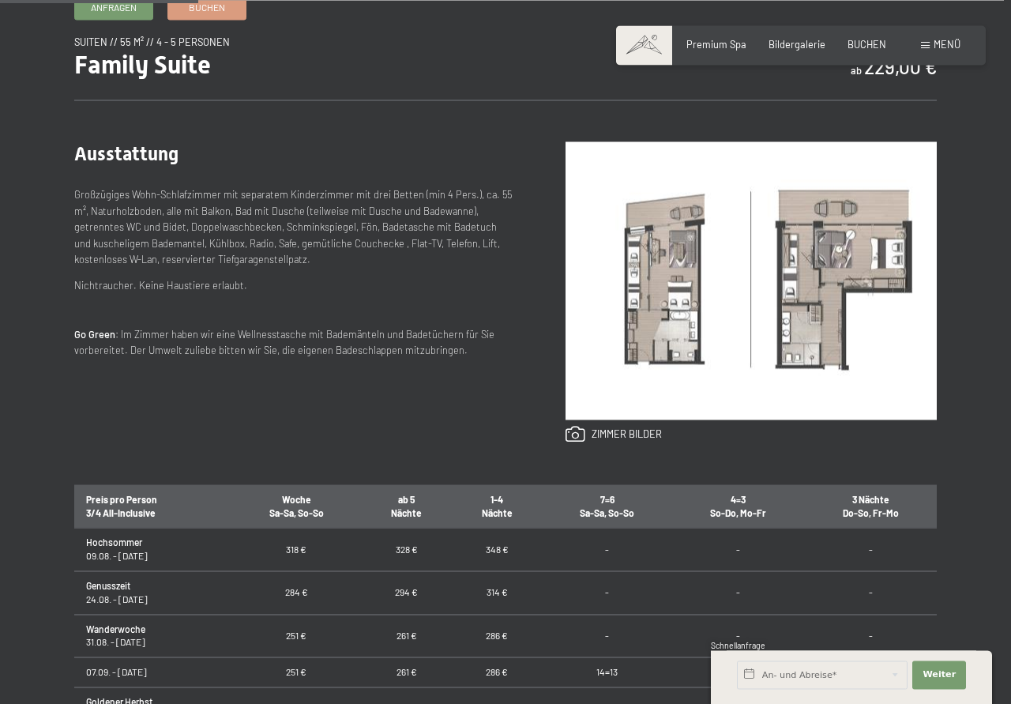
scroll to position [564, 0]
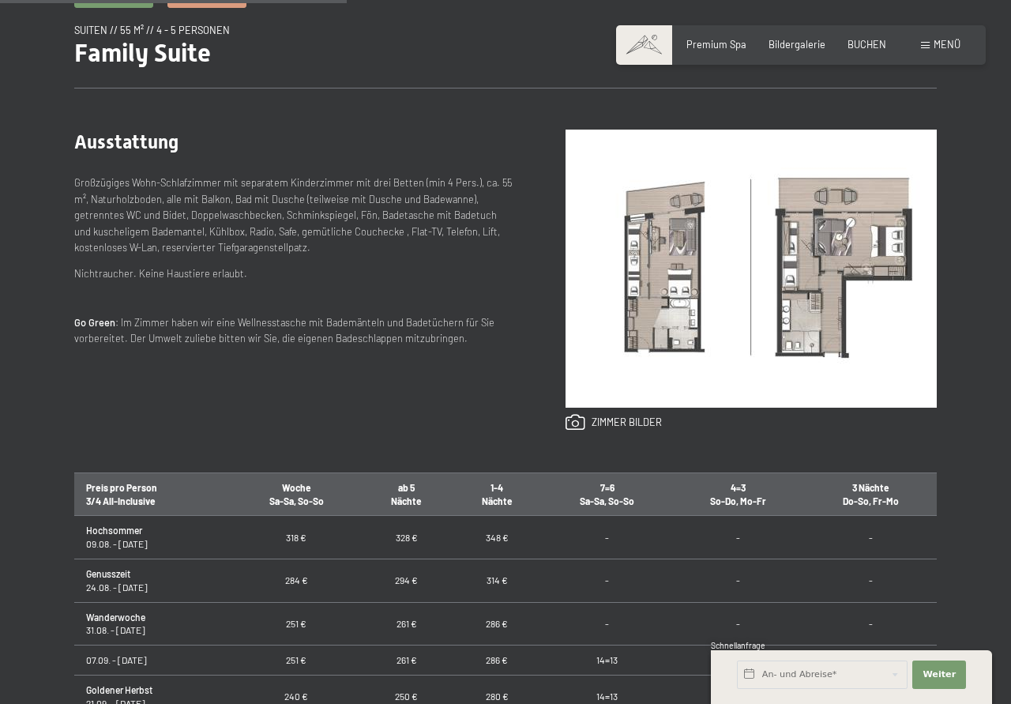
click at [842, 278] on img at bounding box center [751, 269] width 371 height 278
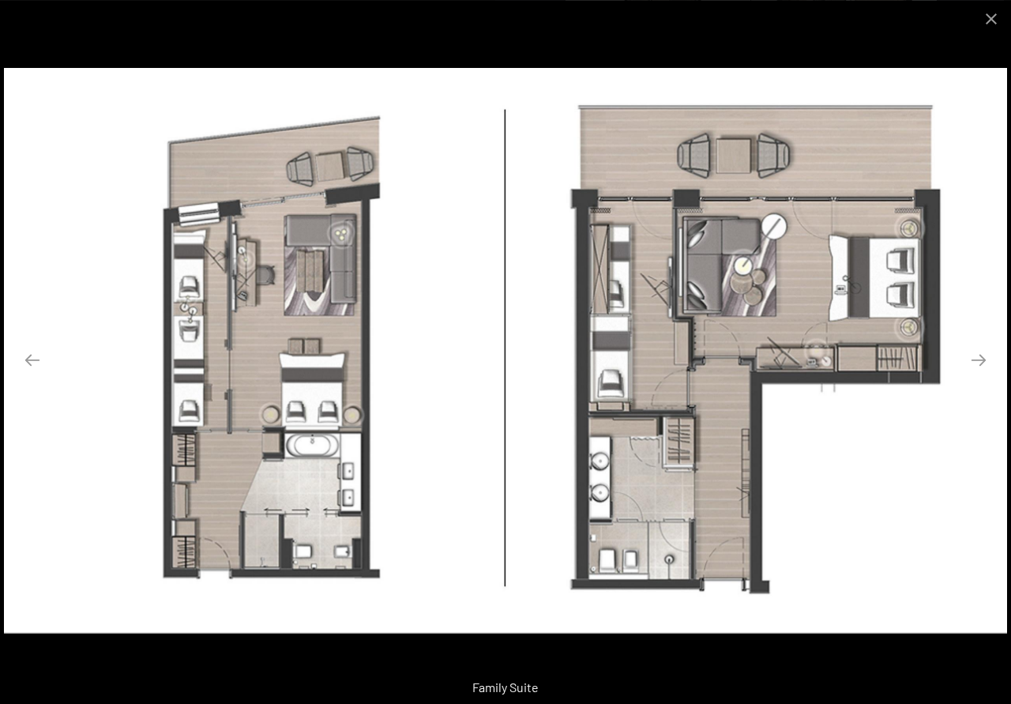
scroll to position [806, 0]
click at [976, 363] on button "Next slide" at bounding box center [978, 359] width 33 height 31
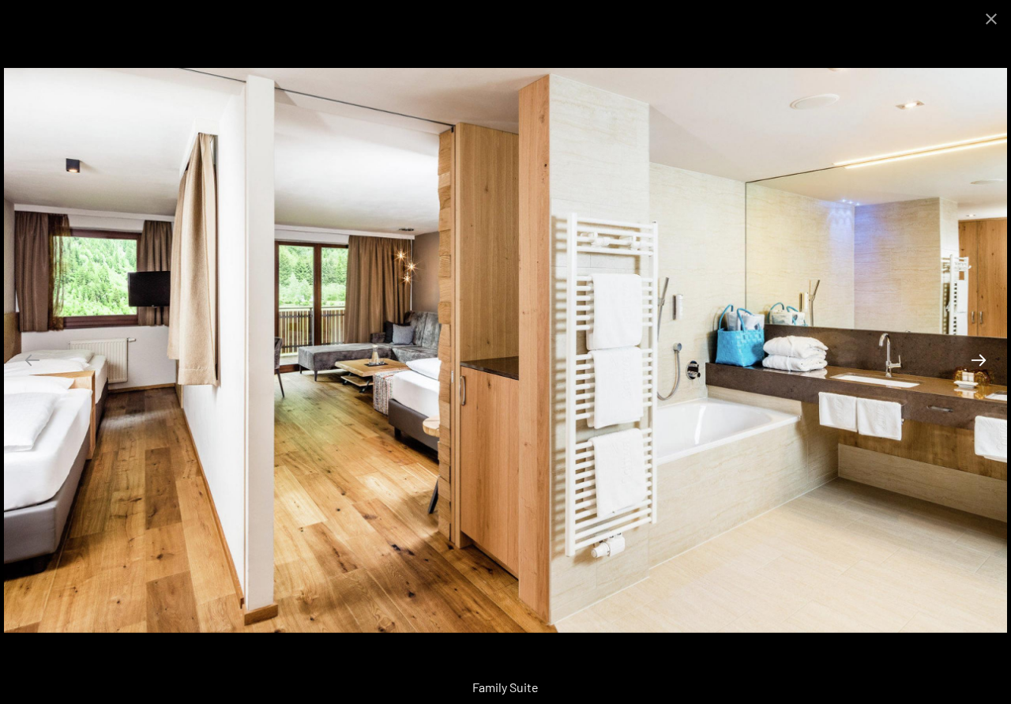
click at [975, 363] on button "Next slide" at bounding box center [978, 359] width 33 height 31
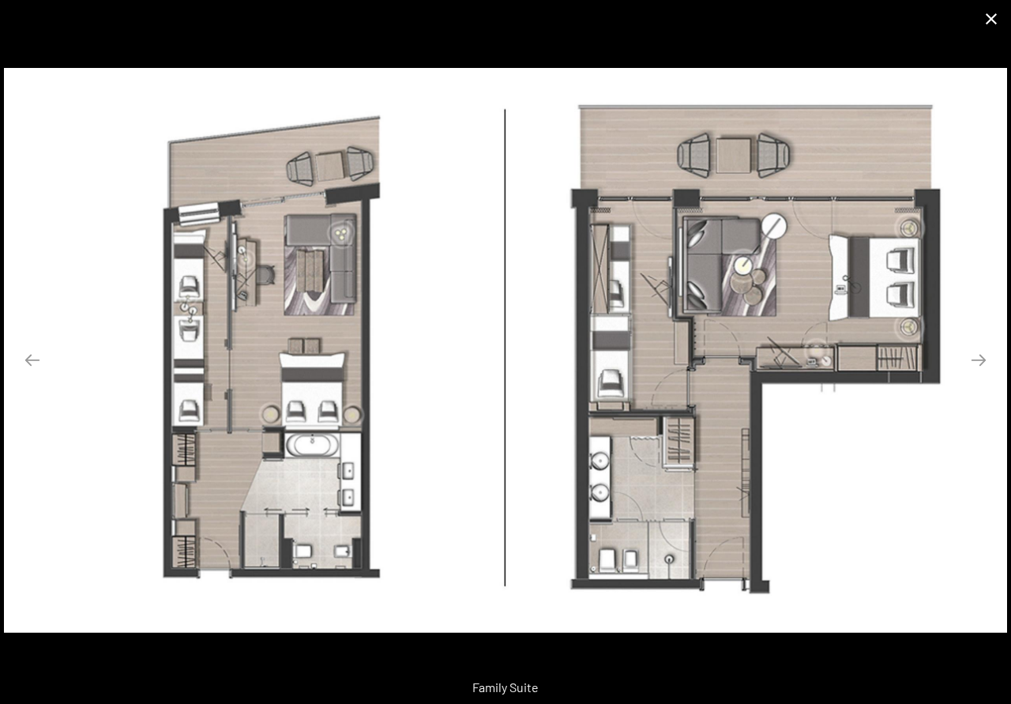
click at [992, 23] on button "Close gallery" at bounding box center [992, 18] width 40 height 37
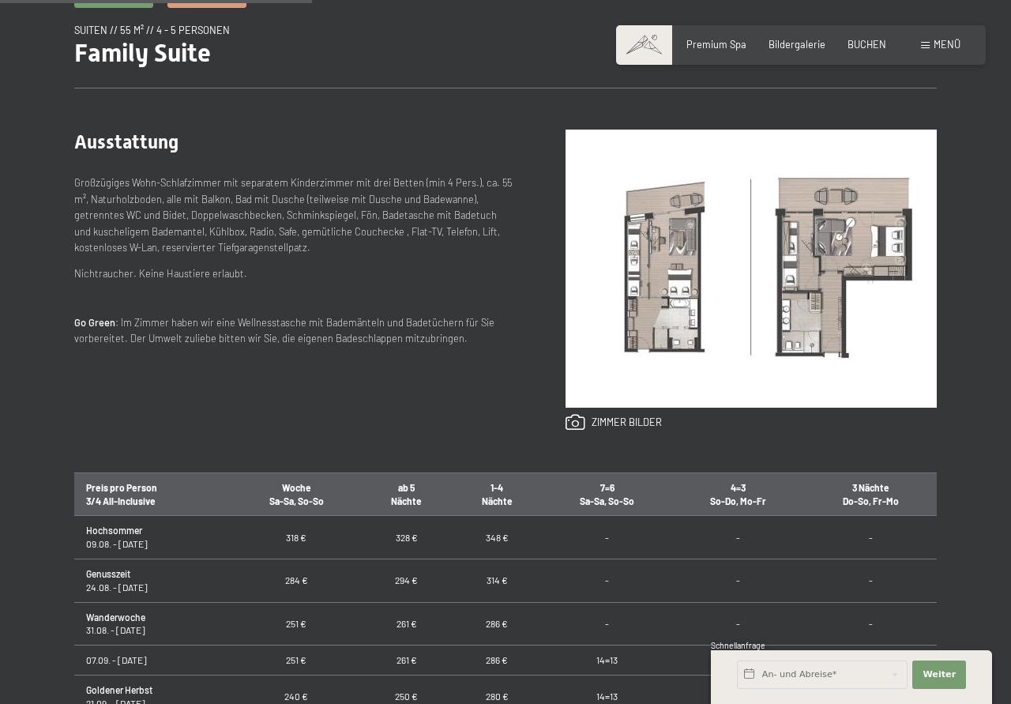
scroll to position [484, 0]
